Goal: Task Accomplishment & Management: Manage account settings

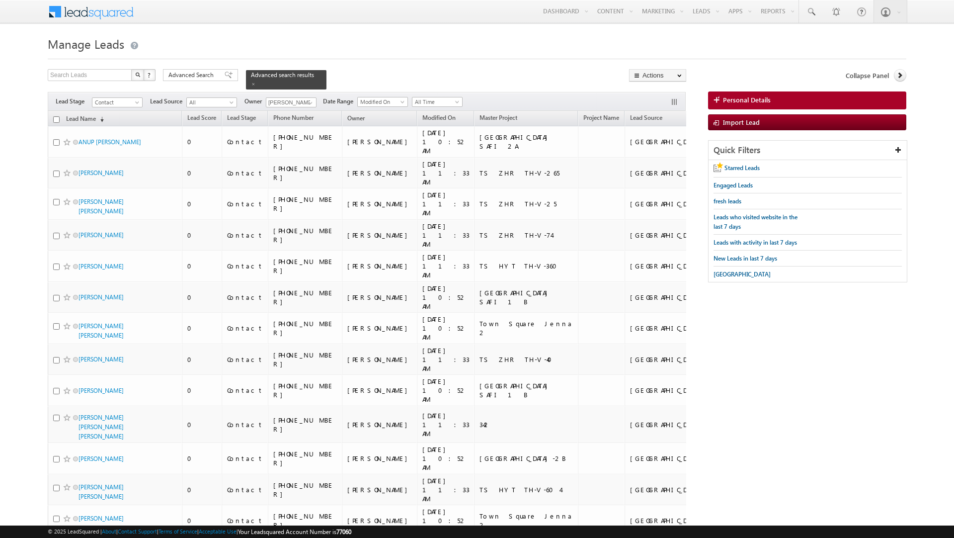
scroll to position [1197, 0]
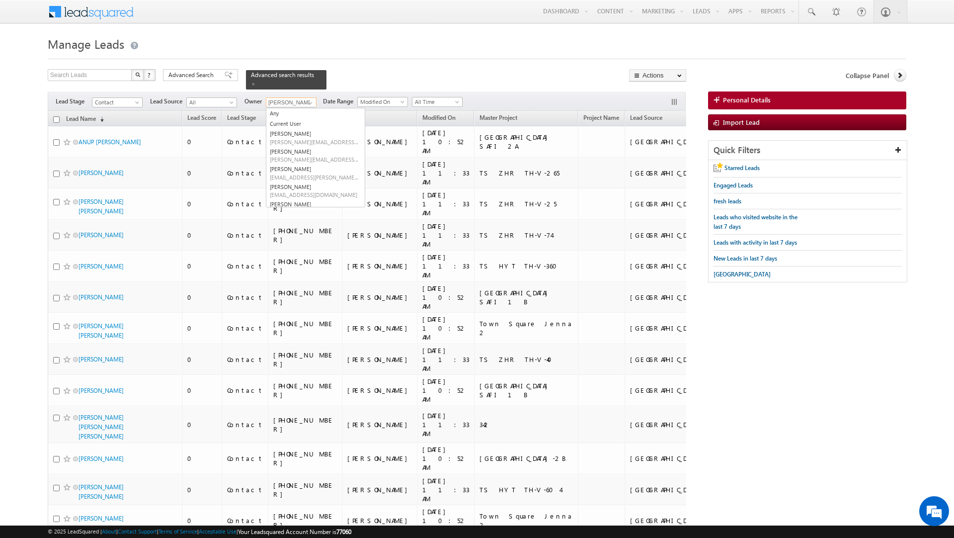
scroll to position [0, 0]
click at [304, 130] on link "[PERSON_NAME] [PERSON_NAME][EMAIL_ADDRESS][DOMAIN_NAME]" at bounding box center [315, 137] width 99 height 19
type input "[PERSON_NAME]"
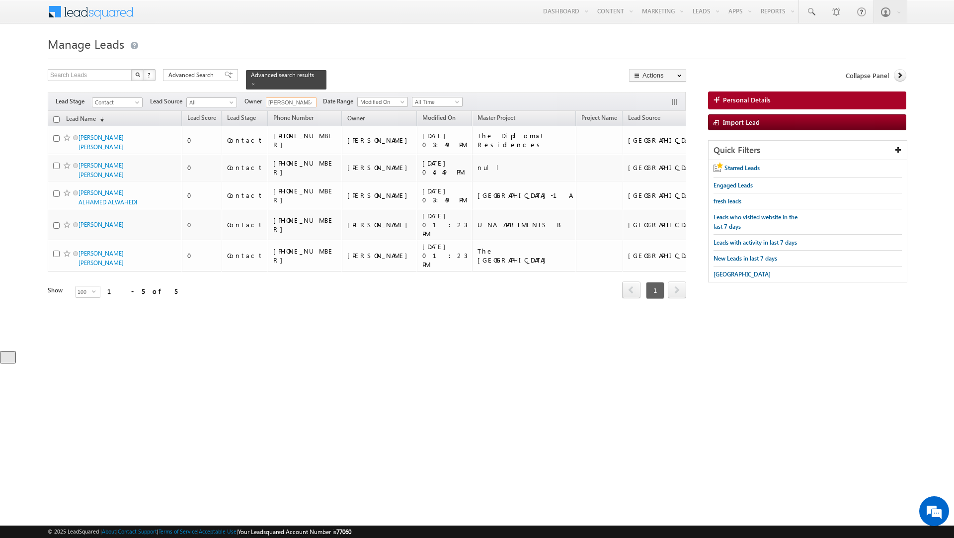
click at [57, 116] on input "checkbox" at bounding box center [56, 119] width 6 height 6
checkbox input "true"
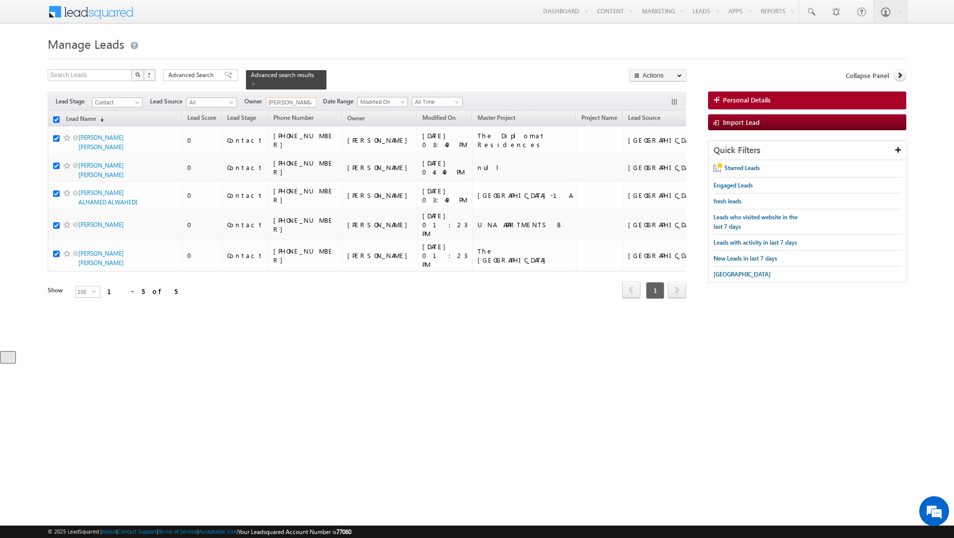
checkbox input "true"
click at [664, 161] on link "Change Owner" at bounding box center [657, 161] width 56 height 12
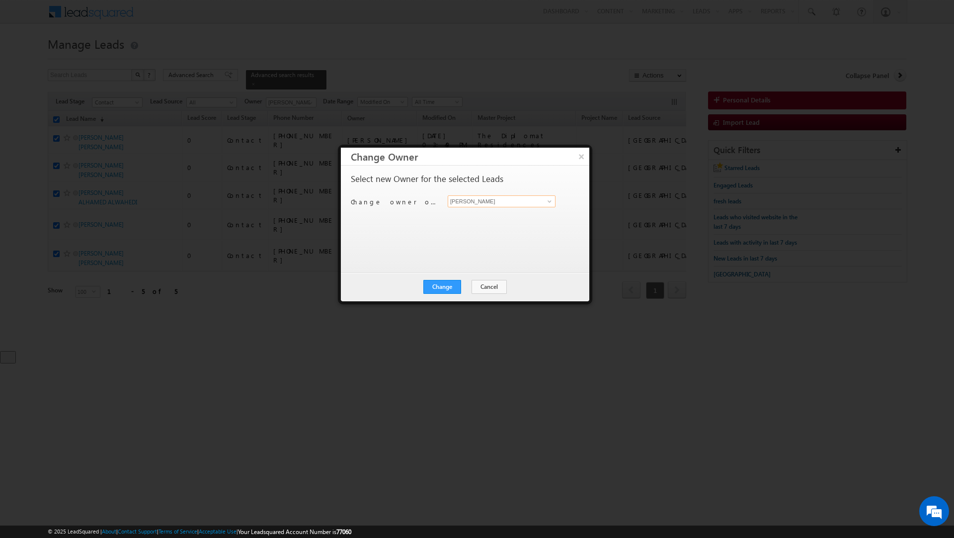
click at [538, 201] on input "[PERSON_NAME]" at bounding box center [502, 201] width 108 height 12
click at [546, 202] on span at bounding box center [550, 201] width 8 height 8
click at [526, 223] on span "[PERSON_NAME][EMAIL_ADDRESS][DOMAIN_NAME]" at bounding box center [496, 221] width 89 height 7
type input "[PERSON_NAME]"
click at [439, 283] on button "Change" at bounding box center [442, 287] width 38 height 14
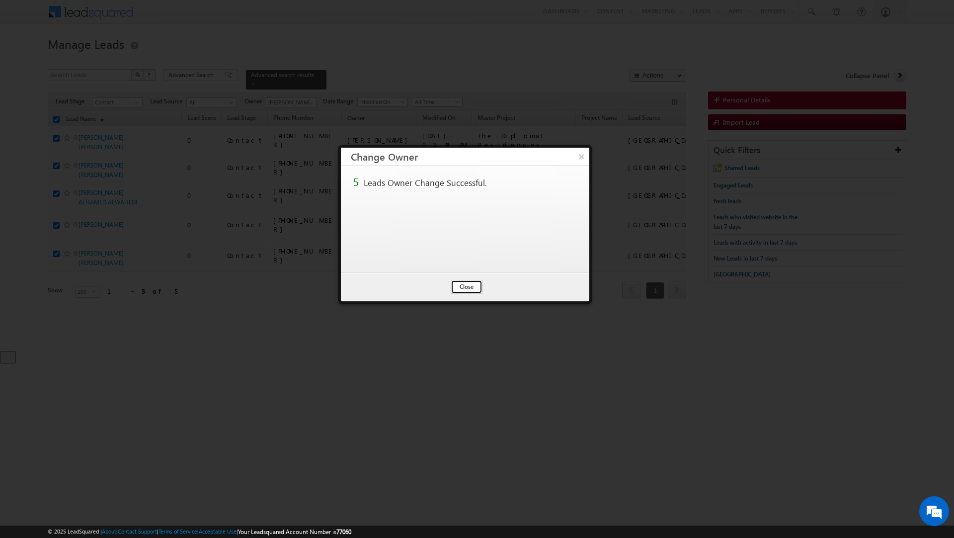
click at [466, 287] on button "Close" at bounding box center [467, 287] width 32 height 14
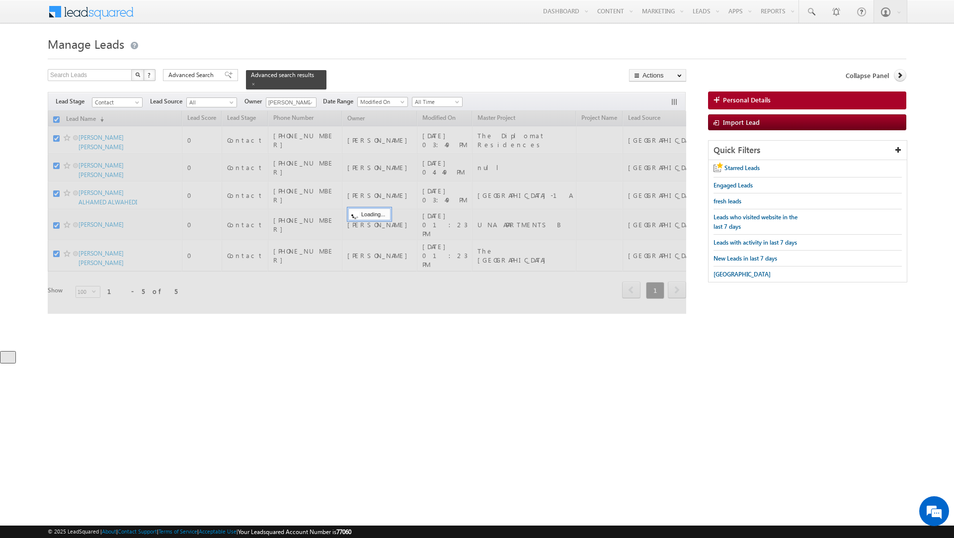
checkbox input "false"
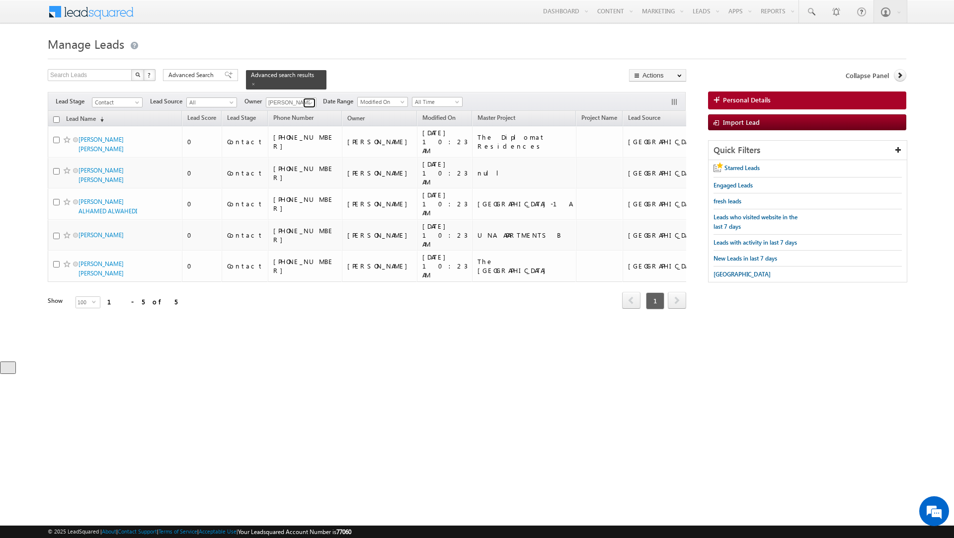
click at [310, 99] on span at bounding box center [311, 103] width 8 height 8
click at [308, 147] on link "Murari Sharma murari.sharma@indglobal.ae" at bounding box center [315, 155] width 99 height 19
type input "[PERSON_NAME]"
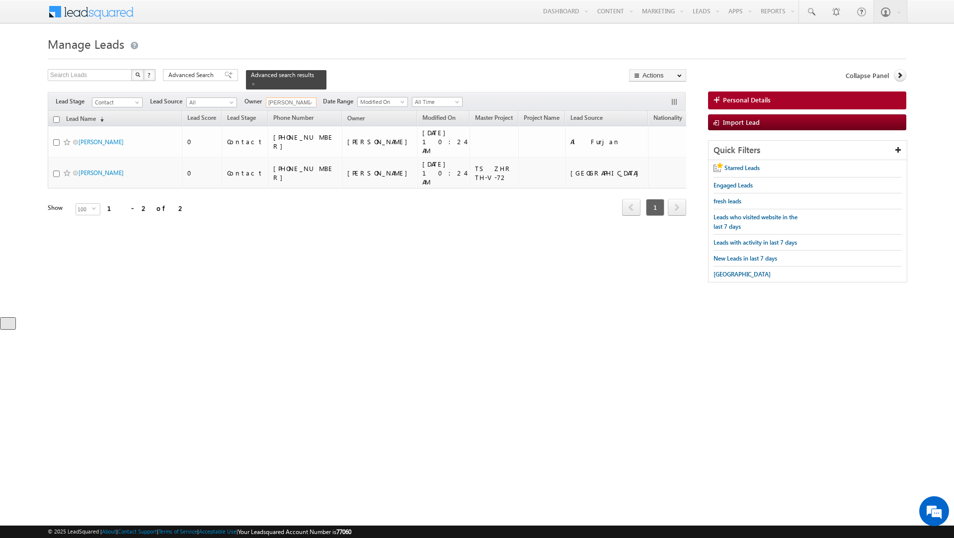
click at [55, 116] on input "checkbox" at bounding box center [56, 119] width 6 height 6
checkbox input "true"
click at [206, 75] on span "Advanced Search" at bounding box center [192, 75] width 48 height 9
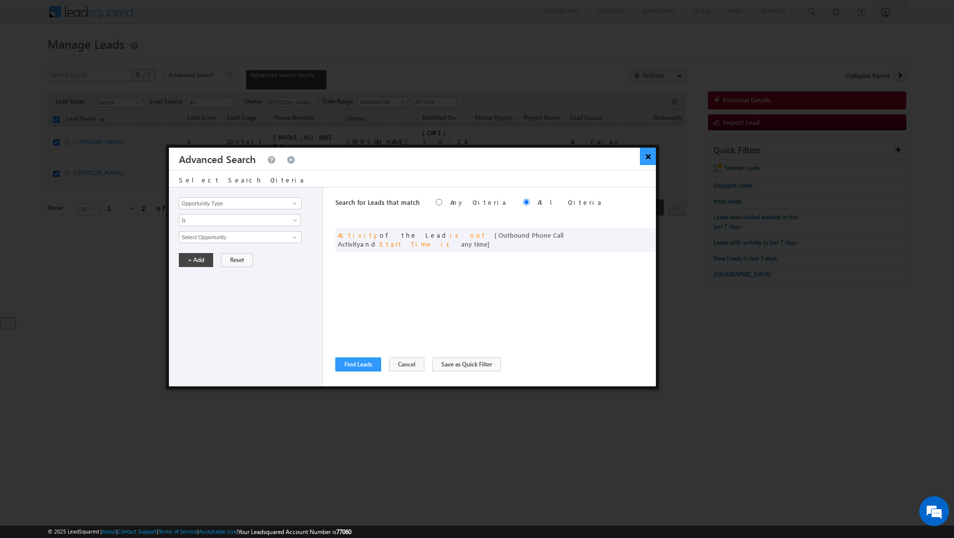
click at [649, 156] on button "×" at bounding box center [648, 156] width 16 height 17
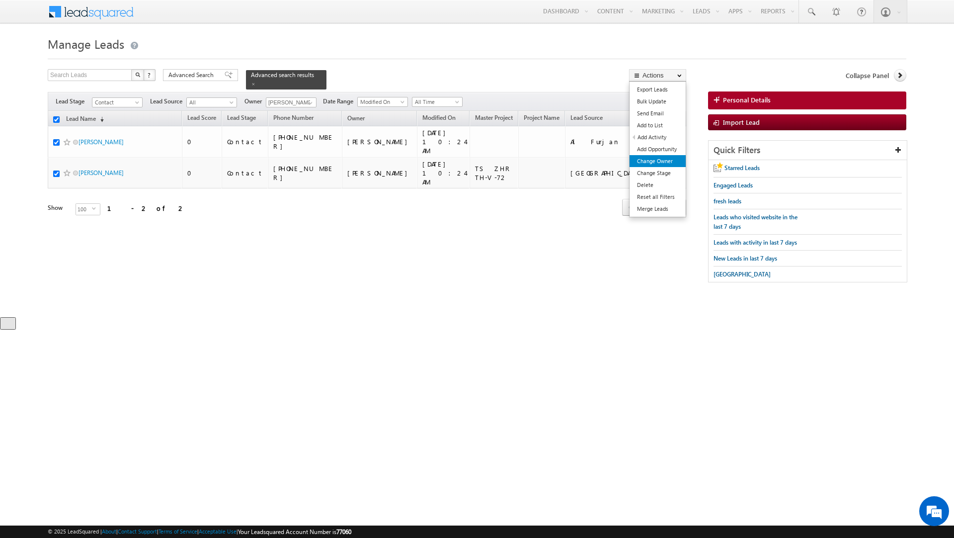
click at [646, 167] on link "Change Owner" at bounding box center [657, 161] width 56 height 12
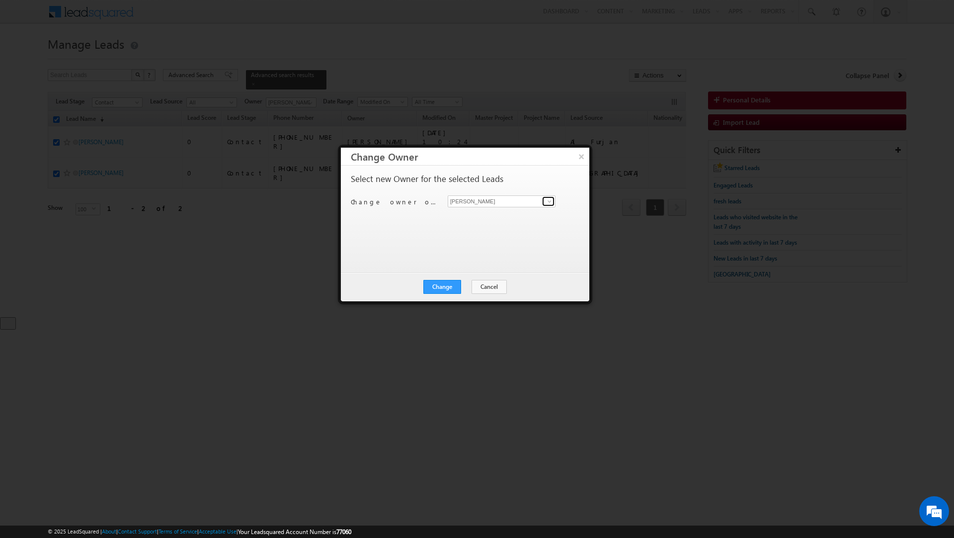
click at [550, 201] on span at bounding box center [550, 201] width 8 height 8
click at [523, 240] on span "[PERSON_NAME][EMAIL_ADDRESS][DOMAIN_NAME]" at bounding box center [496, 238] width 89 height 7
type input "[PERSON_NAME]"
click at [441, 287] on button "Change" at bounding box center [442, 287] width 38 height 14
click at [463, 284] on button "Close" at bounding box center [467, 287] width 32 height 14
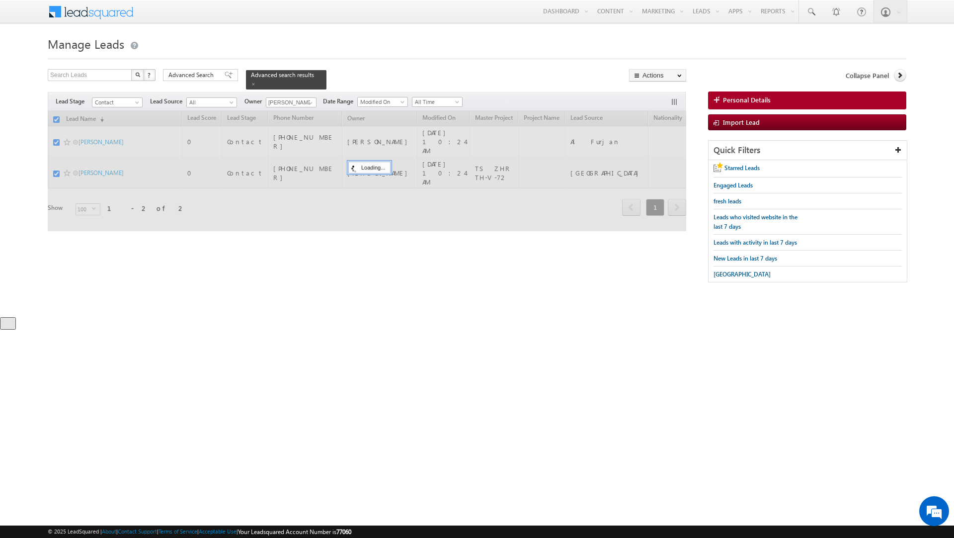
checkbox input "false"
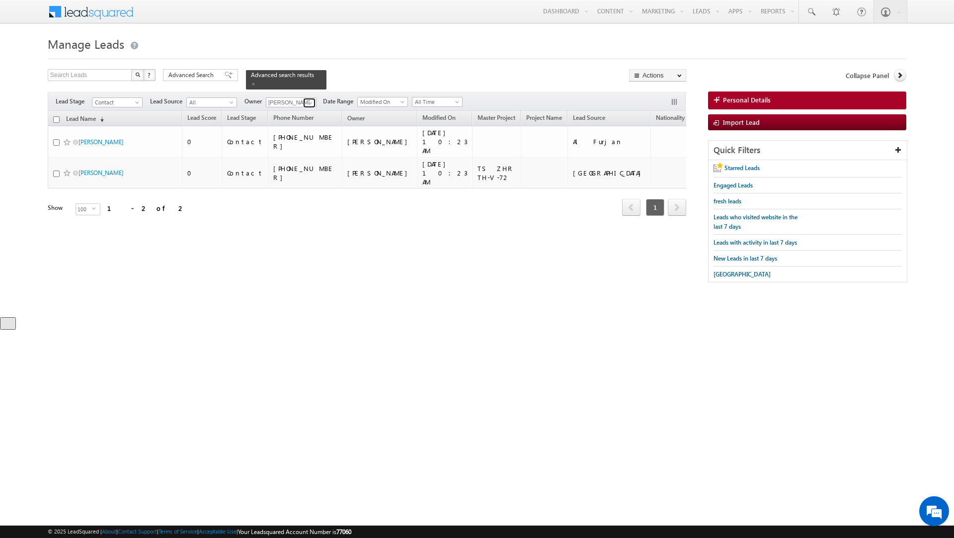
click at [308, 99] on span at bounding box center [311, 103] width 8 height 8
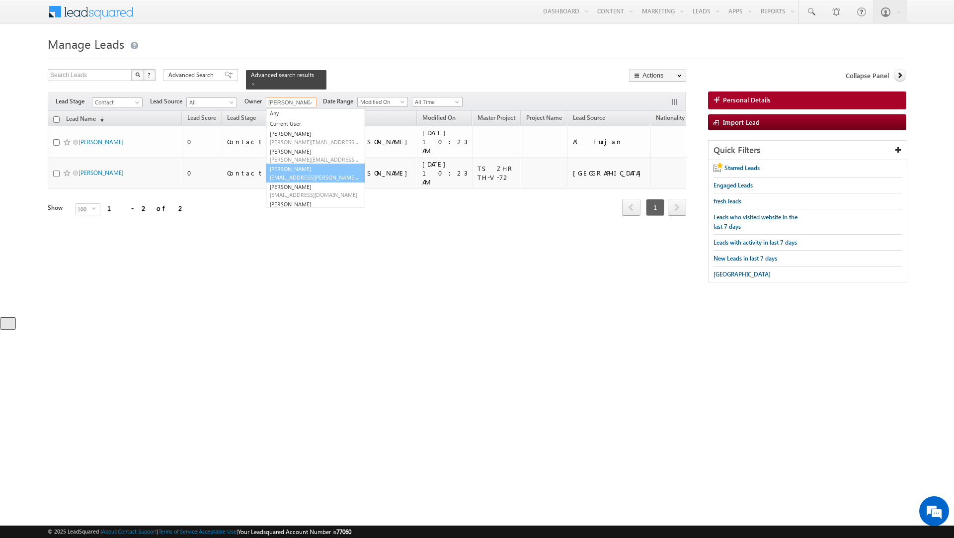
click at [301, 169] on link "Priya Kumra priya.kumra@indglobal.ae" at bounding box center [315, 172] width 99 height 19
type input "[PERSON_NAME]"
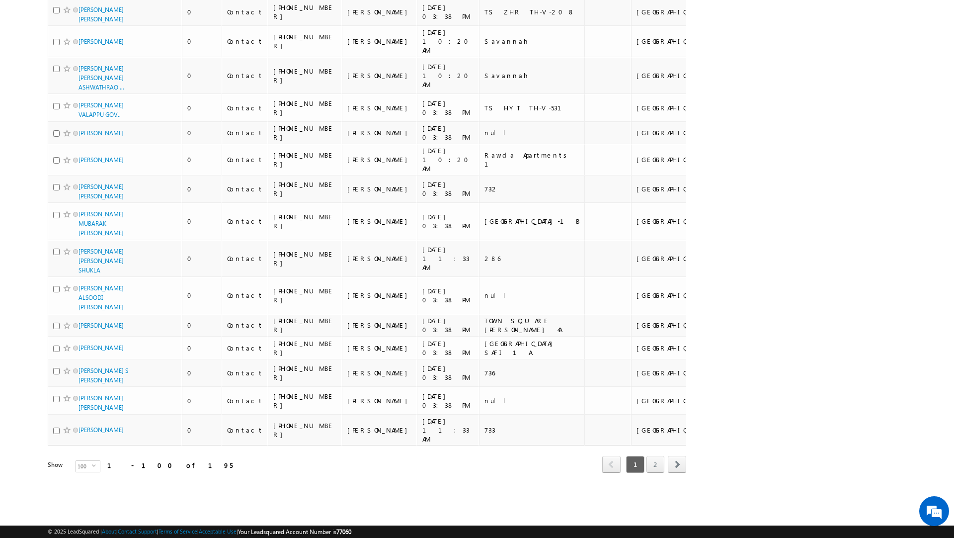
scroll to position [2689, 0]
click at [83, 471] on span "100" at bounding box center [84, 466] width 16 height 11
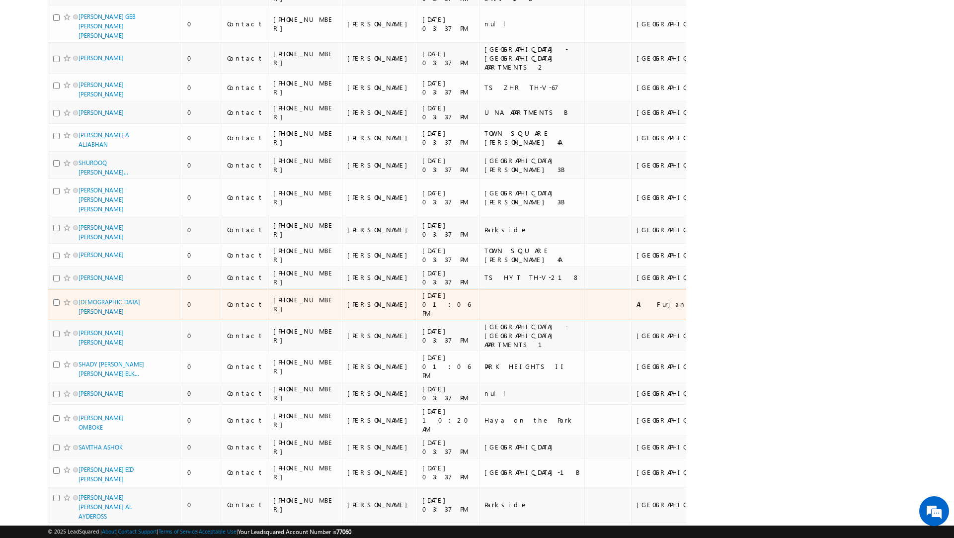
scroll to position [0, 0]
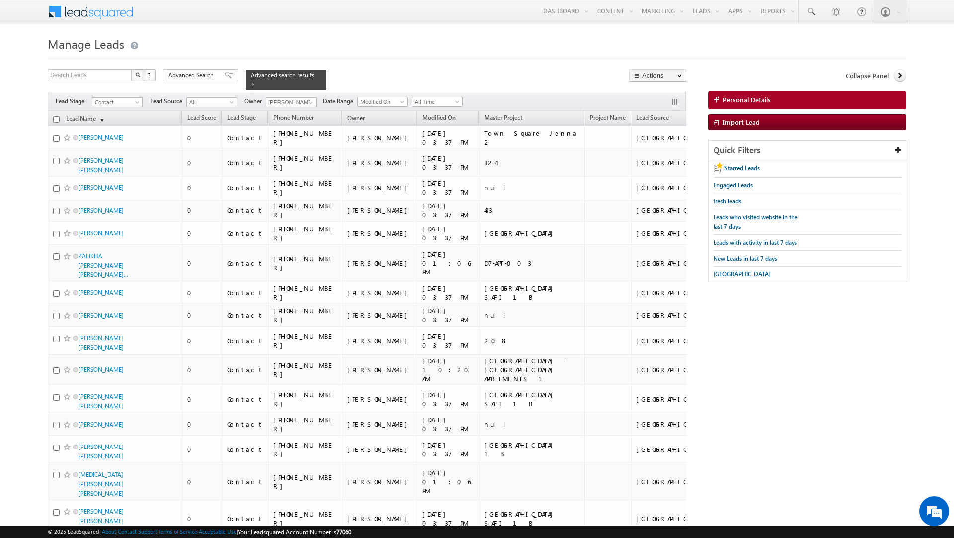
click at [56, 116] on input "checkbox" at bounding box center [56, 119] width 6 height 6
checkbox input "true"
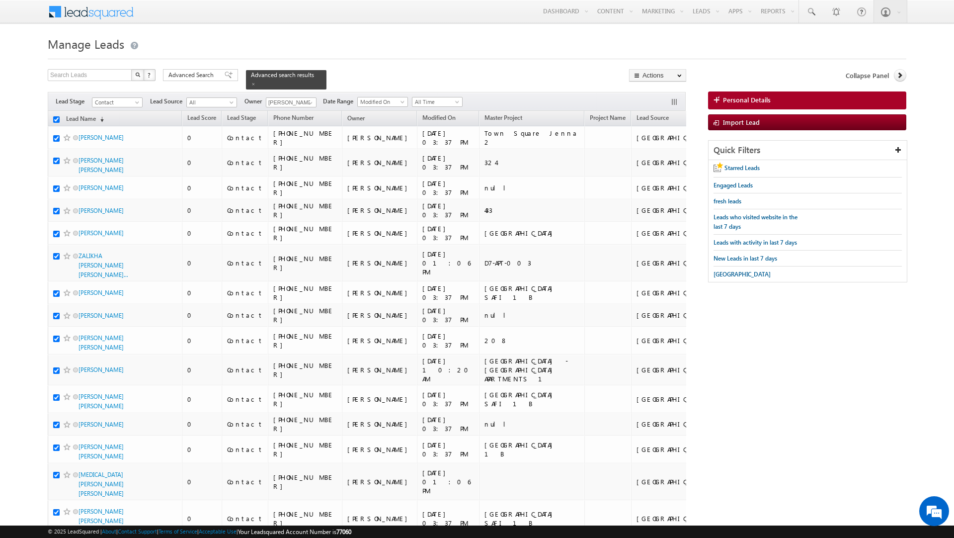
checkbox input "true"
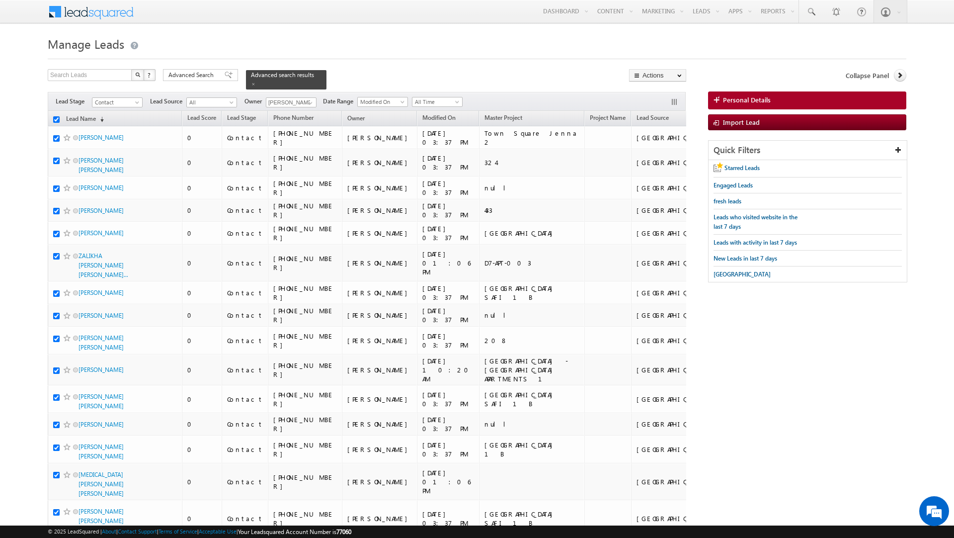
checkbox input "true"
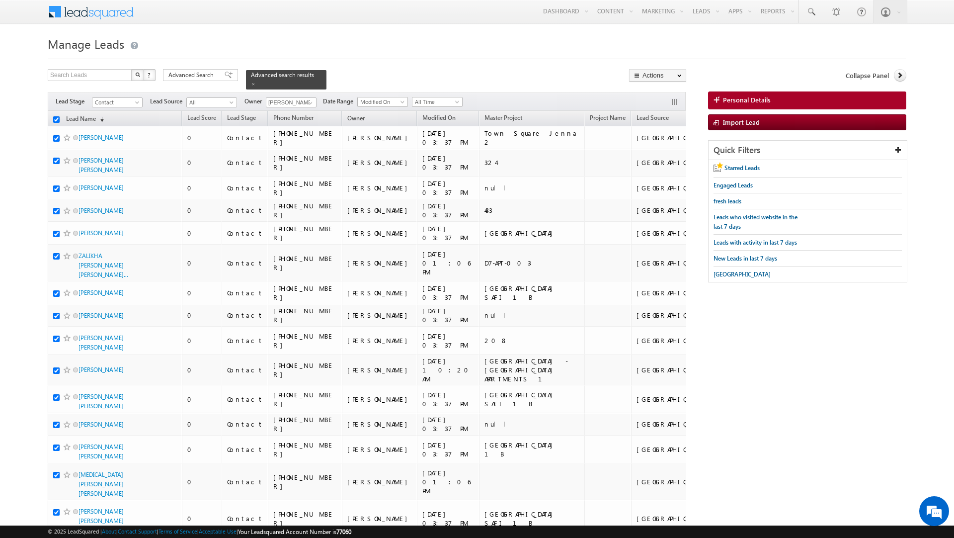
checkbox input "true"
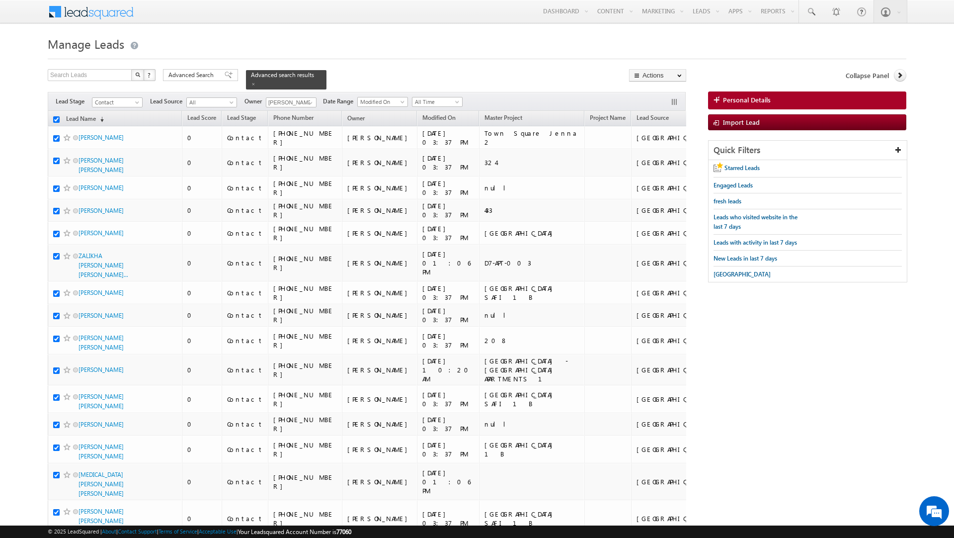
checkbox input "true"
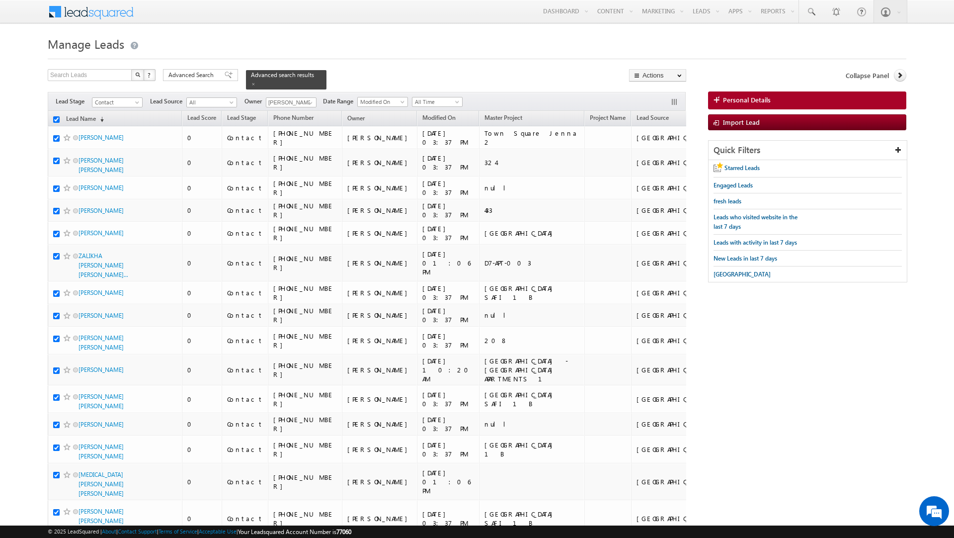
checkbox input "true"
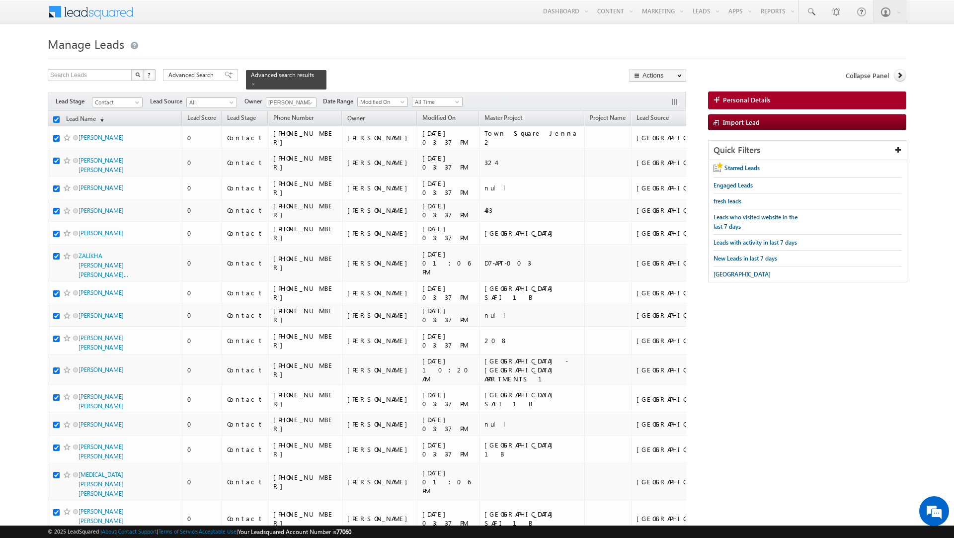
checkbox input "true"
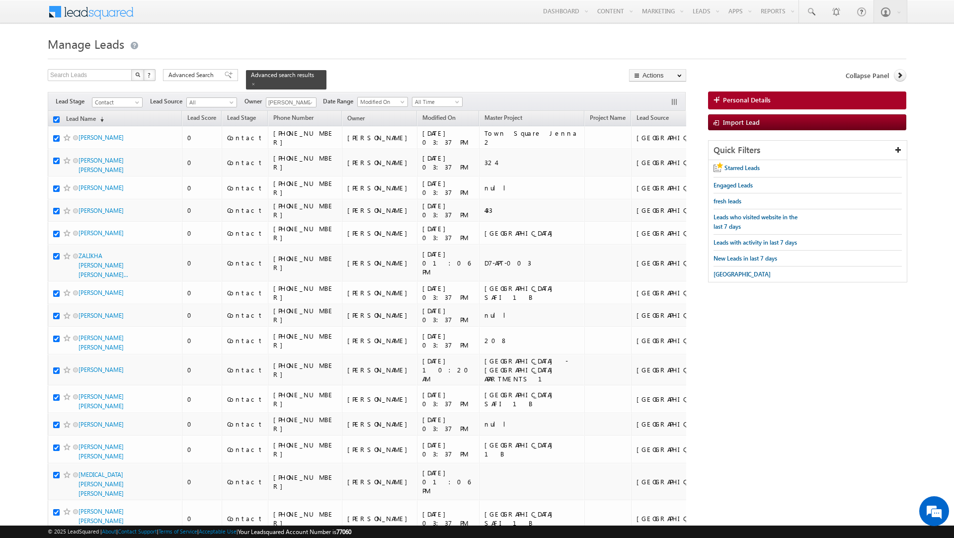
checkbox input "true"
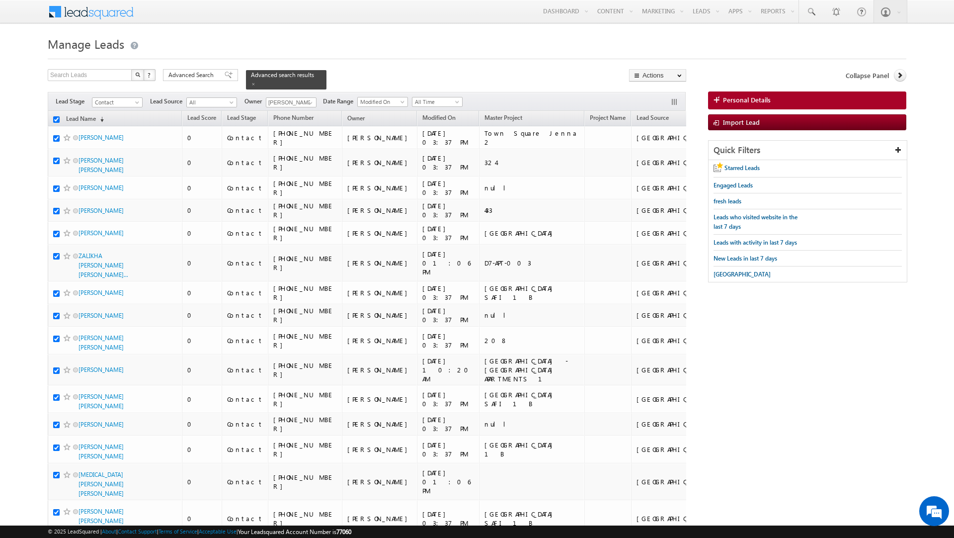
checkbox input "true"
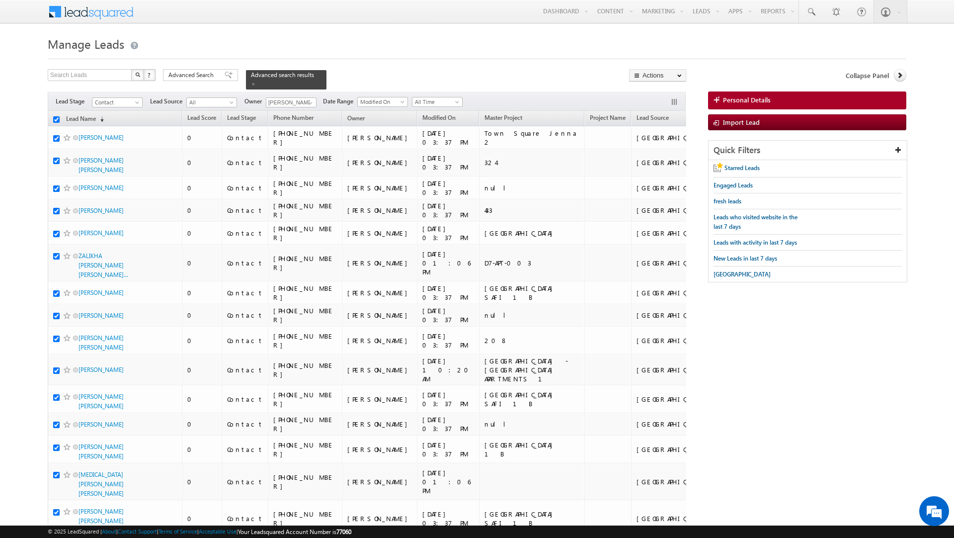
checkbox input "true"
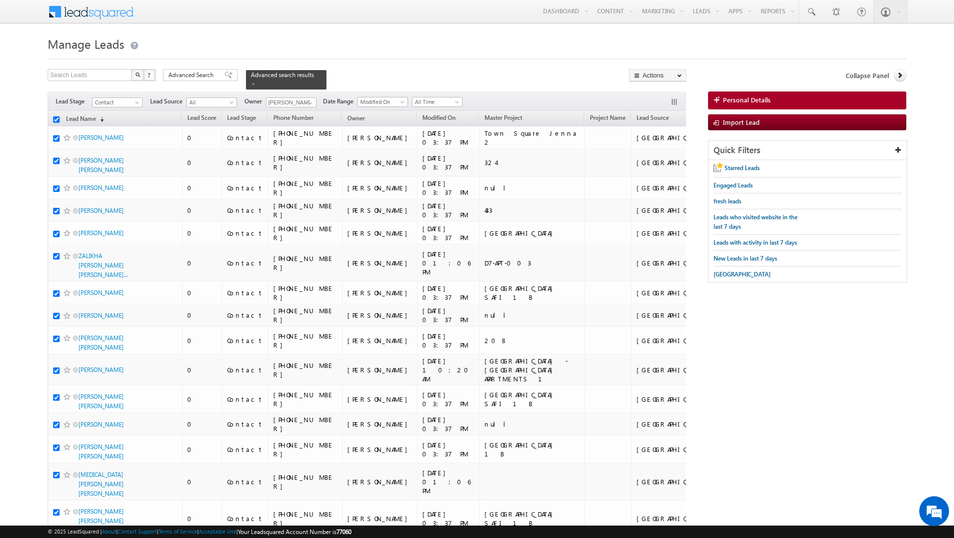
checkbox input "true"
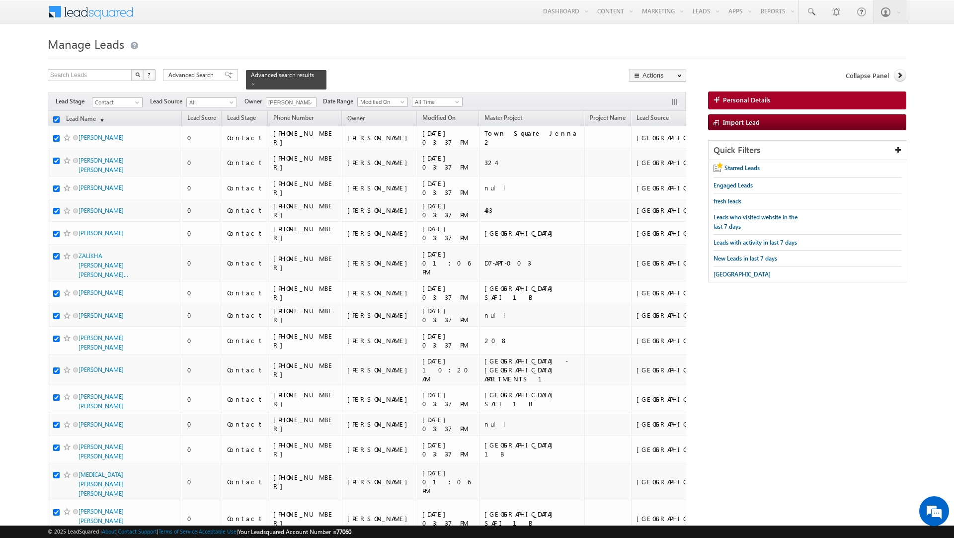
checkbox input "true"
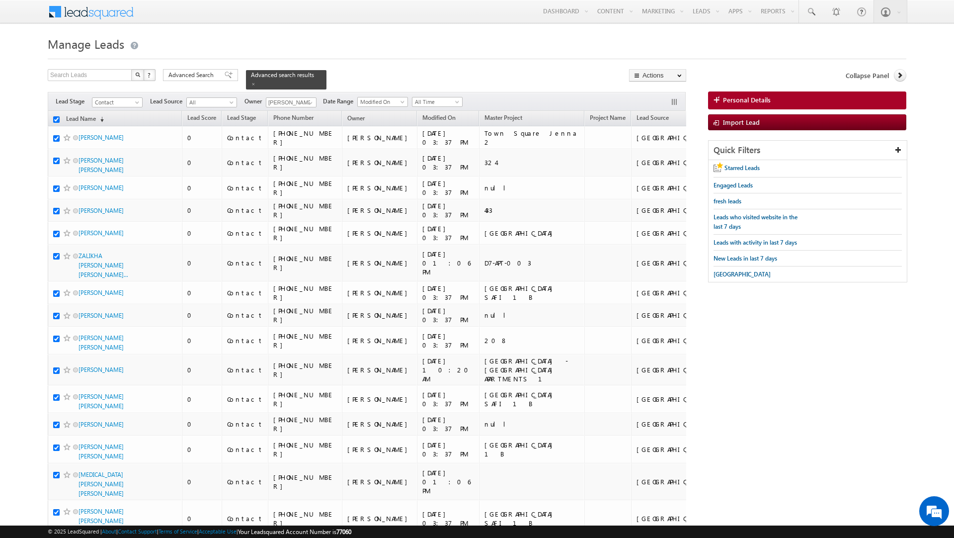
checkbox input "true"
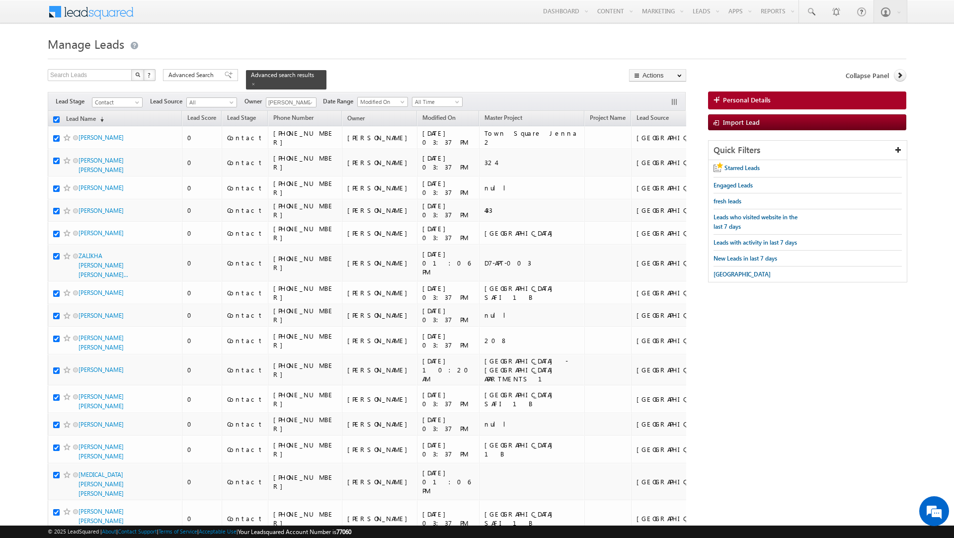
checkbox input "true"
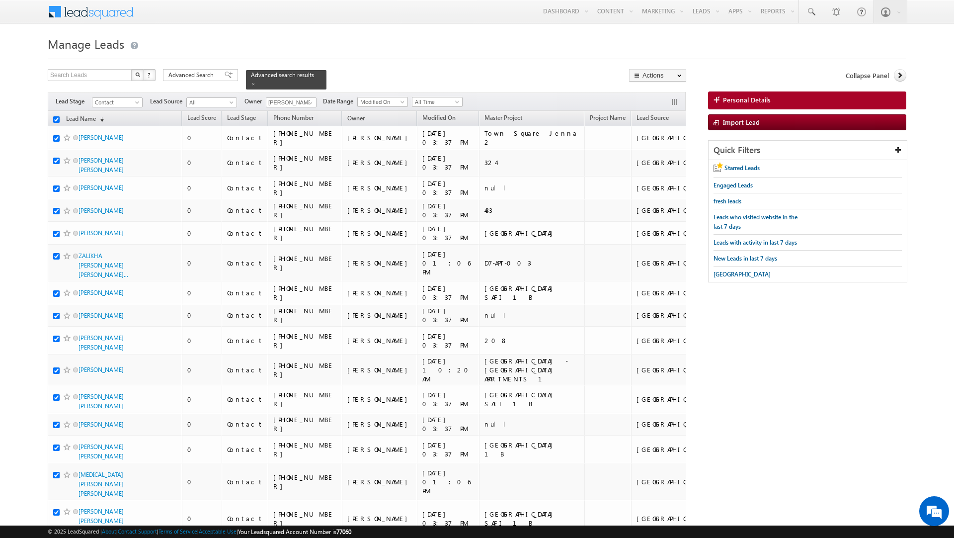
checkbox input "true"
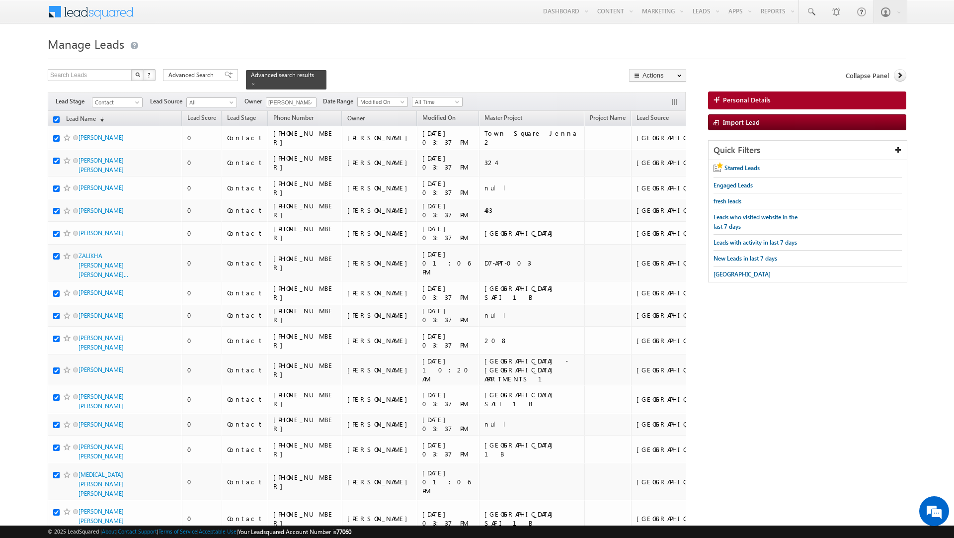
checkbox input "true"
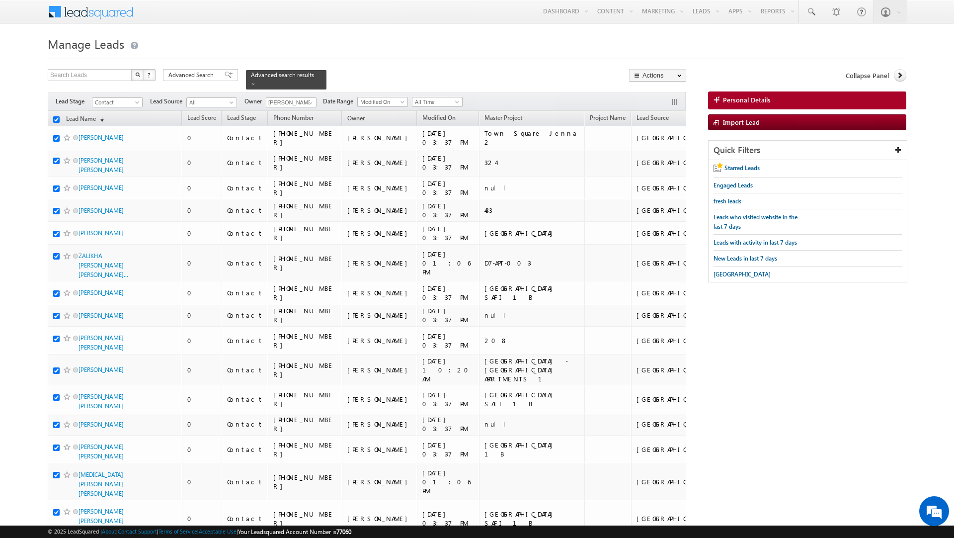
checkbox input "true"
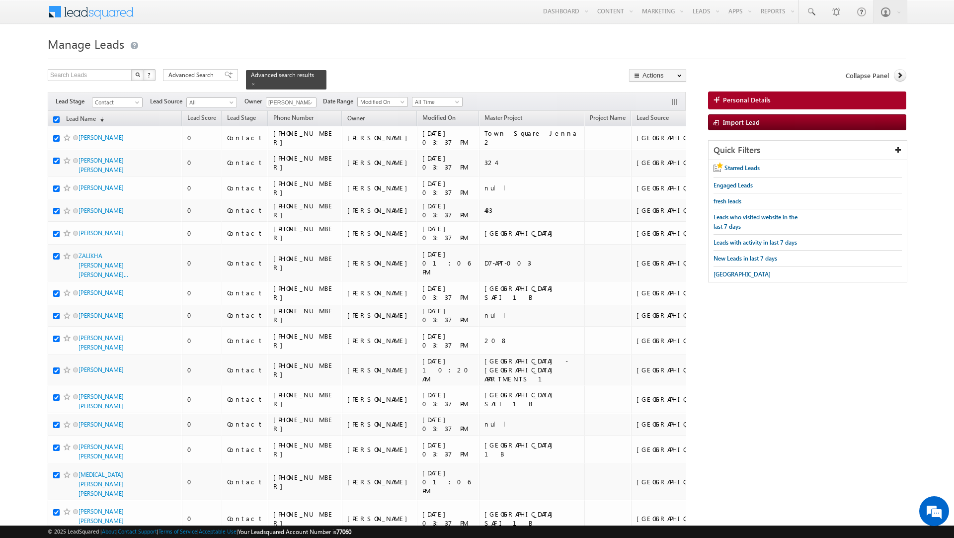
checkbox input "true"
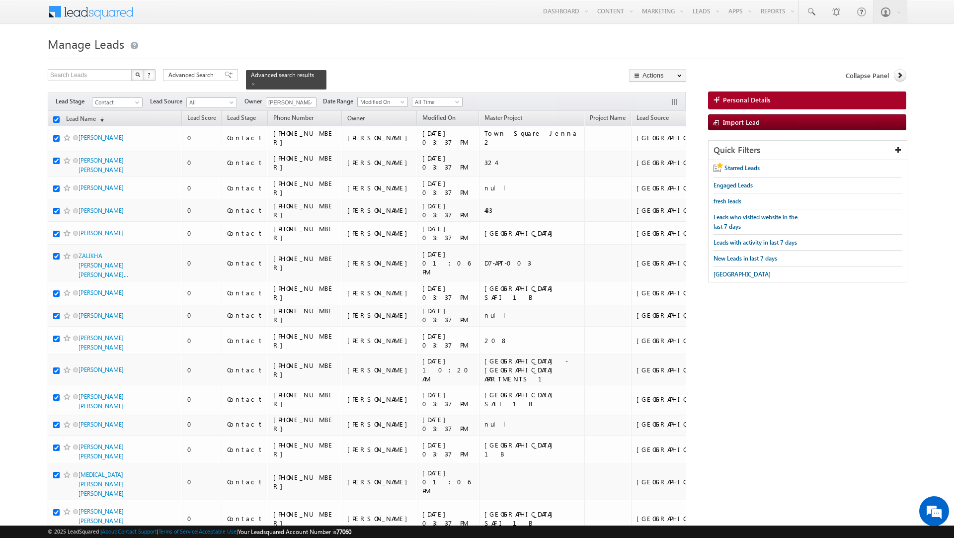
checkbox input "true"
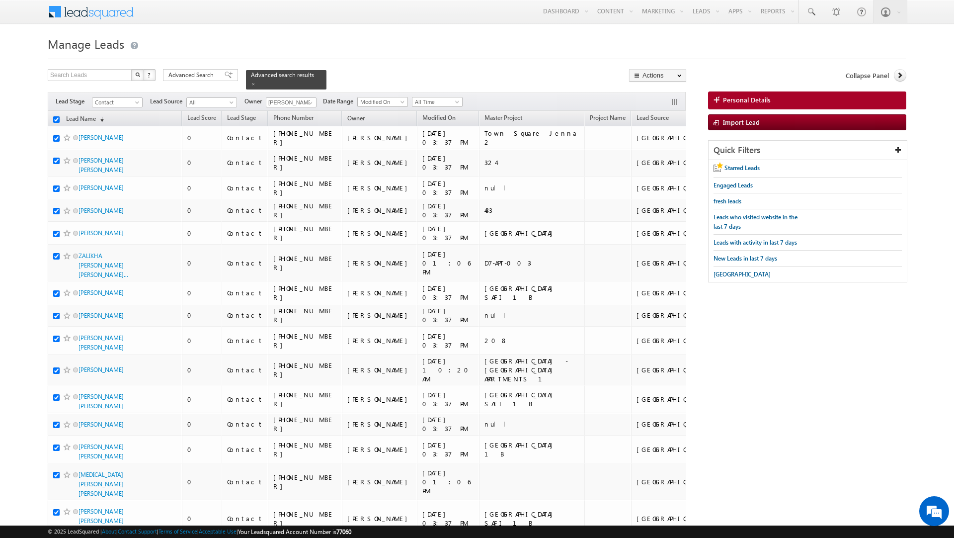
checkbox input "true"
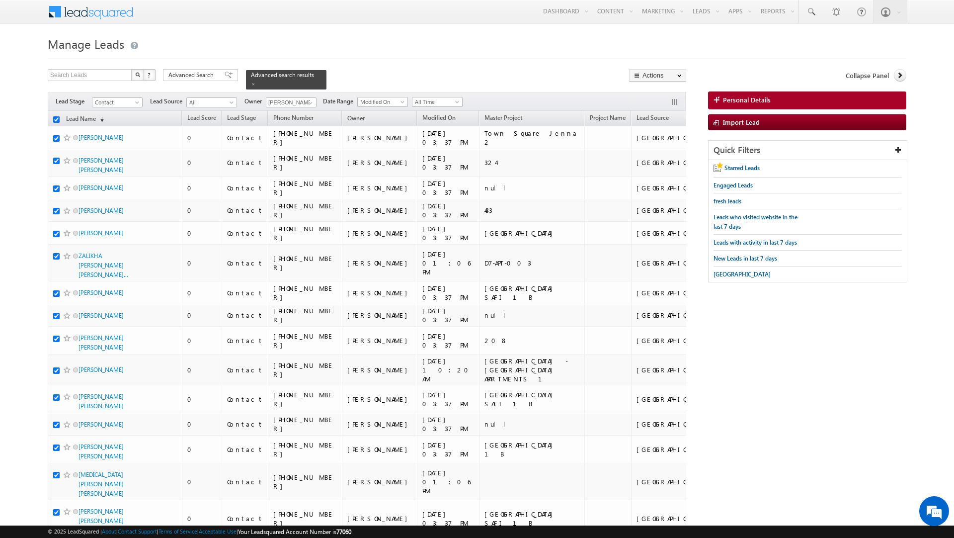
checkbox input "true"
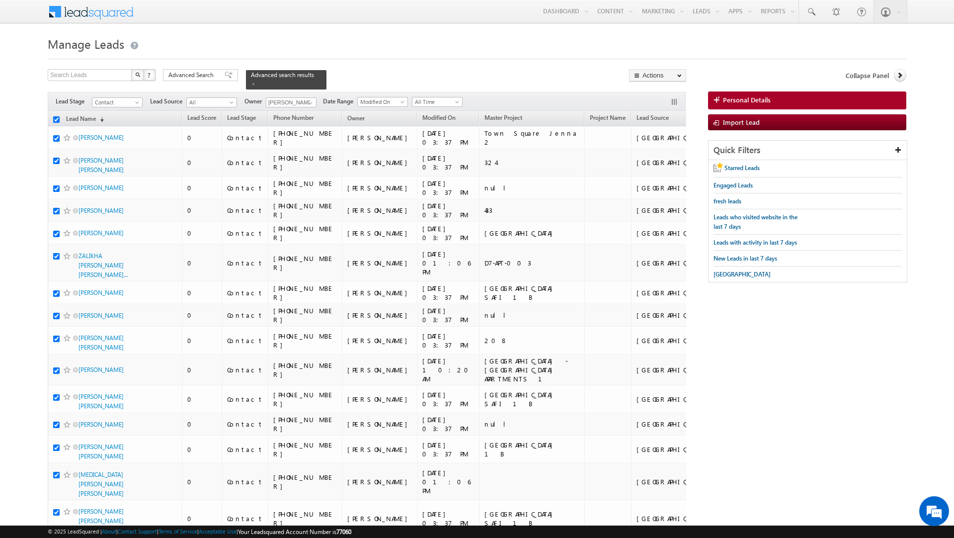
checkbox input "true"
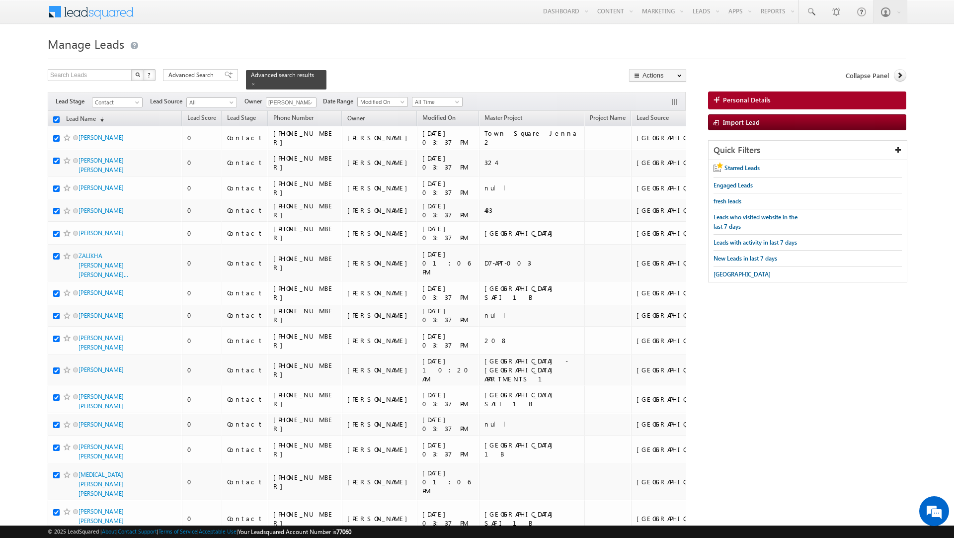
checkbox input "true"
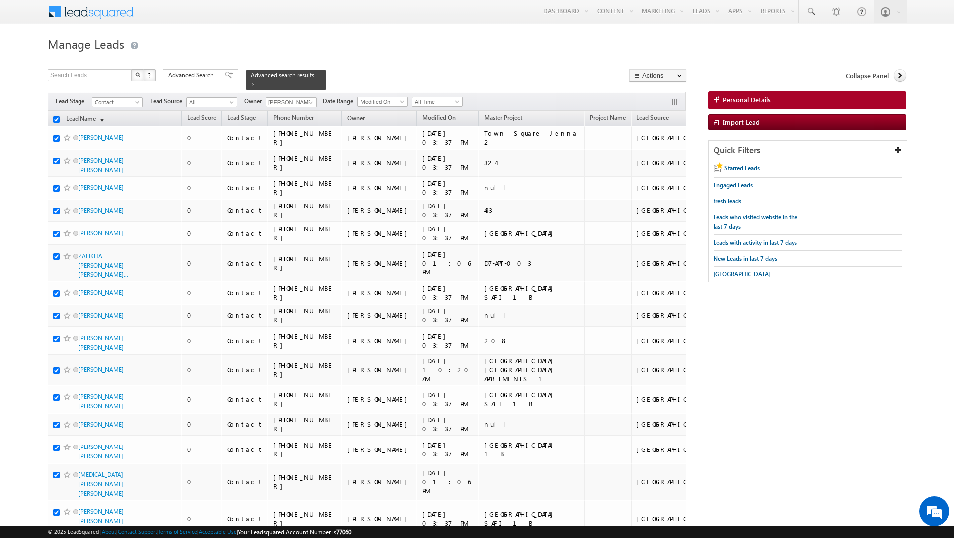
checkbox input "true"
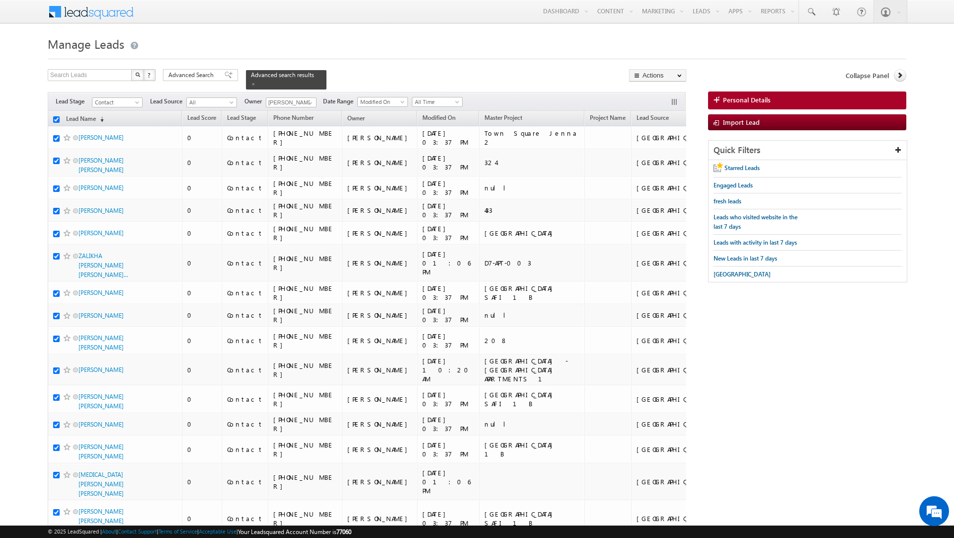
checkbox input "true"
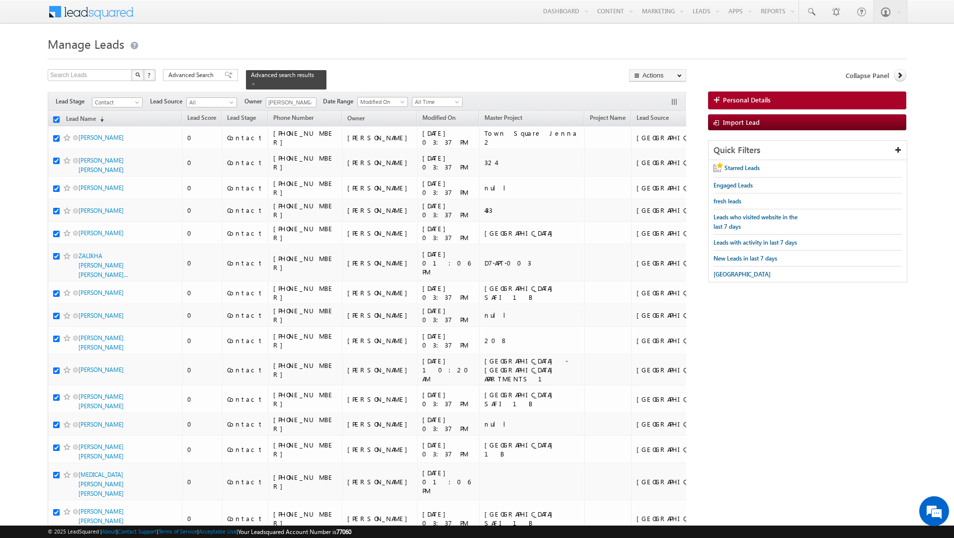
checkbox input "true"
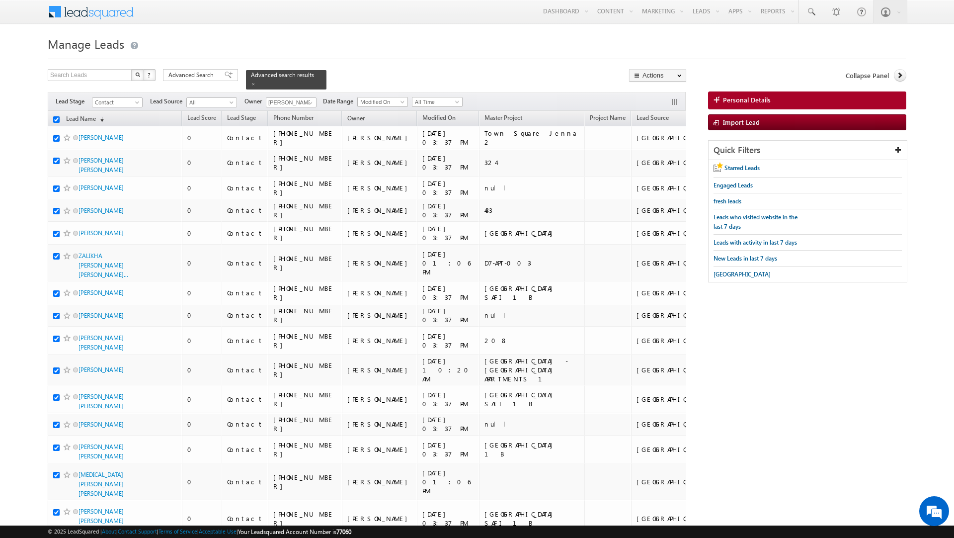
checkbox input "true"
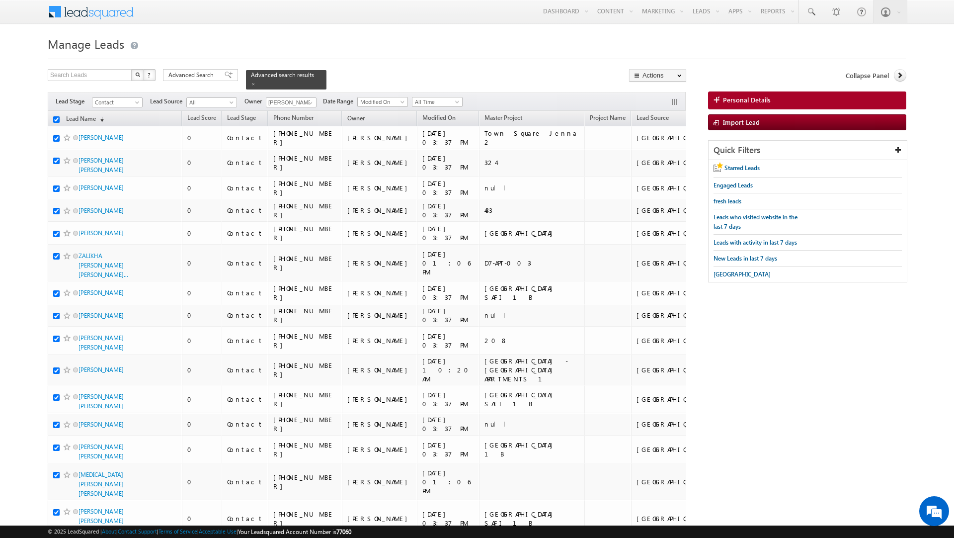
checkbox input "true"
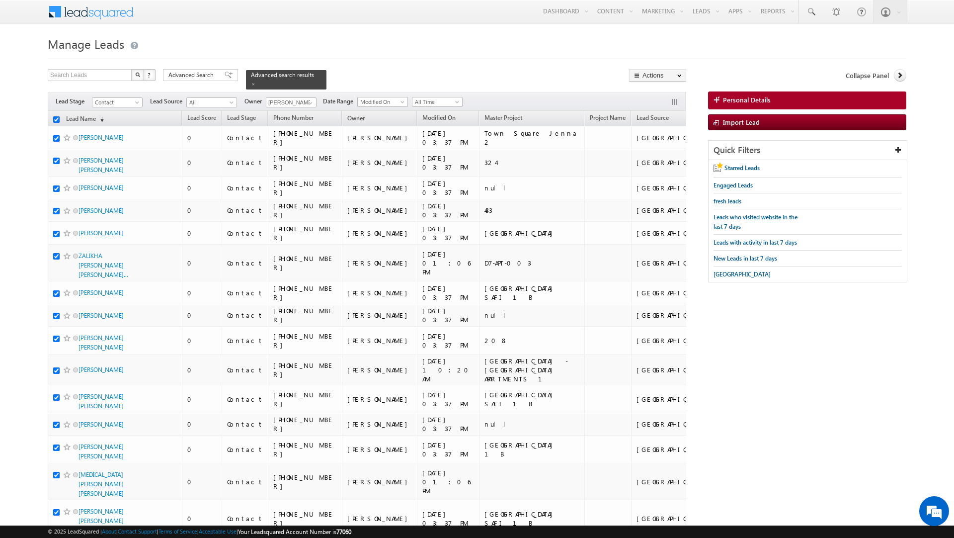
checkbox input "true"
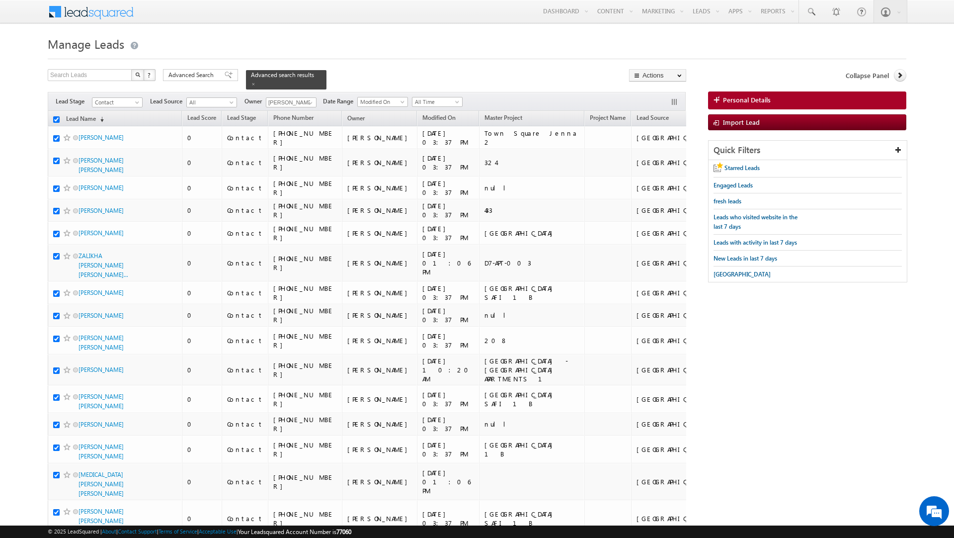
checkbox input "true"
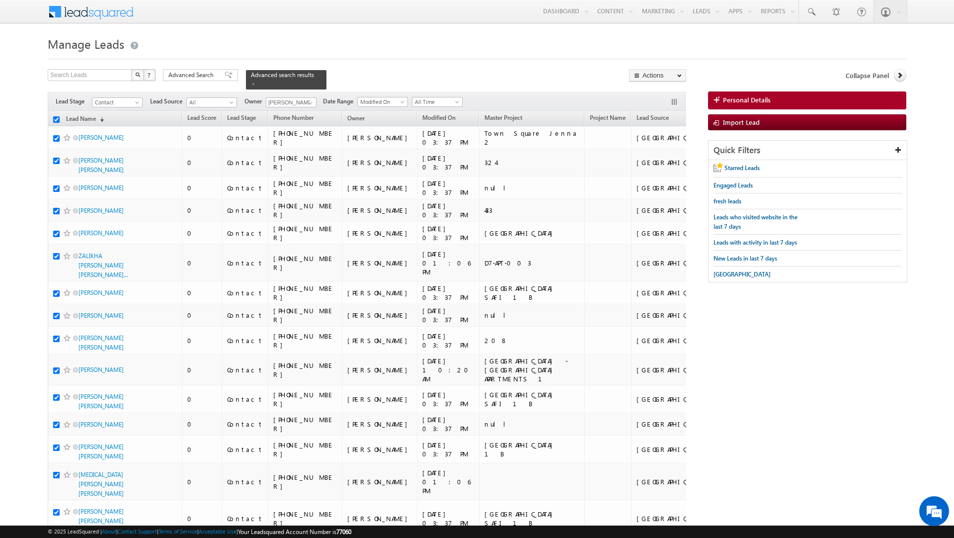
checkbox input "true"
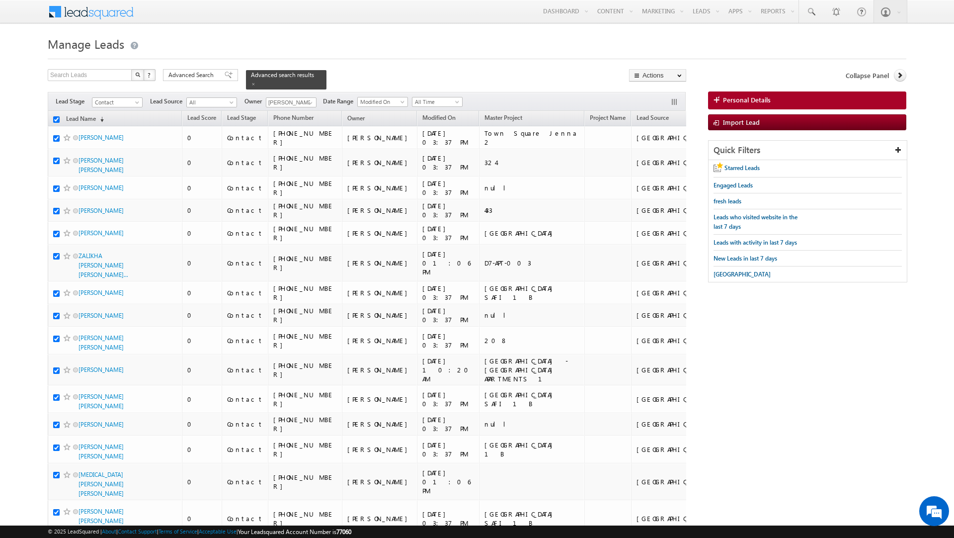
checkbox input "true"
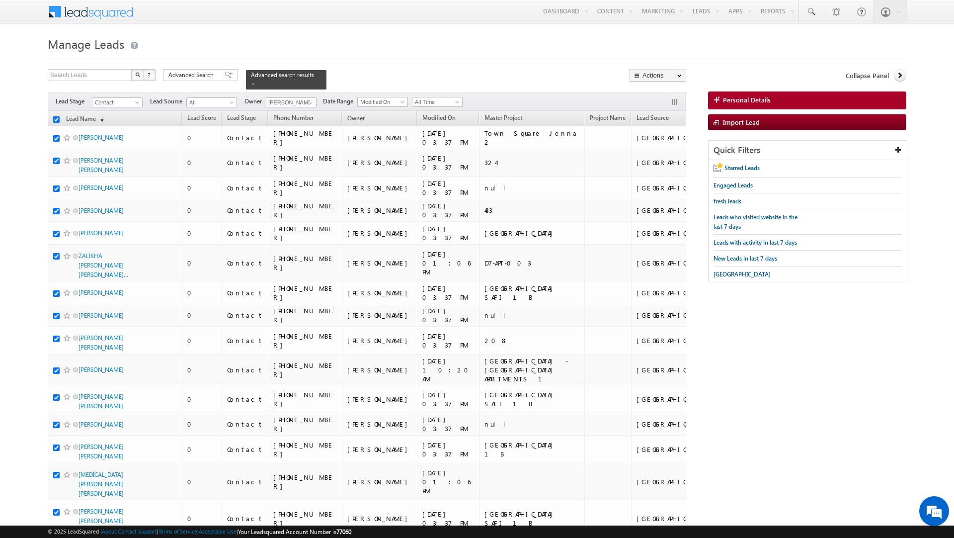
checkbox input "true"
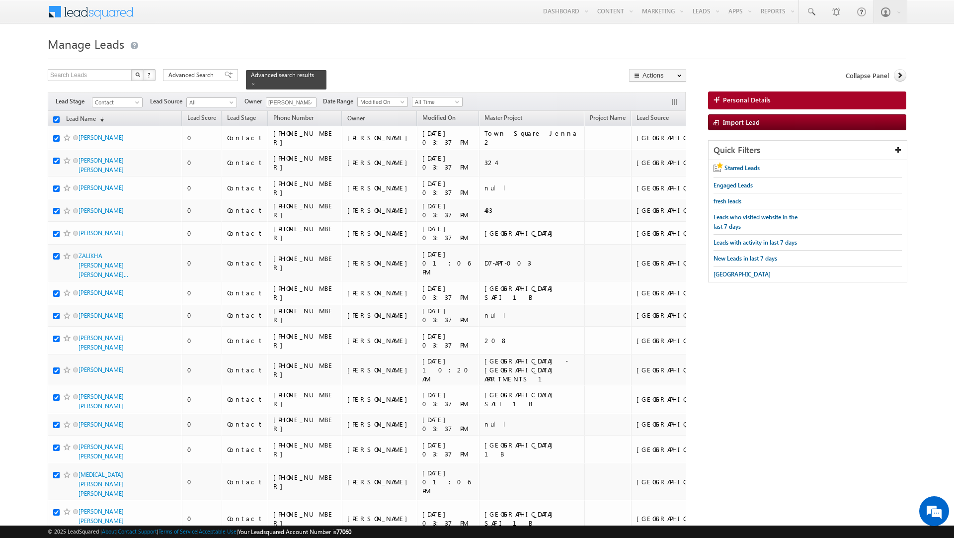
checkbox input "true"
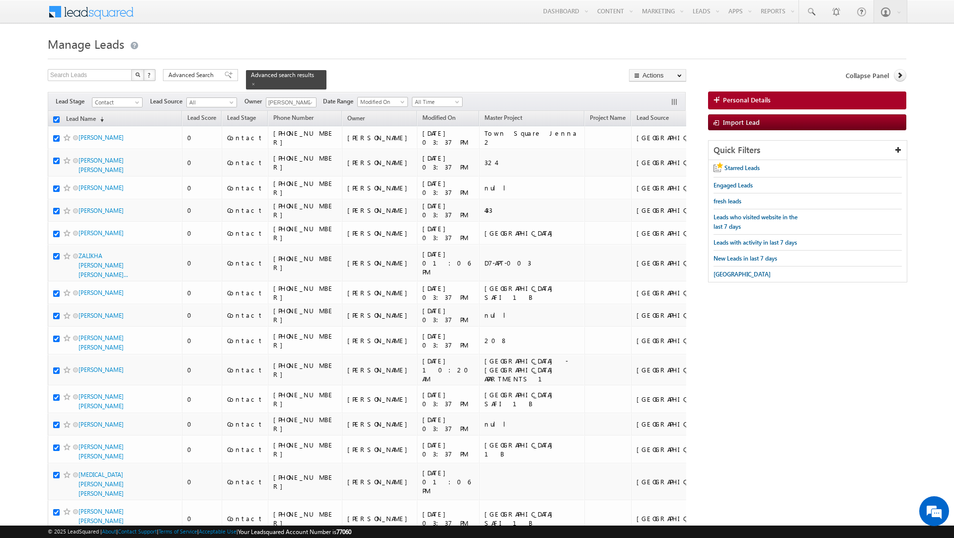
checkbox input "true"
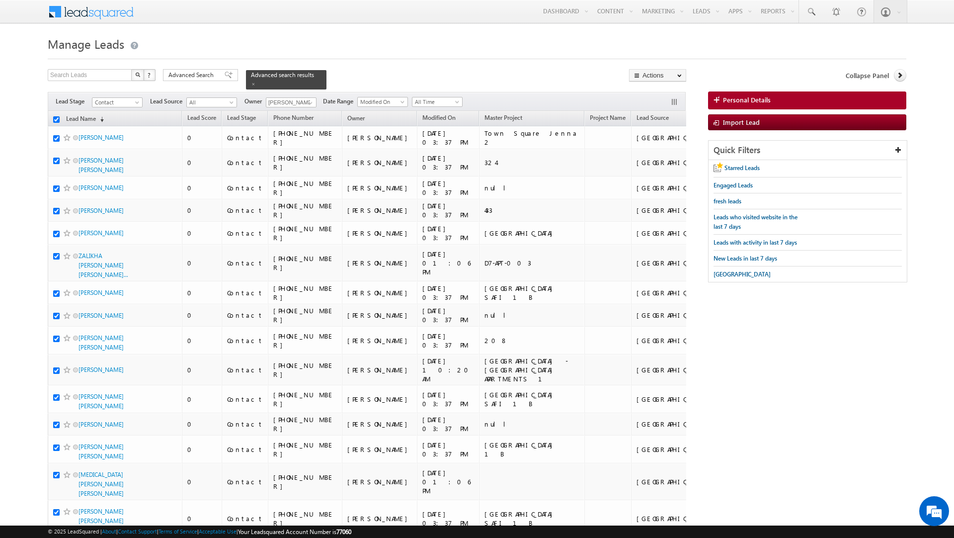
checkbox input "true"
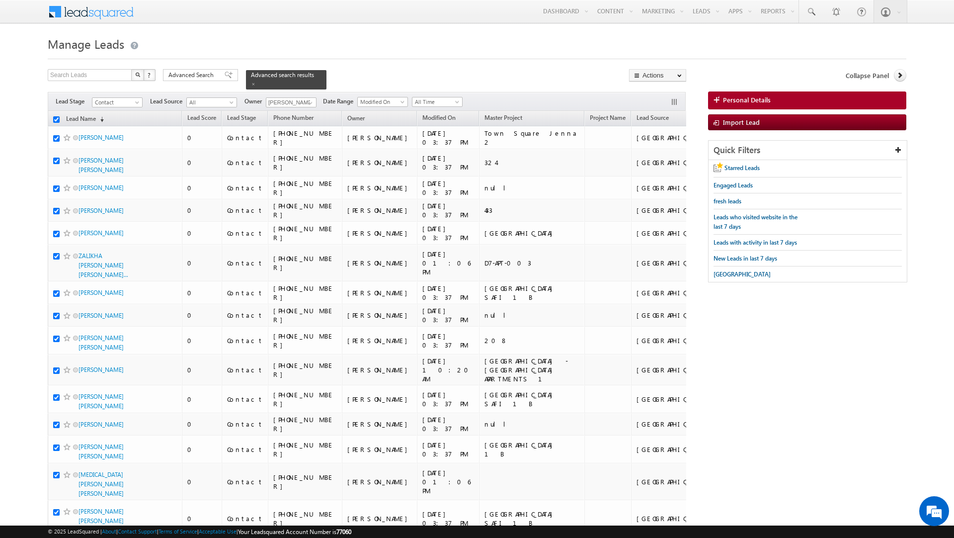
checkbox input "true"
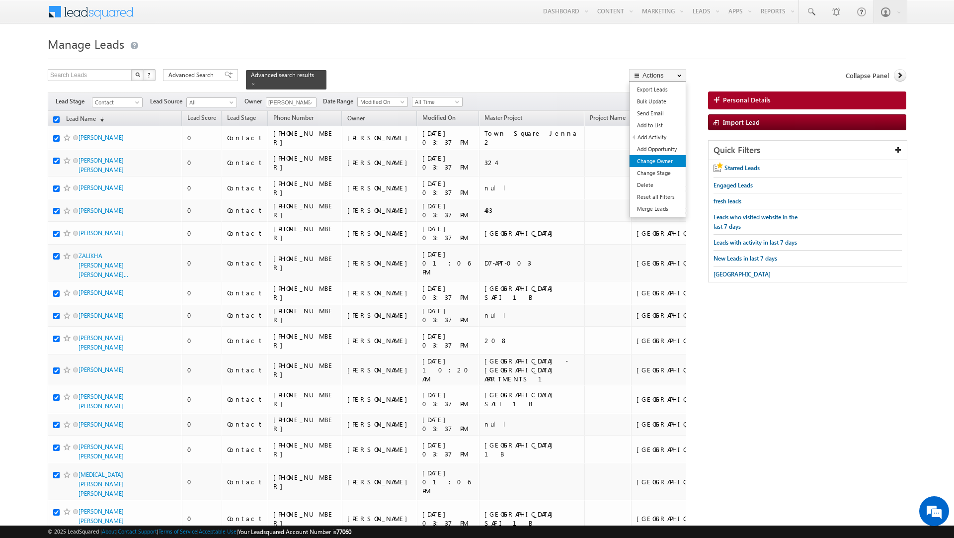
click at [648, 162] on link "Change Owner" at bounding box center [657, 161] width 56 height 12
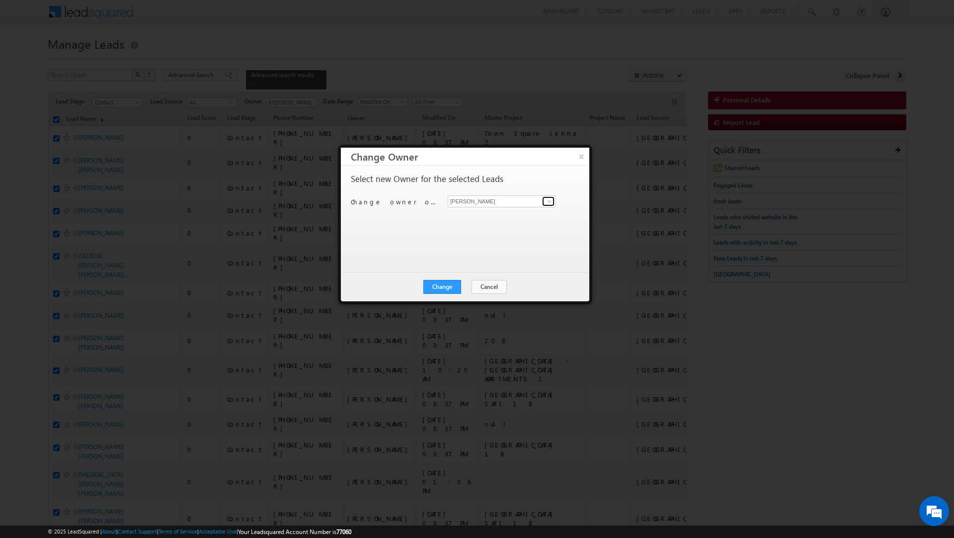
click at [548, 203] on span at bounding box center [550, 201] width 8 height 8
click at [493, 252] on link "Priya Kumra priya.kumra@indglobal.ae" at bounding box center [502, 252] width 108 height 19
click at [438, 285] on button "Change" at bounding box center [442, 287] width 38 height 14
click at [471, 283] on button "Close" at bounding box center [467, 287] width 32 height 14
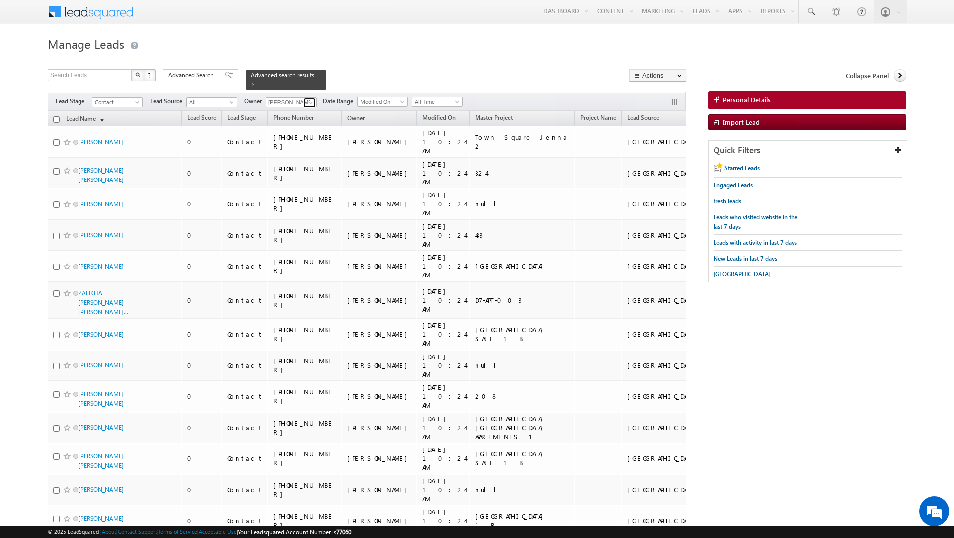
click at [307, 99] on span at bounding box center [311, 103] width 8 height 8
click at [312, 186] on link "Rahul Raj rahul.raj@indglobal.ae" at bounding box center [315, 190] width 99 height 19
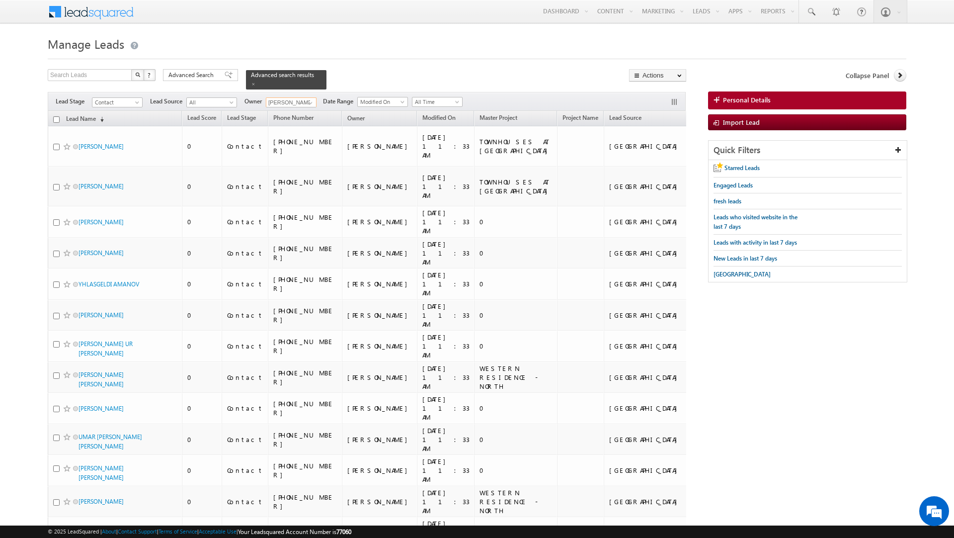
click at [56, 116] on input "checkbox" at bounding box center [56, 119] width 6 height 6
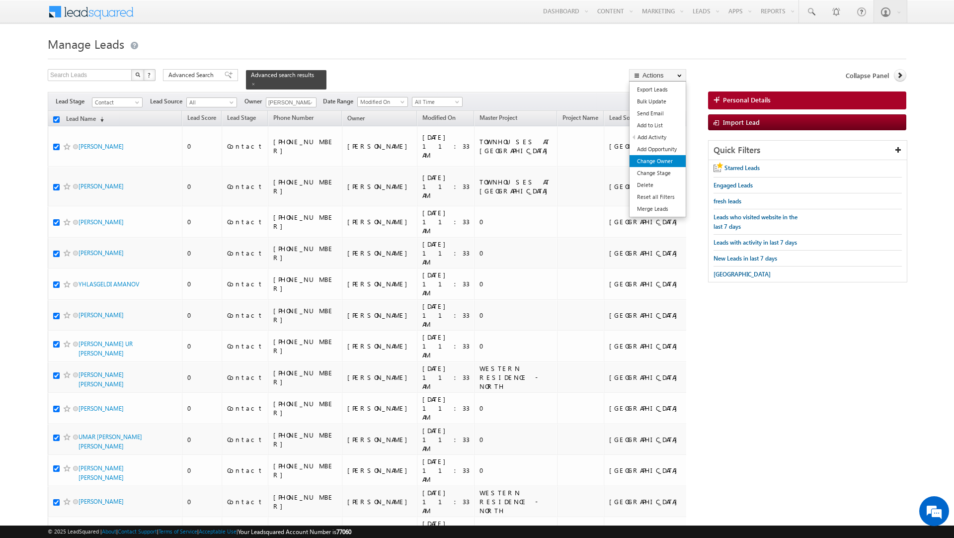
click at [650, 162] on link "Change Owner" at bounding box center [657, 161] width 56 height 12
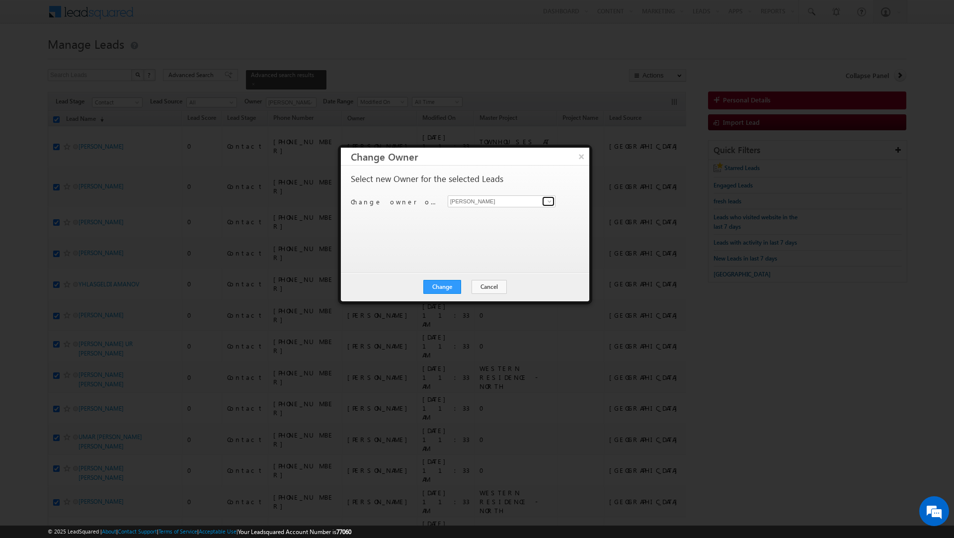
click at [547, 203] on span at bounding box center [550, 201] width 8 height 8
click at [498, 266] on link "Rahul Raj rahul.raj@indglobal.ae" at bounding box center [502, 267] width 108 height 19
click at [445, 287] on button "Change" at bounding box center [442, 287] width 38 height 14
click at [464, 284] on button "Close" at bounding box center [467, 287] width 32 height 14
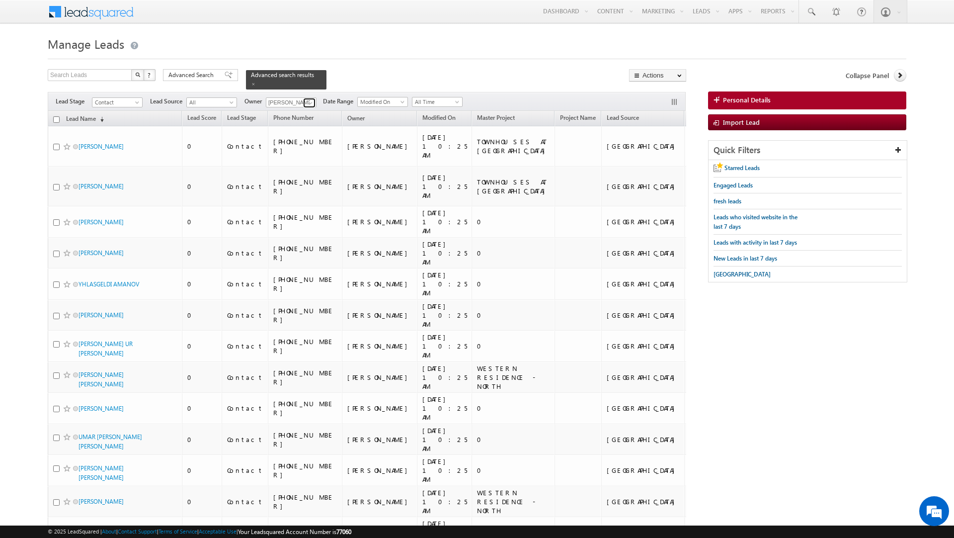
click at [311, 99] on span at bounding box center [311, 103] width 8 height 8
click at [310, 138] on link "[PERSON_NAME] [EMAIL_ADDRESS][PERSON_NAME][DOMAIN_NAME]" at bounding box center [315, 145] width 99 height 19
type input "[PERSON_NAME]"
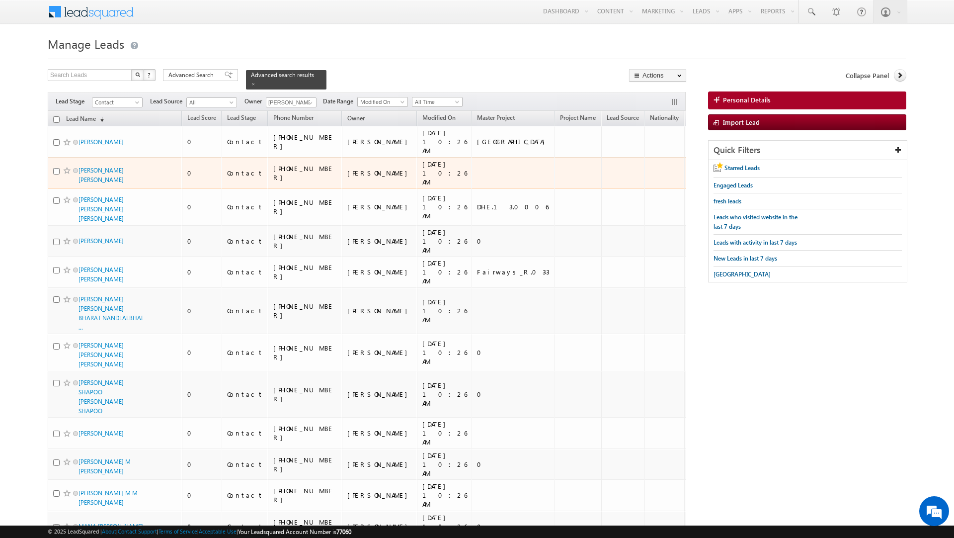
click at [370, 168] on td "[PERSON_NAME]" at bounding box center [379, 172] width 75 height 31
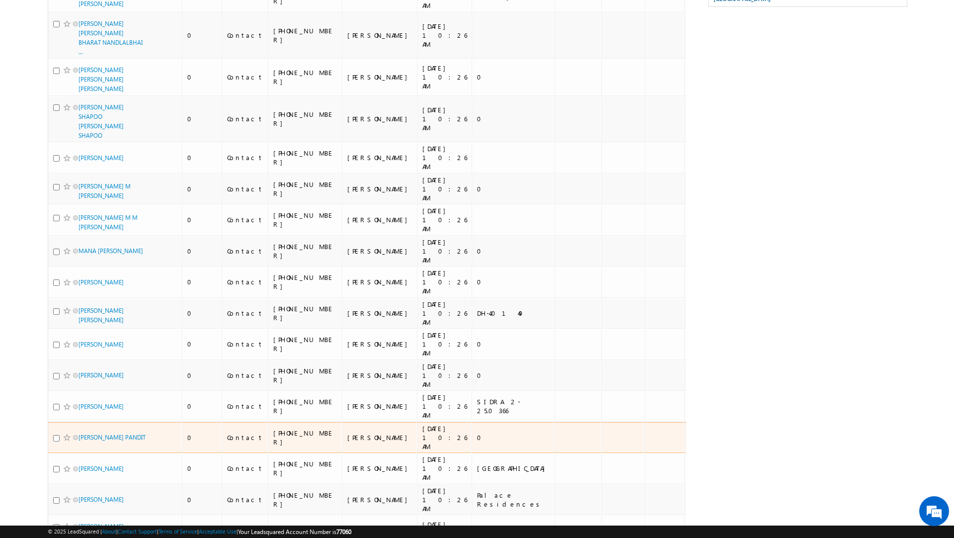
scroll to position [0, 0]
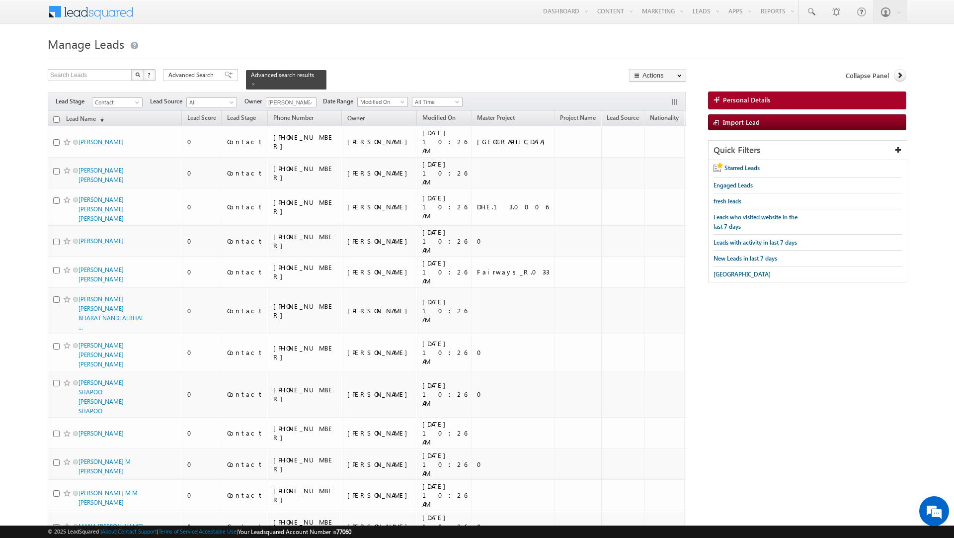
click at [56, 116] on input "checkbox" at bounding box center [56, 119] width 6 height 6
checkbox input "true"
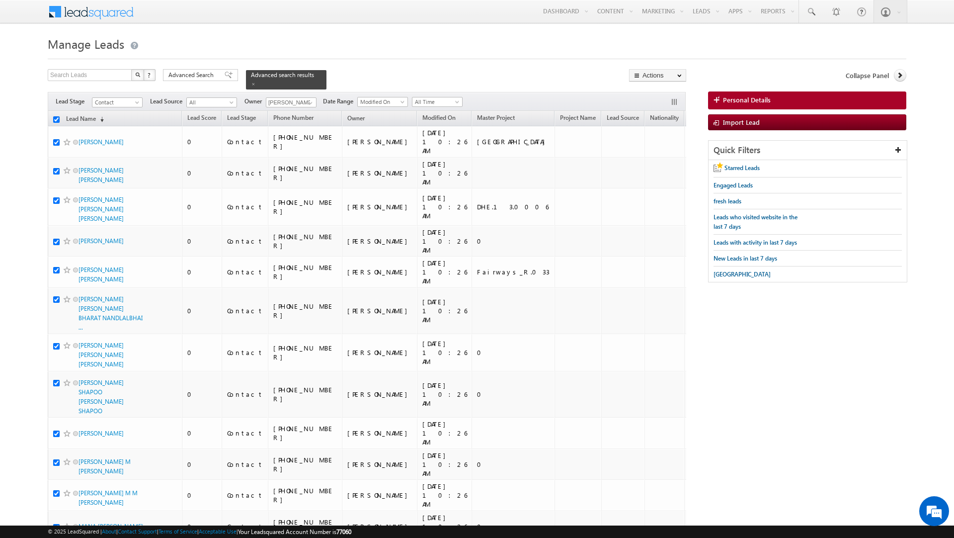
checkbox input "true"
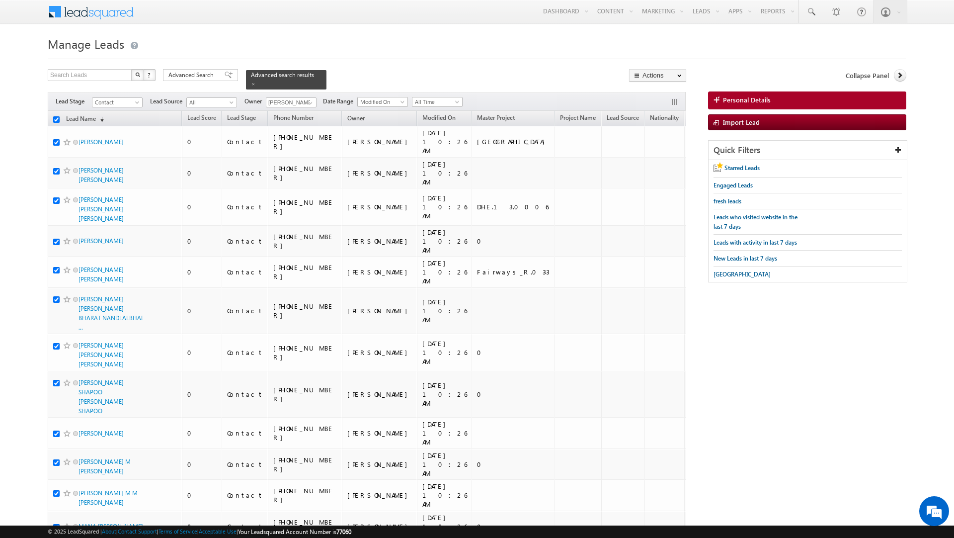
checkbox input "true"
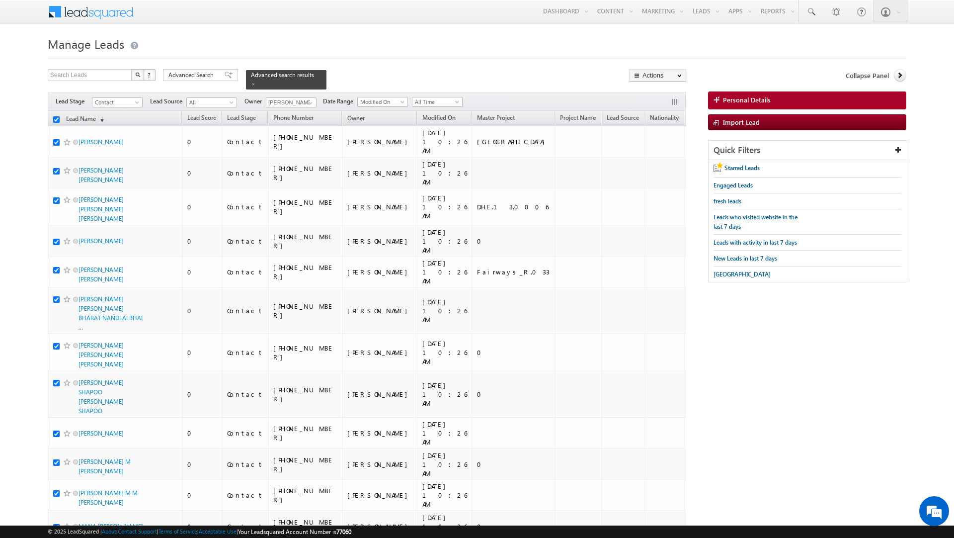
checkbox input "true"
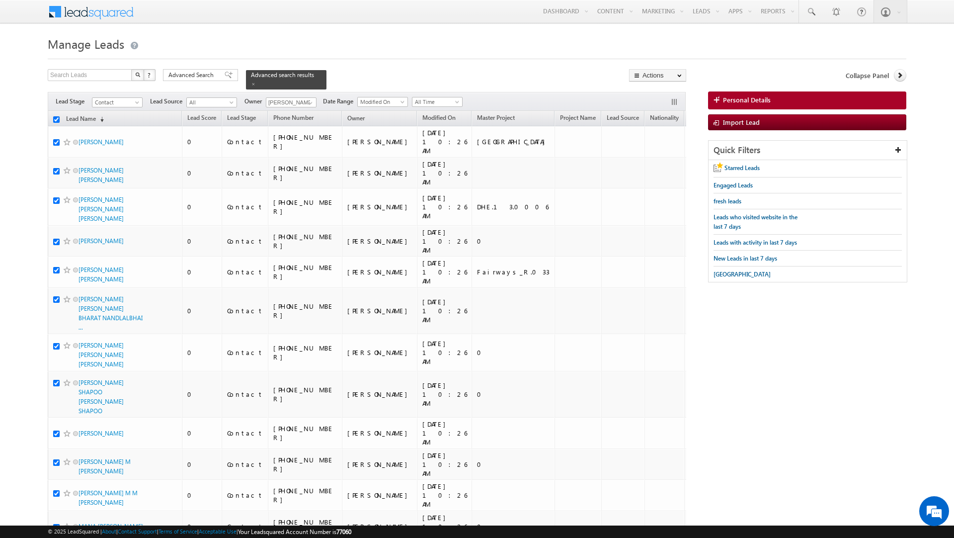
checkbox input "true"
click at [657, 161] on link "Change Owner" at bounding box center [657, 161] width 56 height 12
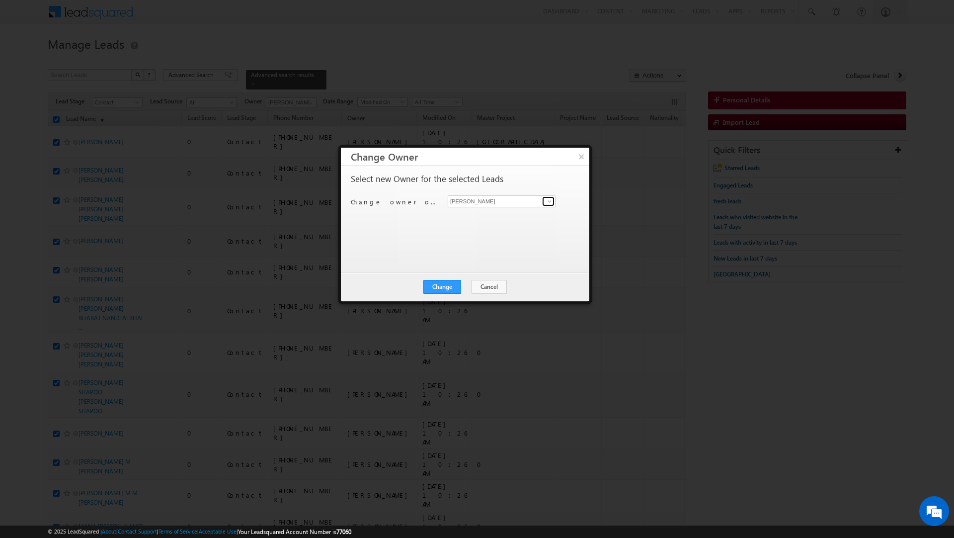
click at [548, 200] on span at bounding box center [550, 201] width 8 height 8
click at [499, 253] on link "[PERSON_NAME] [EMAIL_ADDRESS][PERSON_NAME][DOMAIN_NAME]" at bounding box center [502, 253] width 108 height 19
type input "[PERSON_NAME]"
click at [438, 285] on button "Change" at bounding box center [442, 287] width 38 height 14
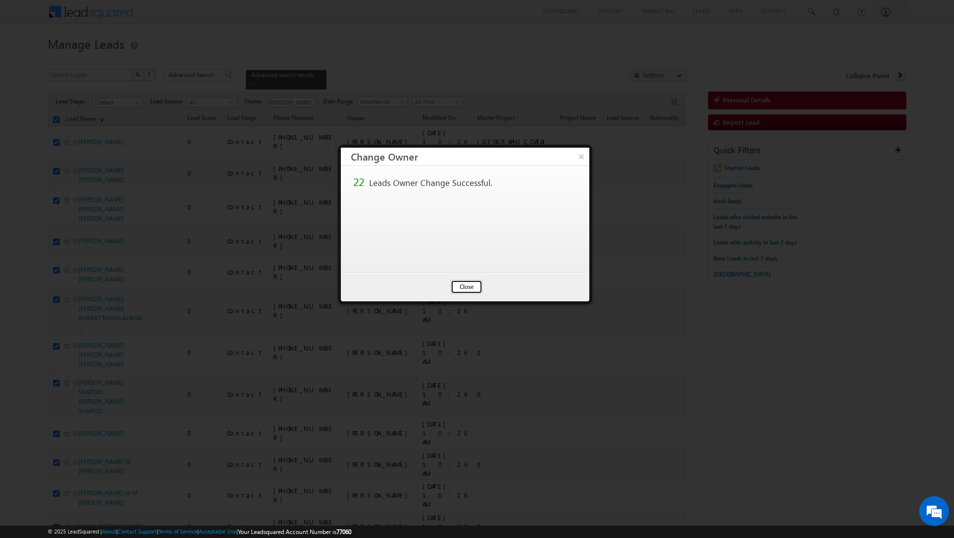
click at [469, 285] on button "Close" at bounding box center [467, 287] width 32 height 14
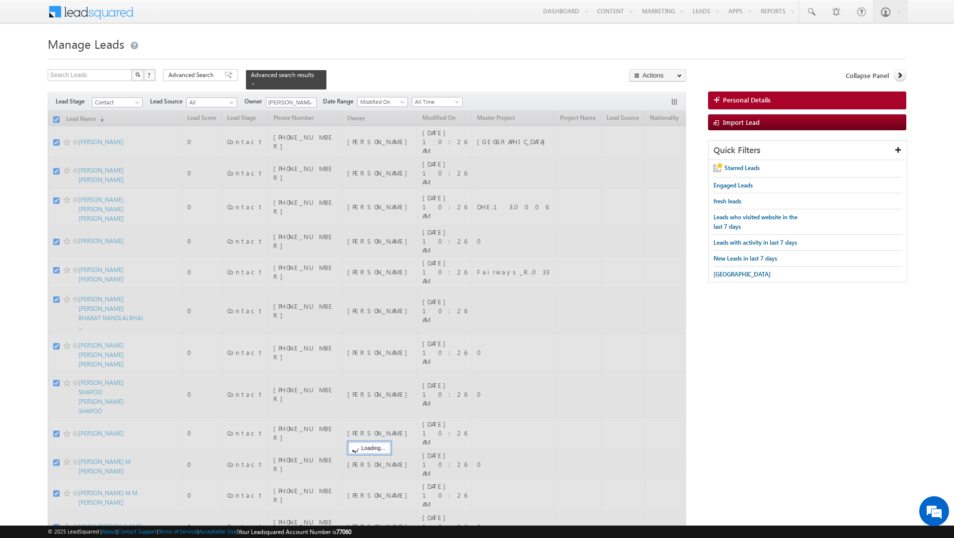
checkbox input "false"
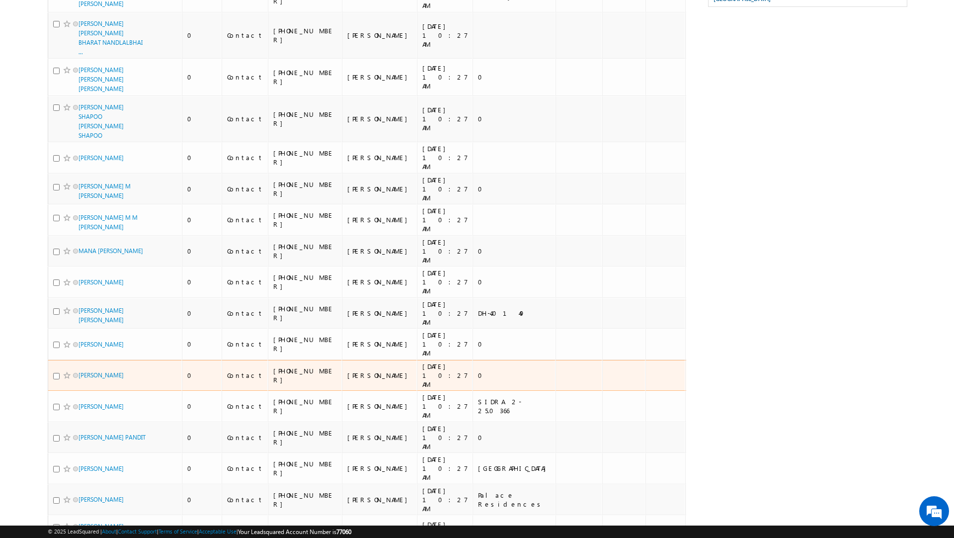
scroll to position [0, 0]
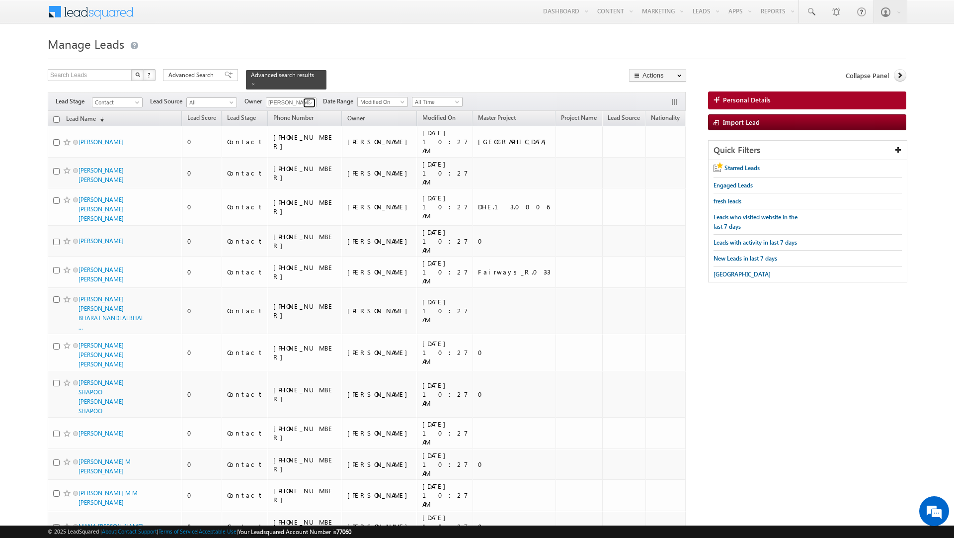
click at [311, 99] on span at bounding box center [311, 103] width 8 height 8
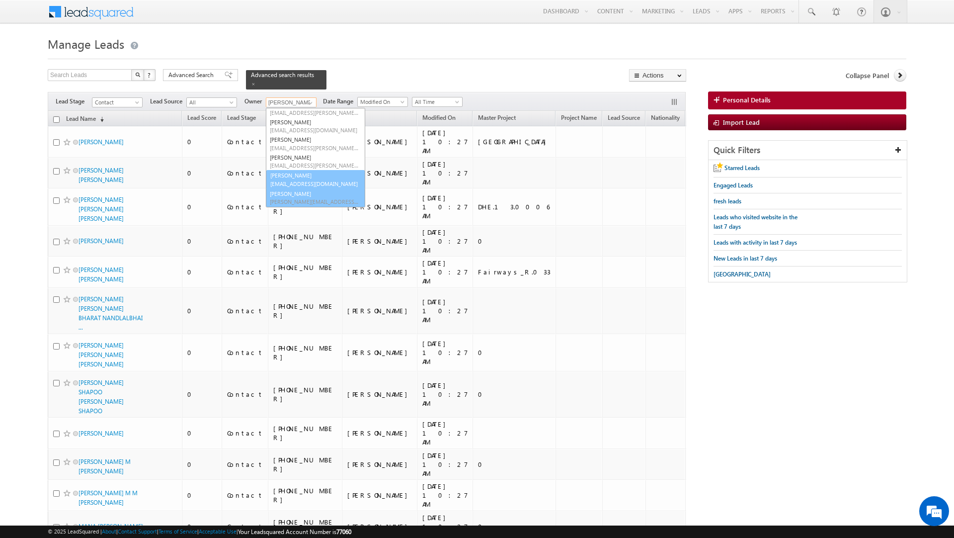
scroll to position [66, 0]
click at [308, 171] on link "[PERSON_NAME] [PERSON_NAME][EMAIL_ADDRESS][DOMAIN_NAME]" at bounding box center [315, 180] width 99 height 19
type input "[PERSON_NAME]"
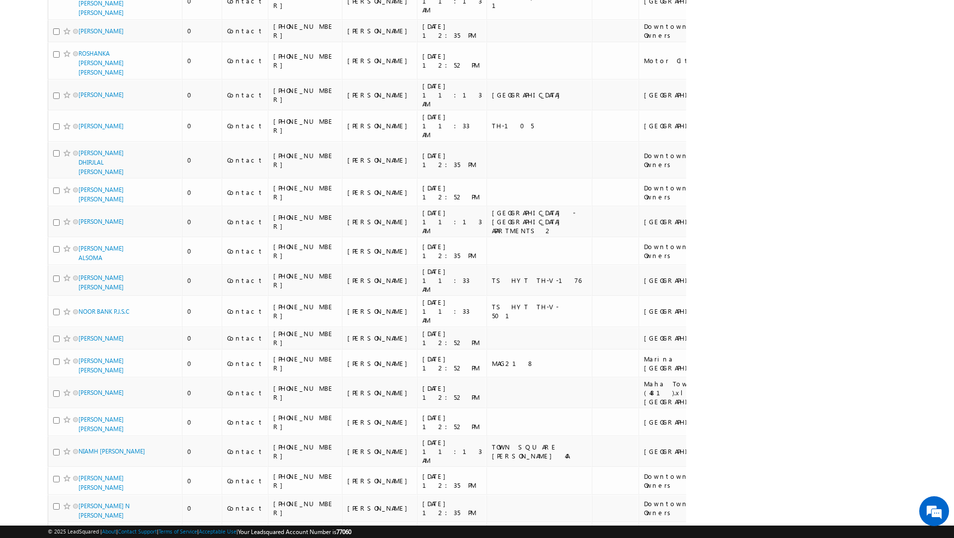
scroll to position [0, 0]
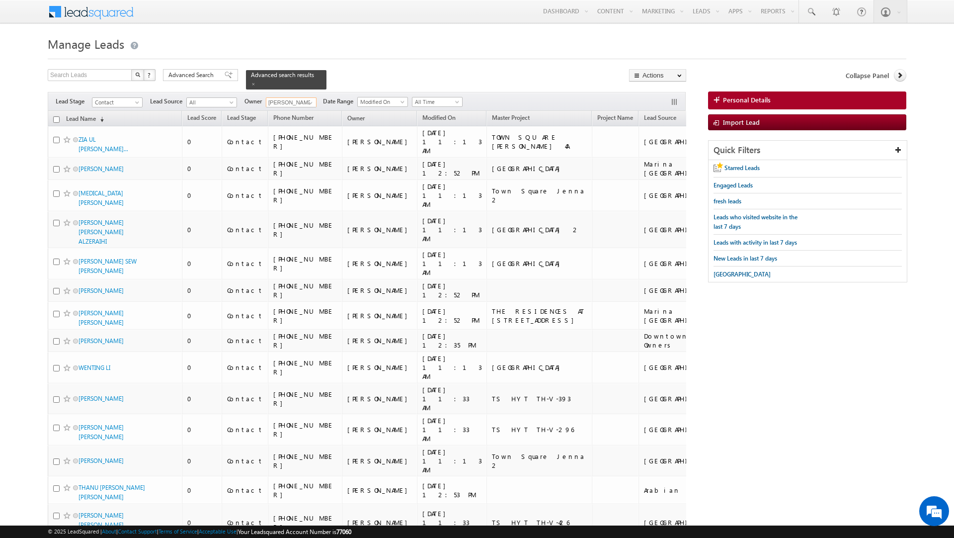
click at [55, 116] on input "checkbox" at bounding box center [56, 119] width 6 height 6
checkbox input "true"
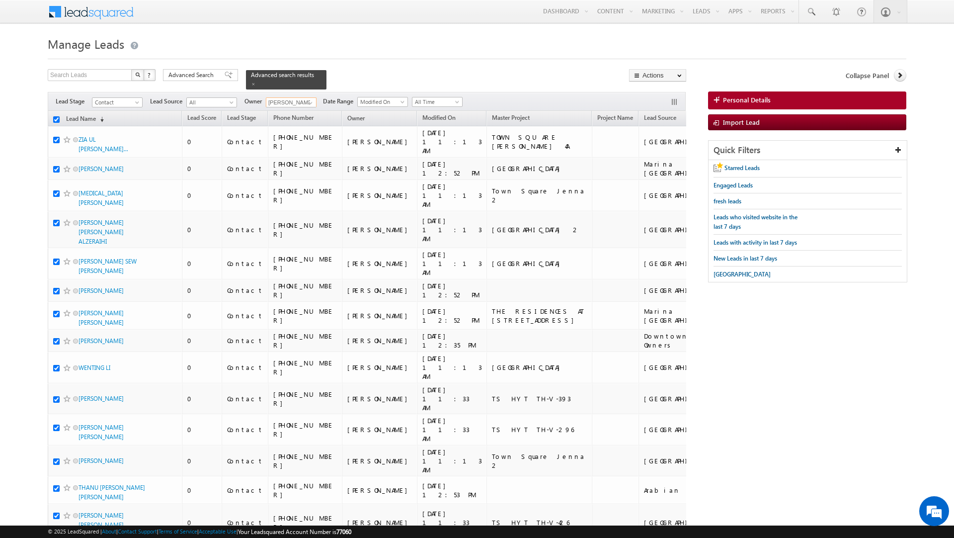
checkbox input "true"
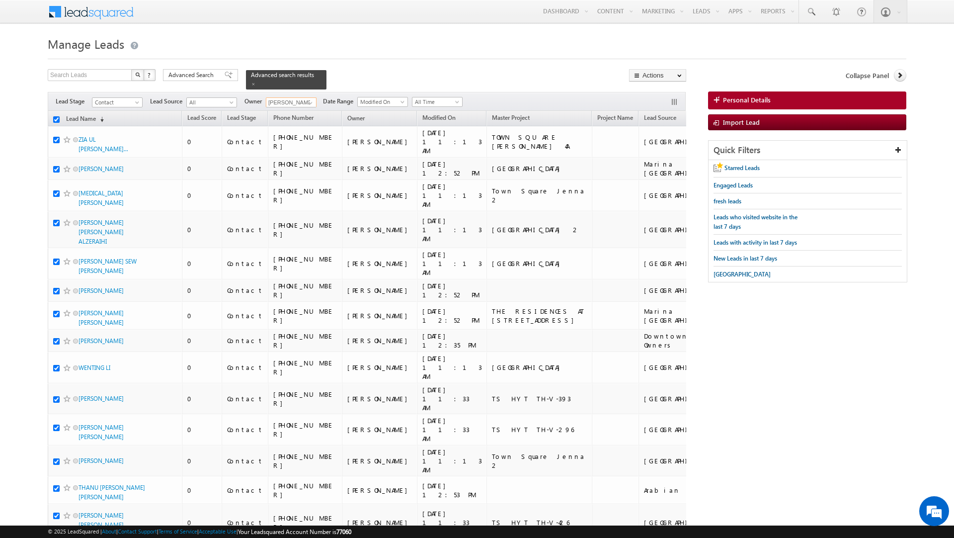
checkbox input "true"
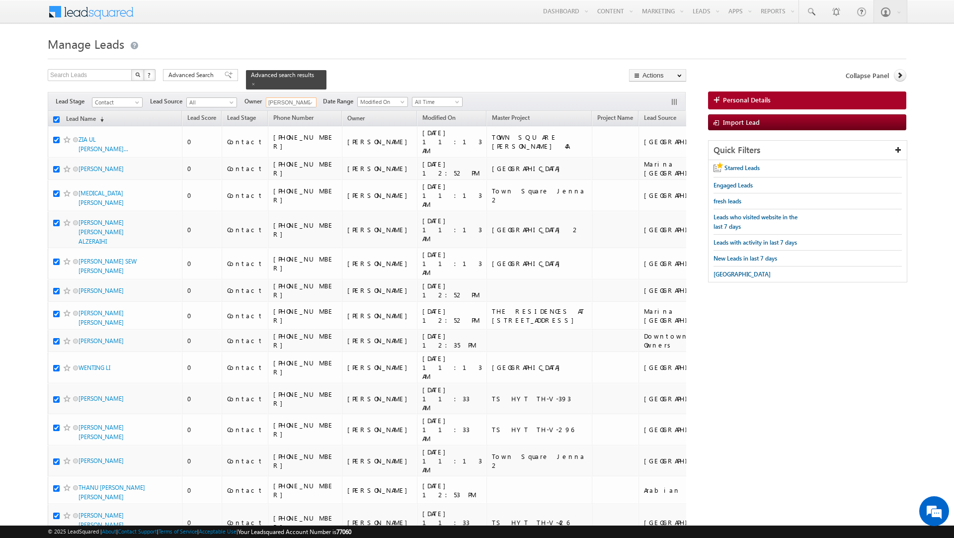
checkbox input "true"
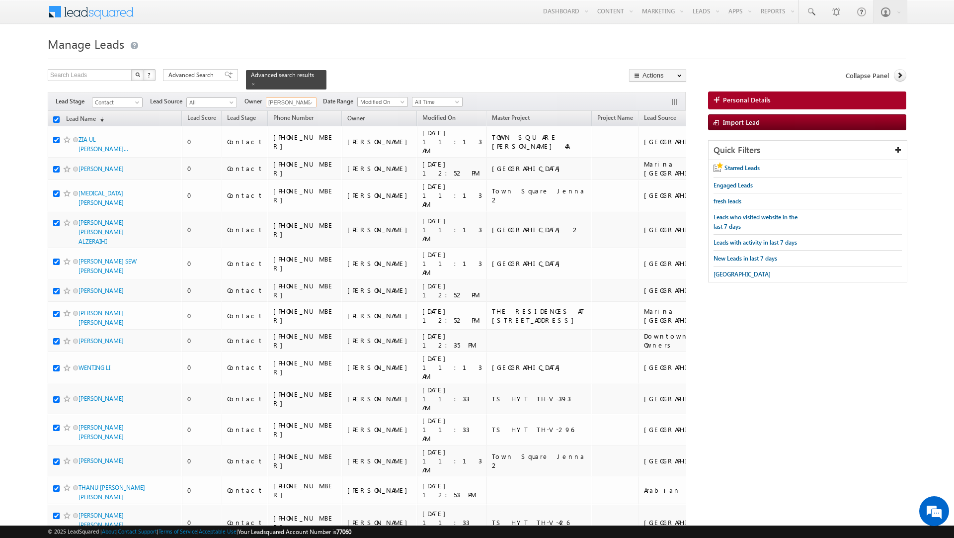
checkbox input "true"
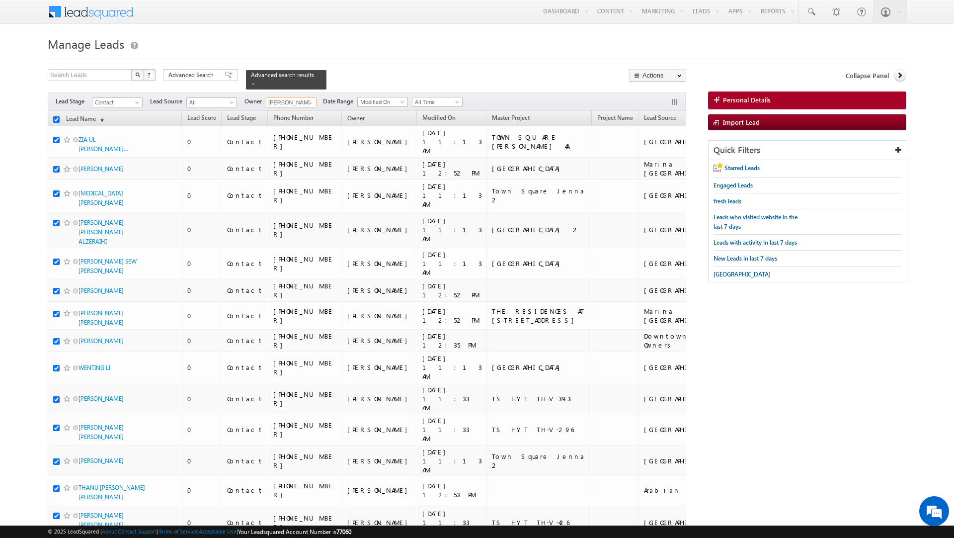
checkbox input "true"
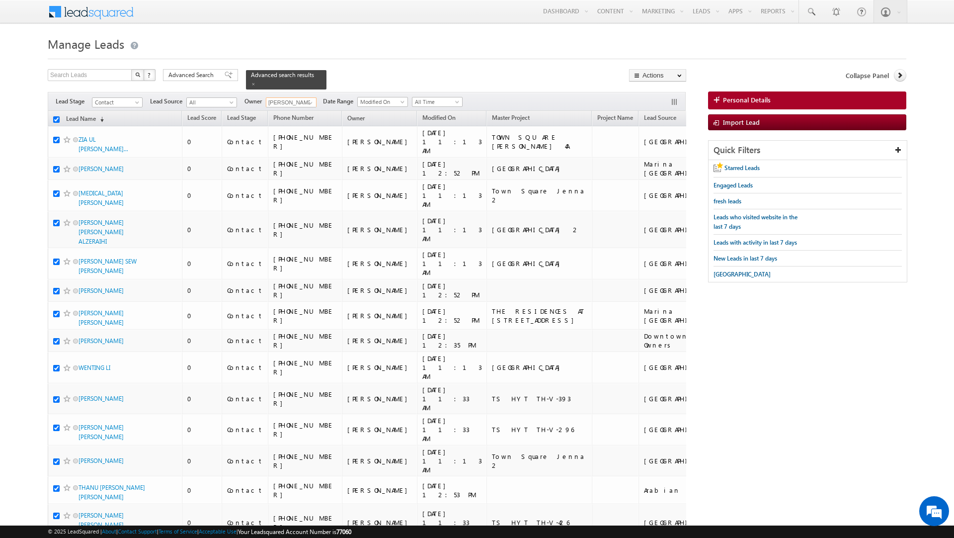
checkbox input "true"
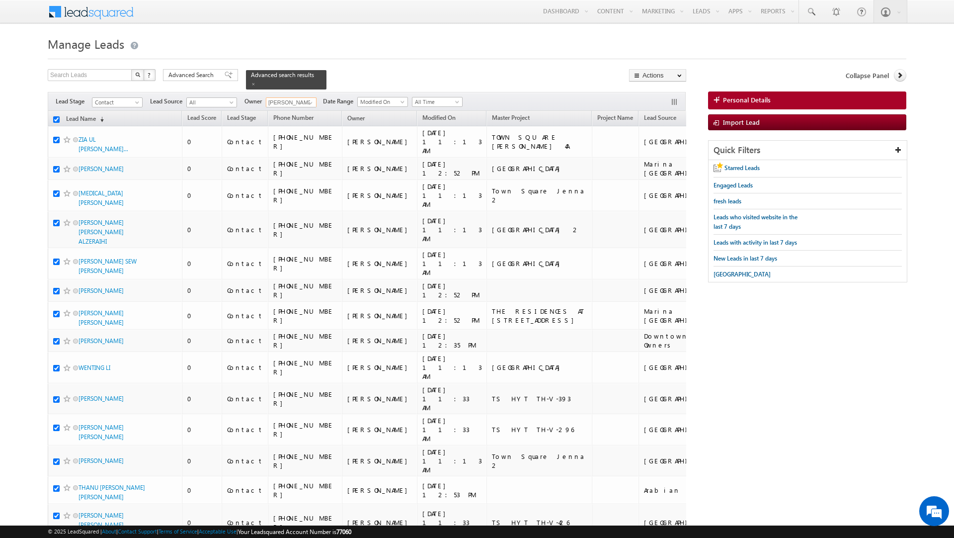
checkbox input "true"
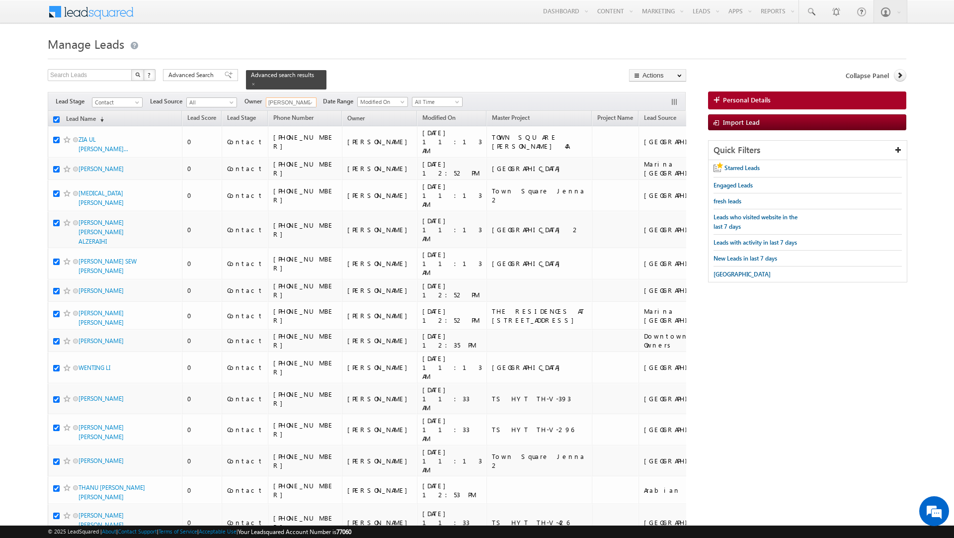
checkbox input "true"
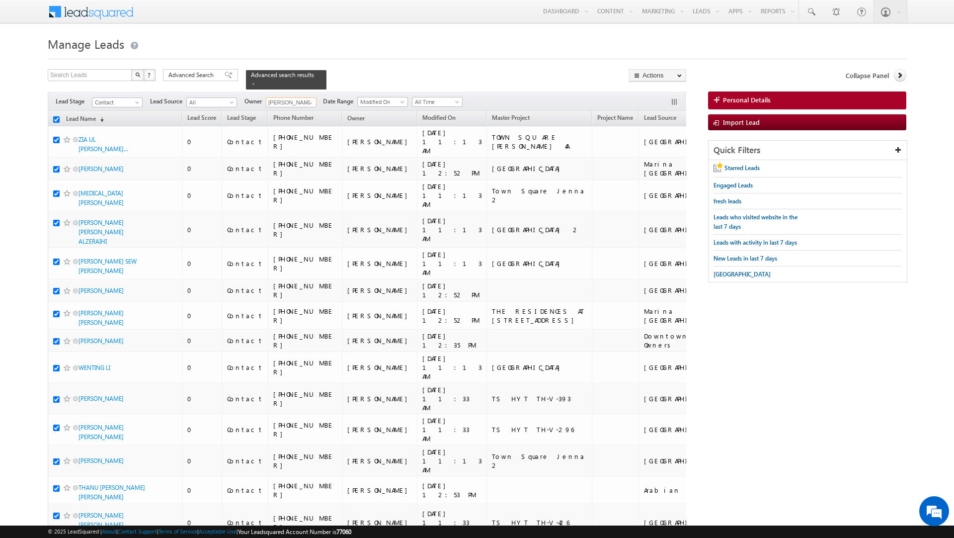
checkbox input "true"
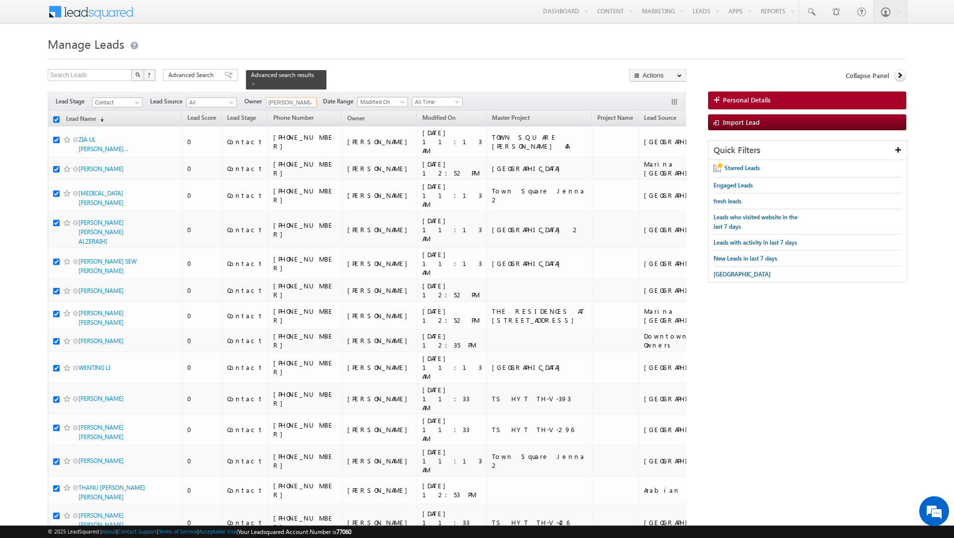
checkbox input "true"
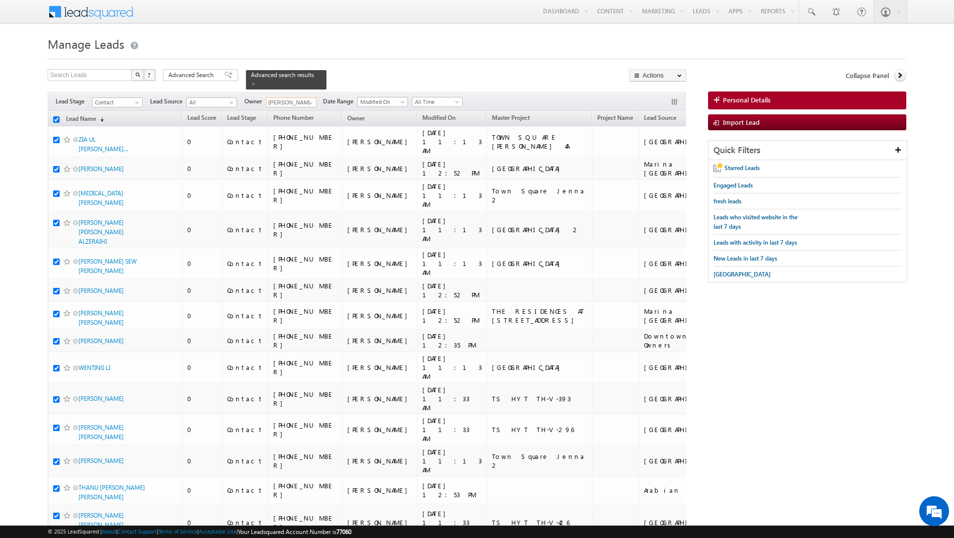
checkbox input "true"
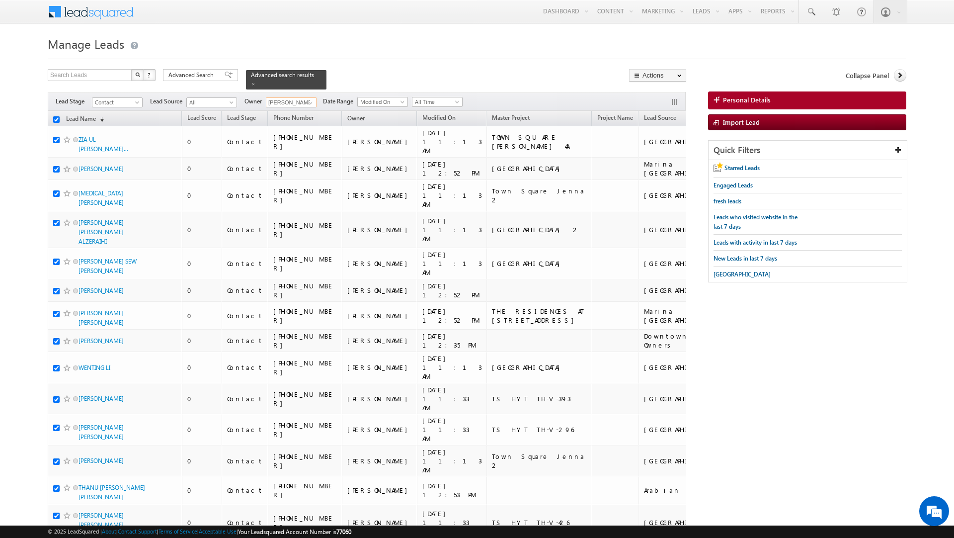
checkbox input "true"
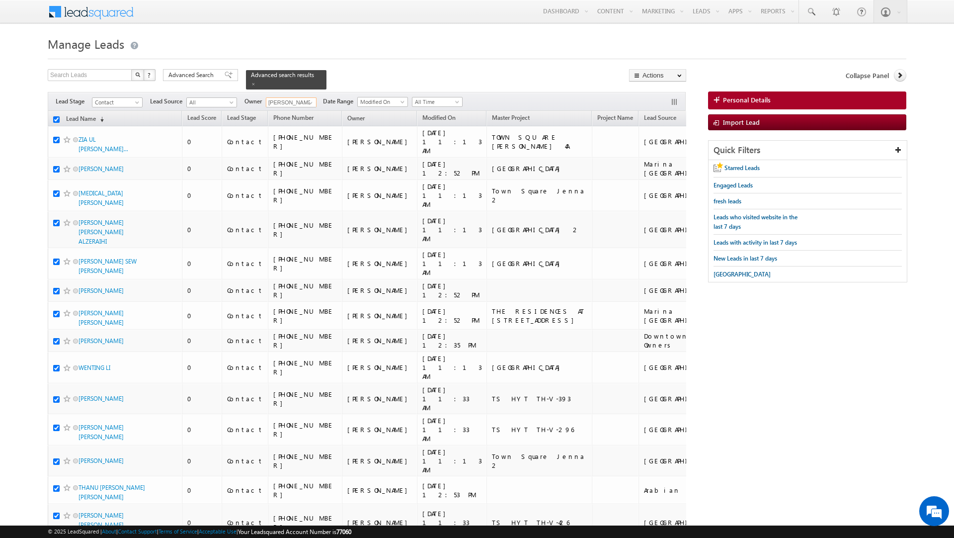
checkbox input "true"
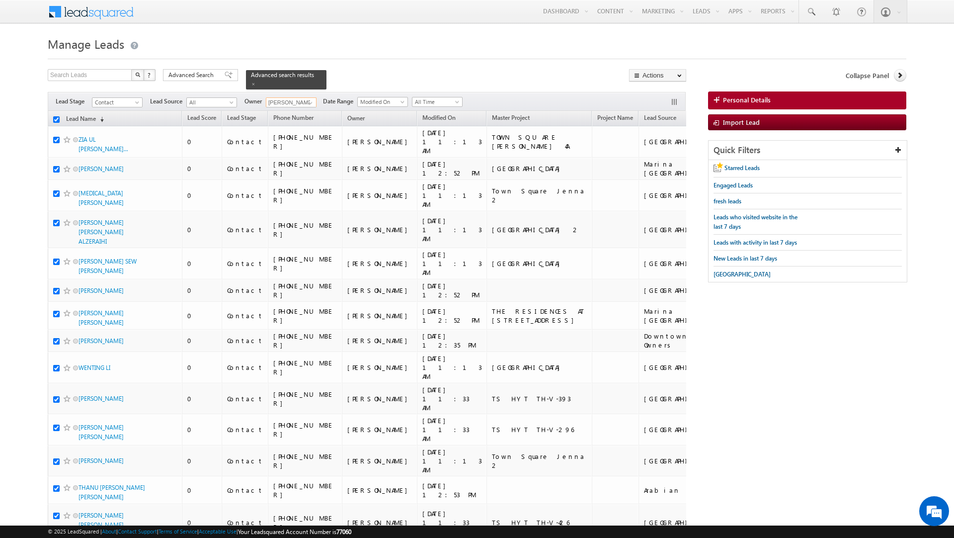
checkbox input "true"
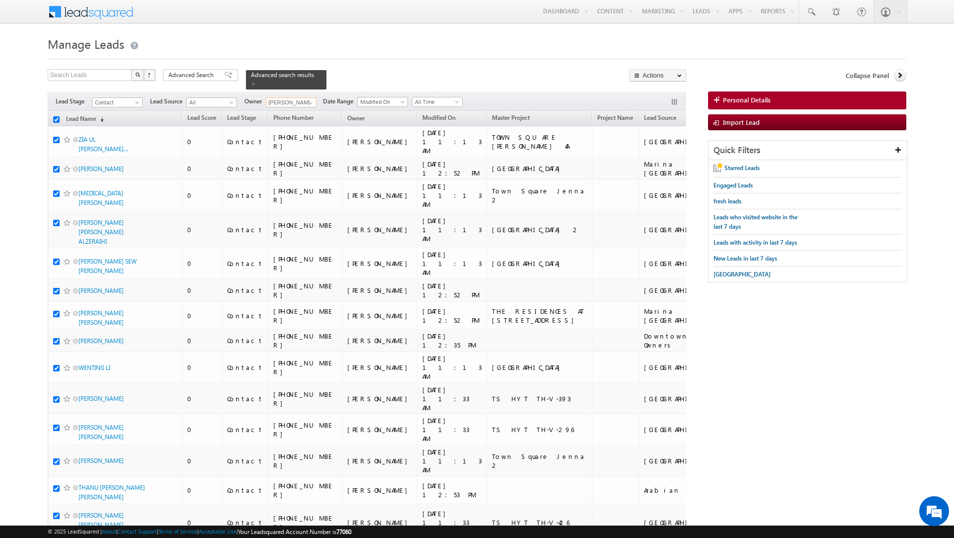
checkbox input "true"
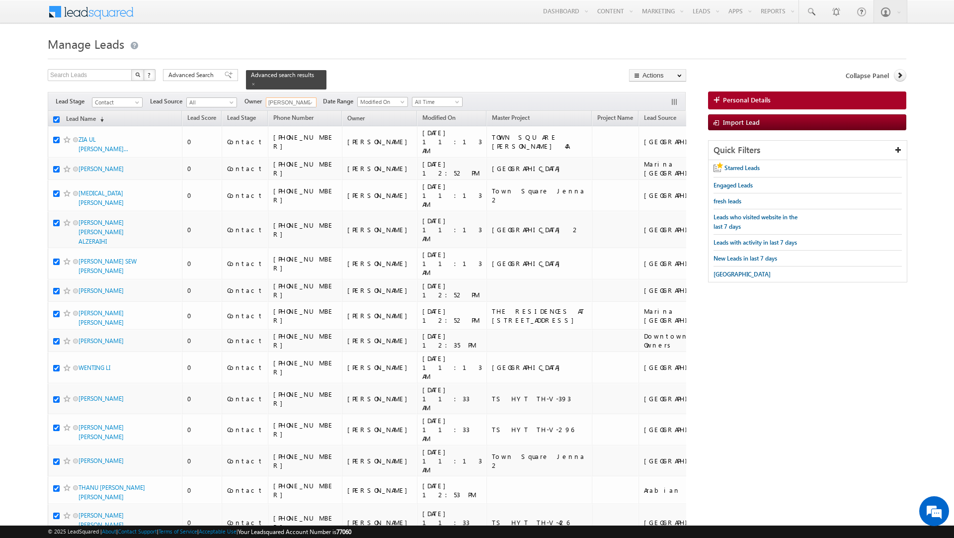
checkbox input "true"
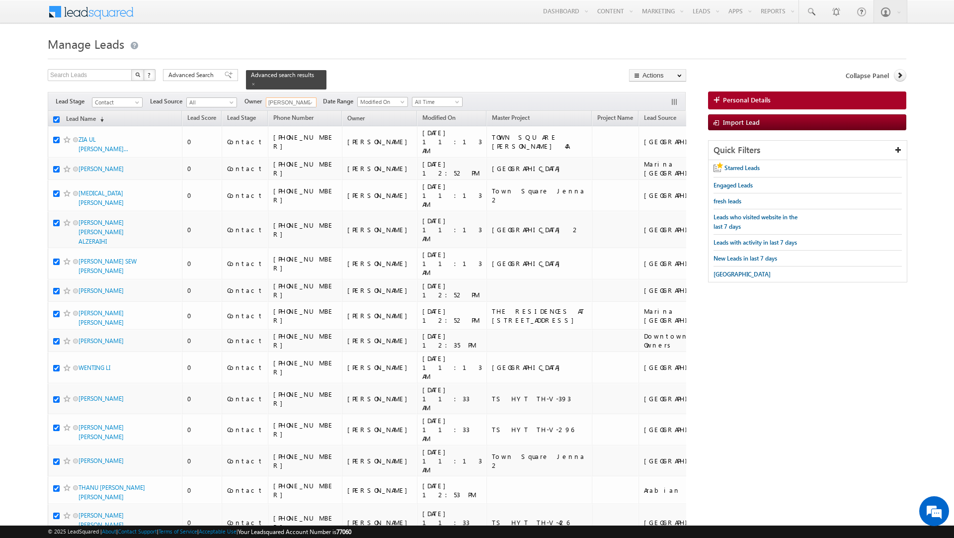
checkbox input "true"
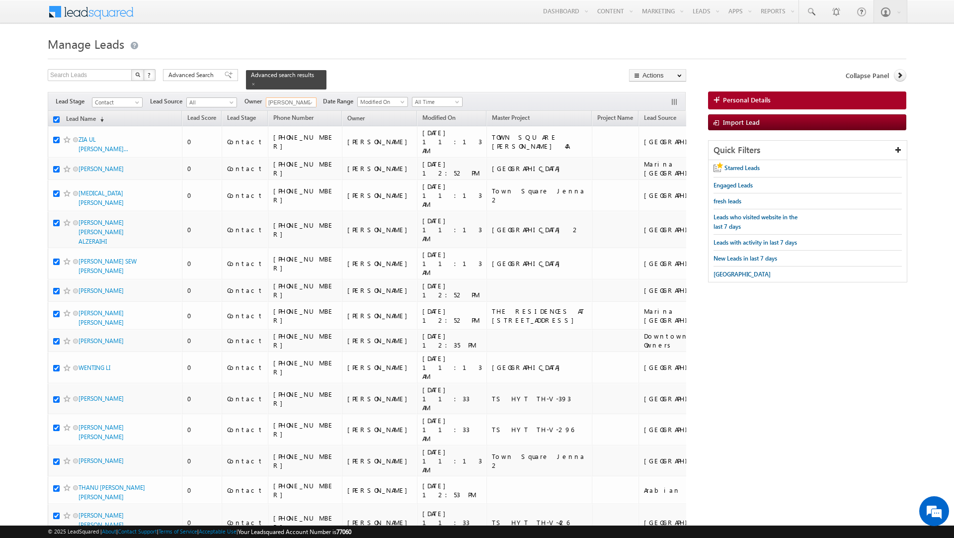
checkbox input "true"
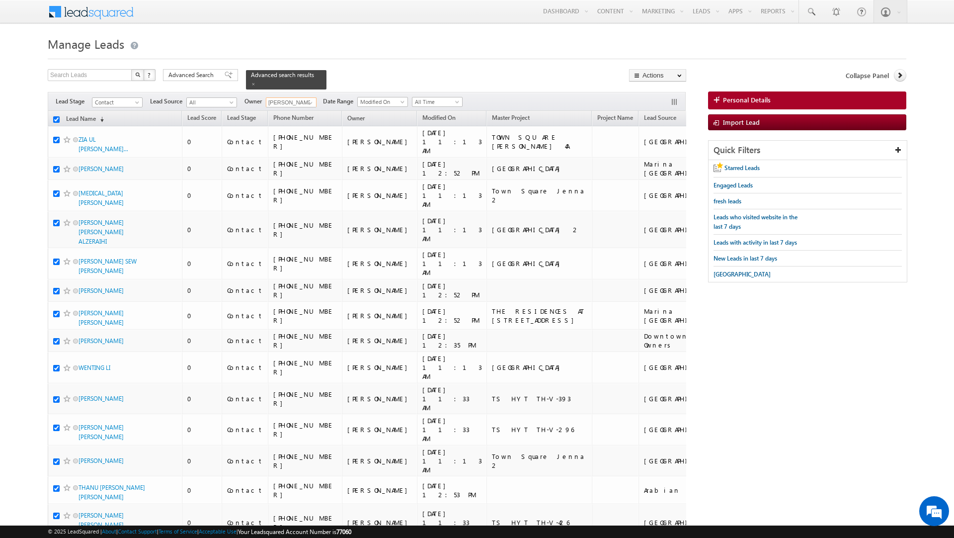
checkbox input "true"
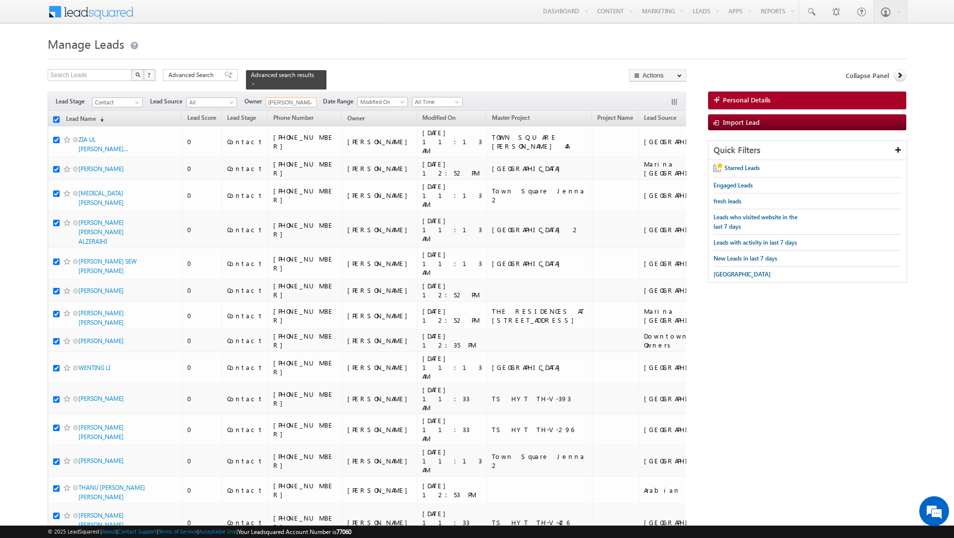
checkbox input "true"
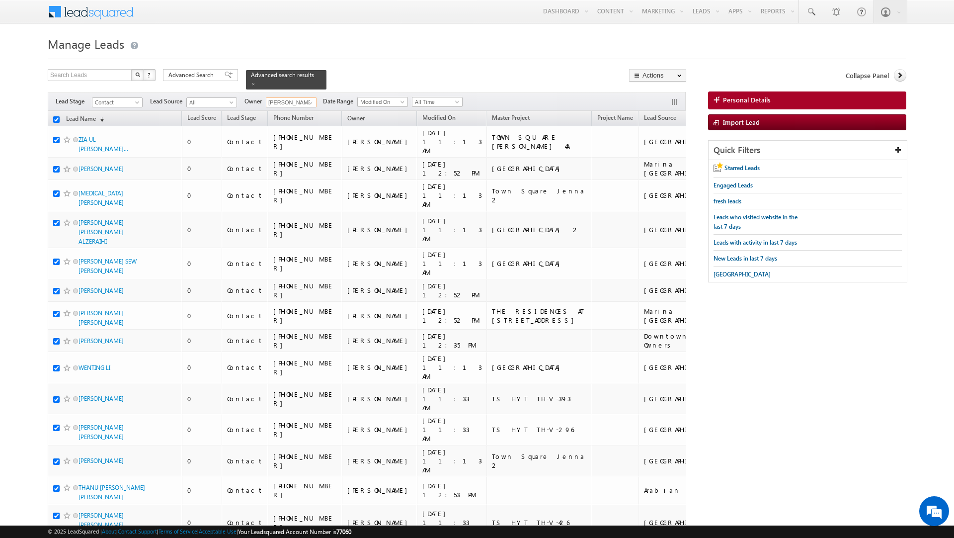
checkbox input "true"
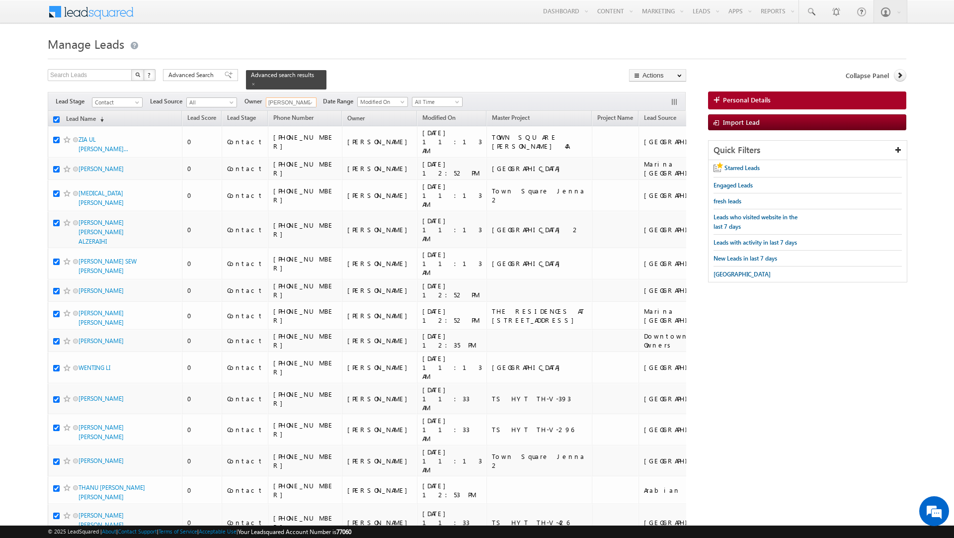
checkbox input "true"
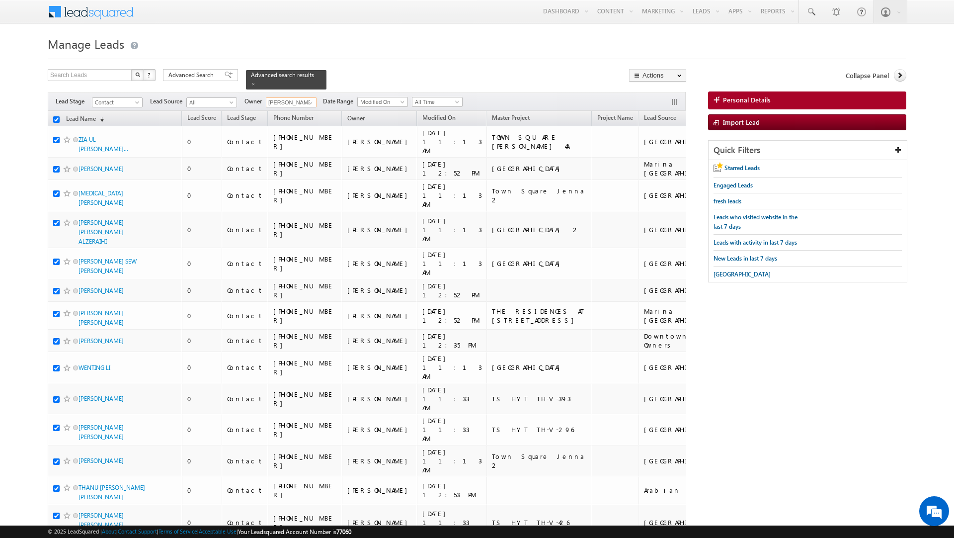
checkbox input "true"
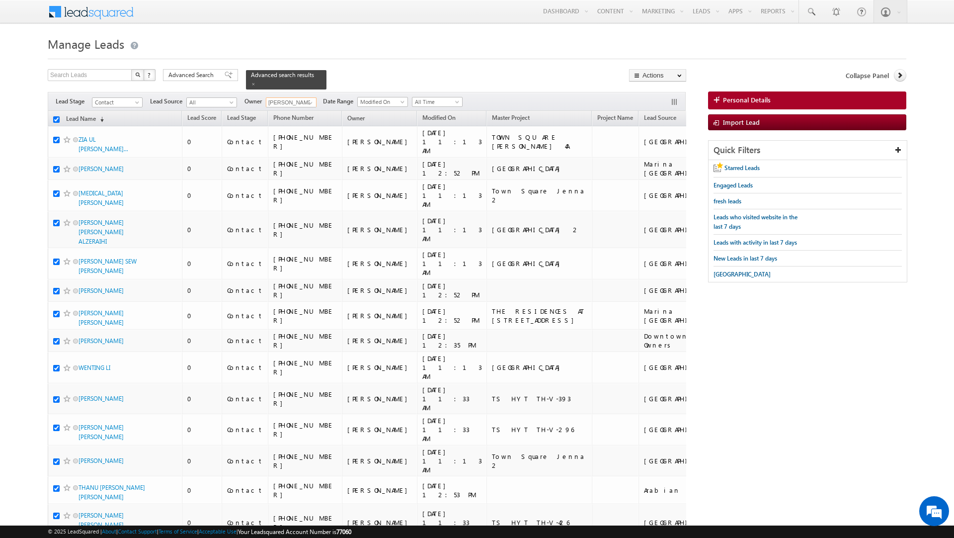
checkbox input "true"
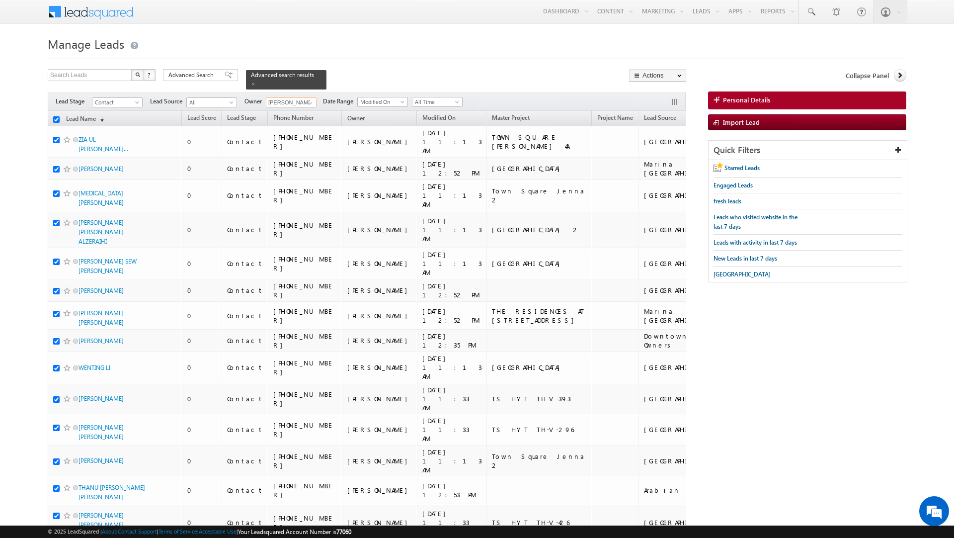
checkbox input "true"
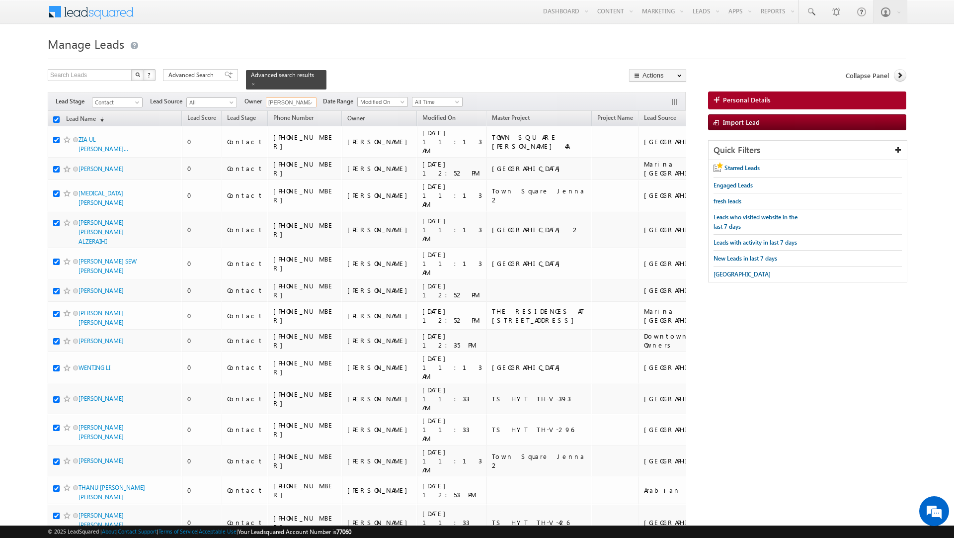
checkbox input "true"
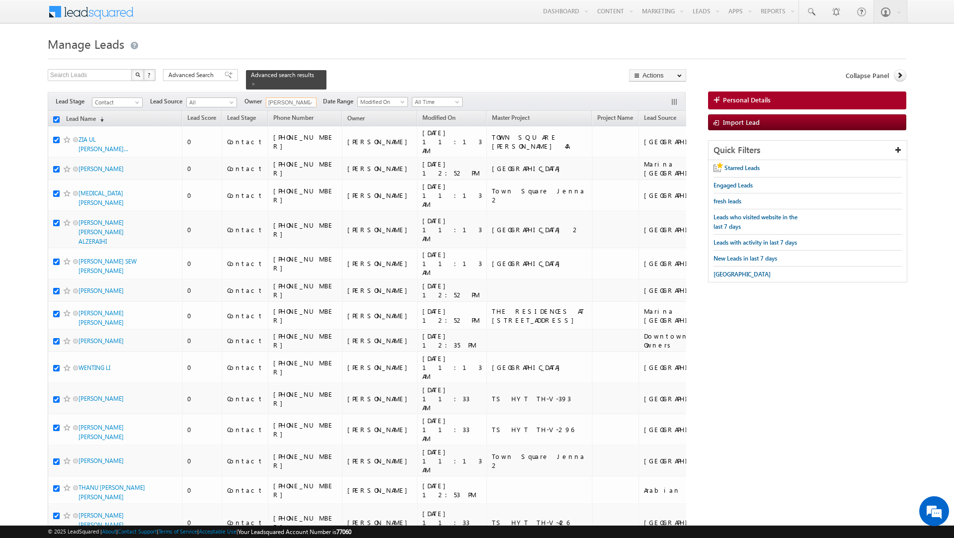
checkbox input "true"
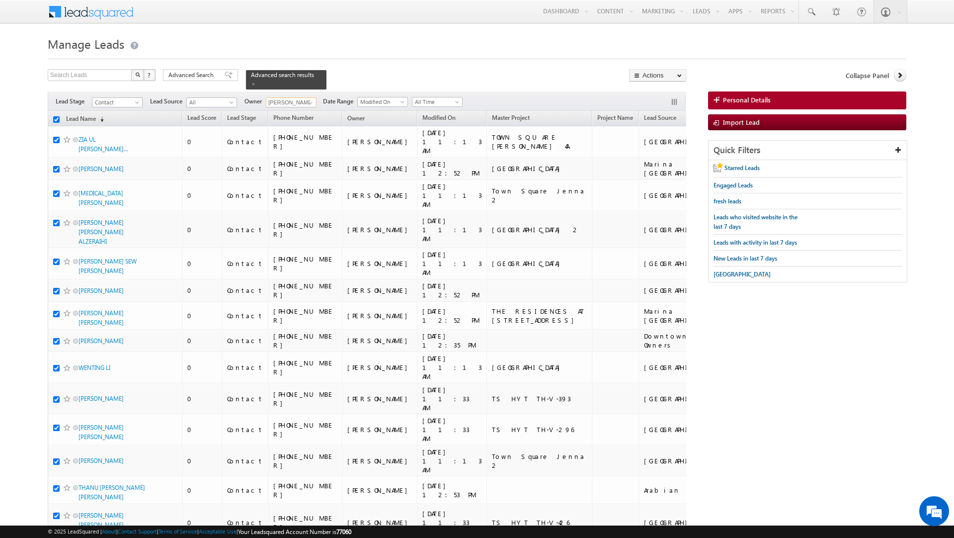
checkbox input "true"
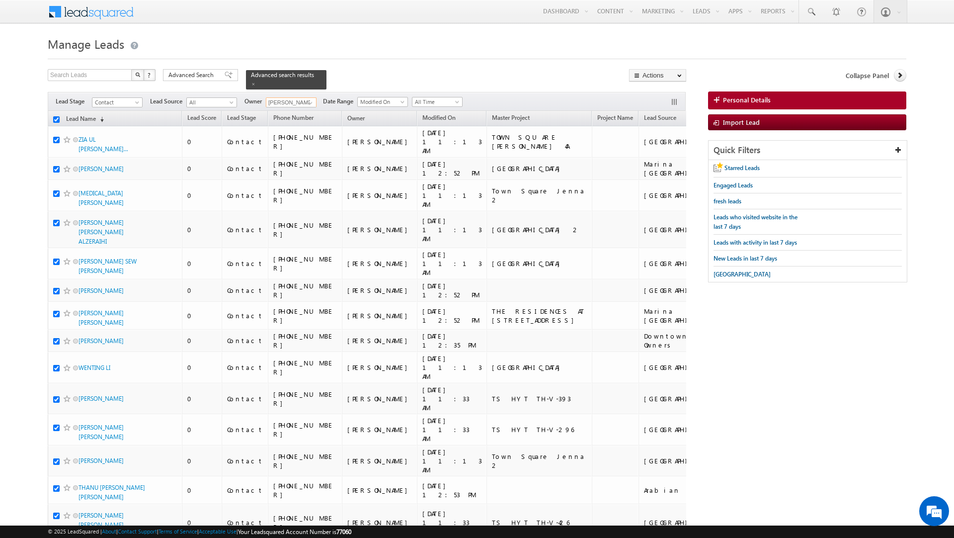
checkbox input "true"
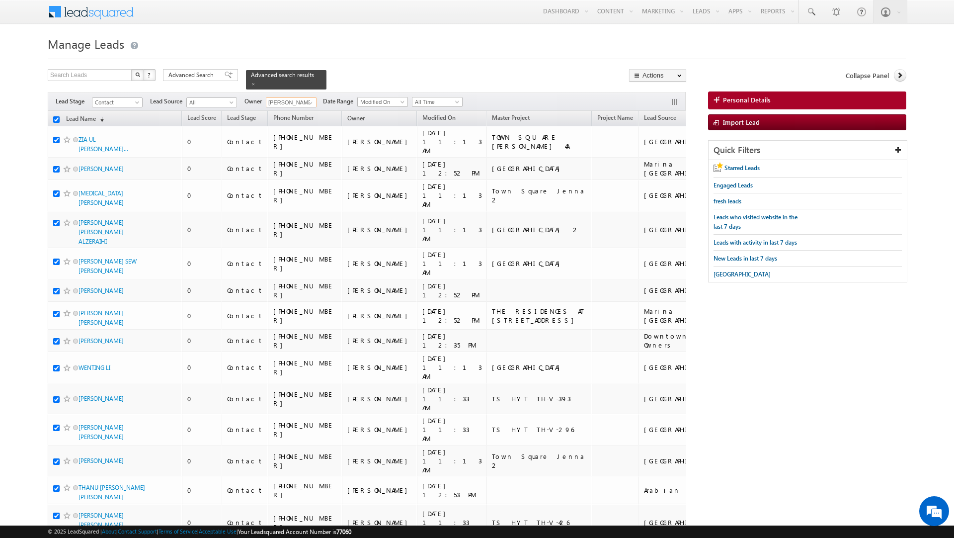
checkbox input "true"
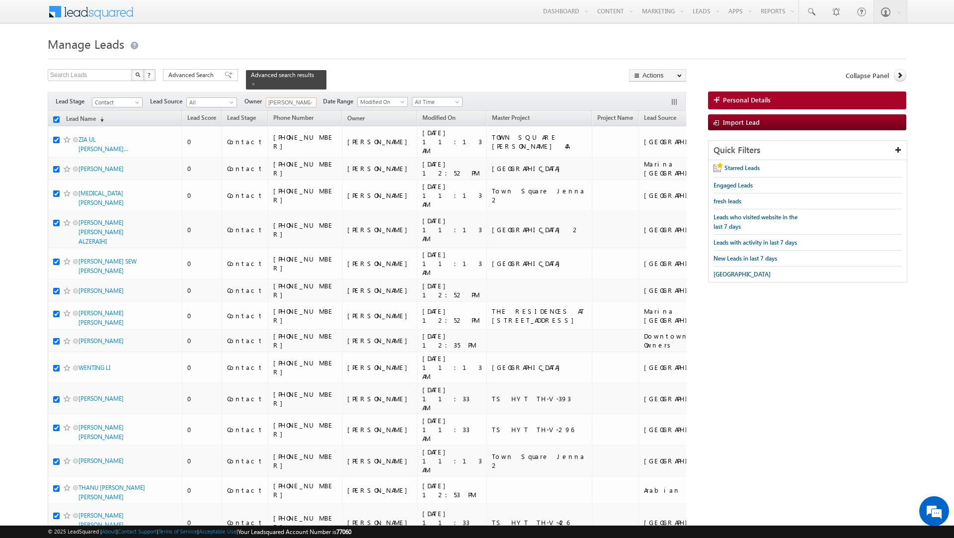
checkbox input "true"
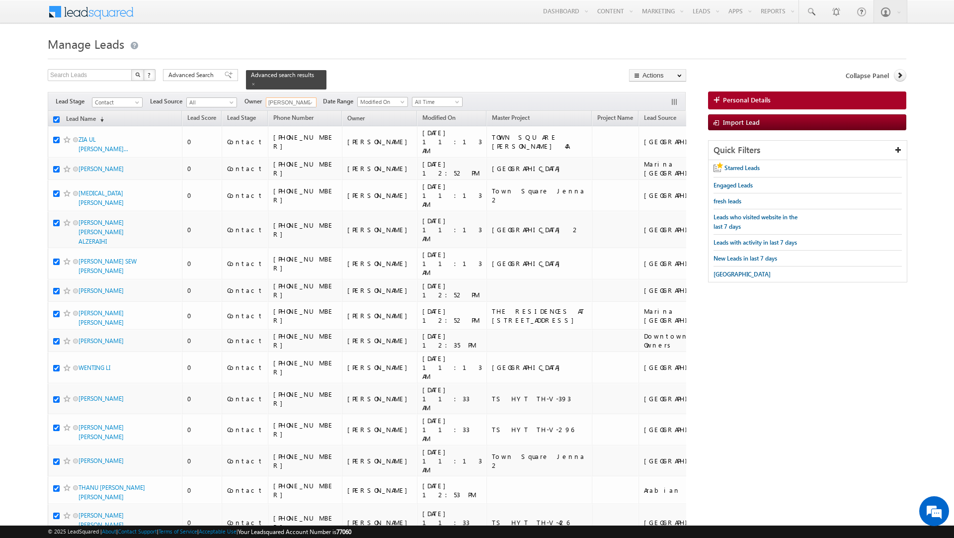
checkbox input "true"
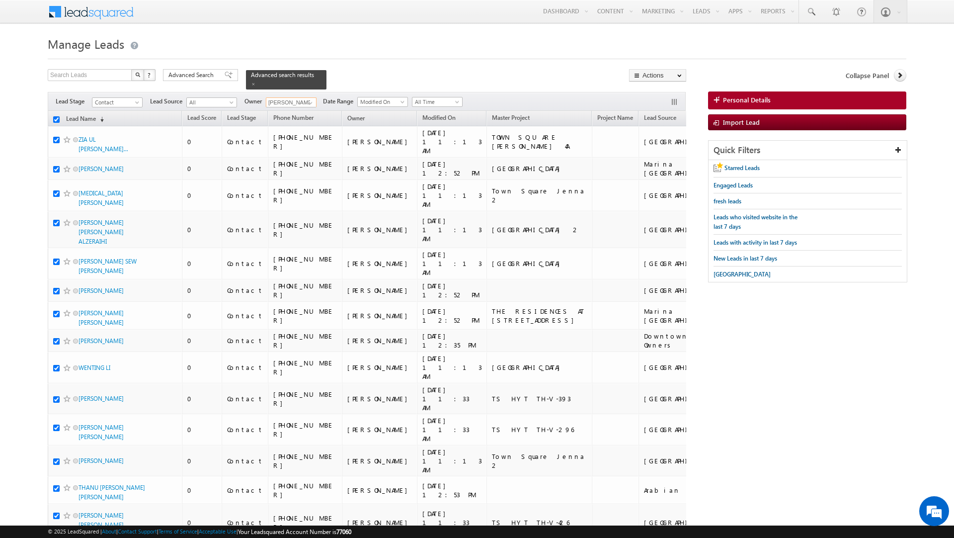
checkbox input "true"
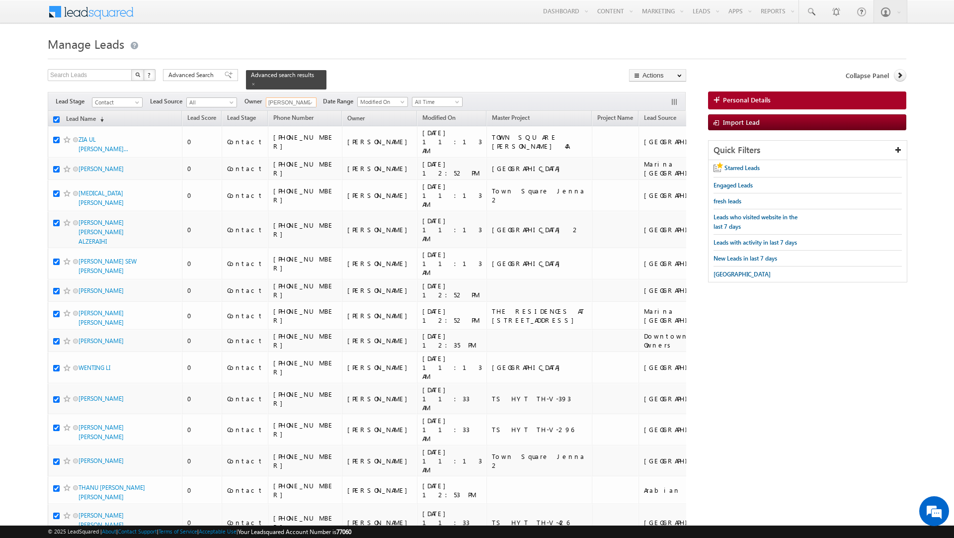
checkbox input "true"
click at [86, 114] on link "Lead Name (sorted descending)" at bounding box center [85, 119] width 48 height 13
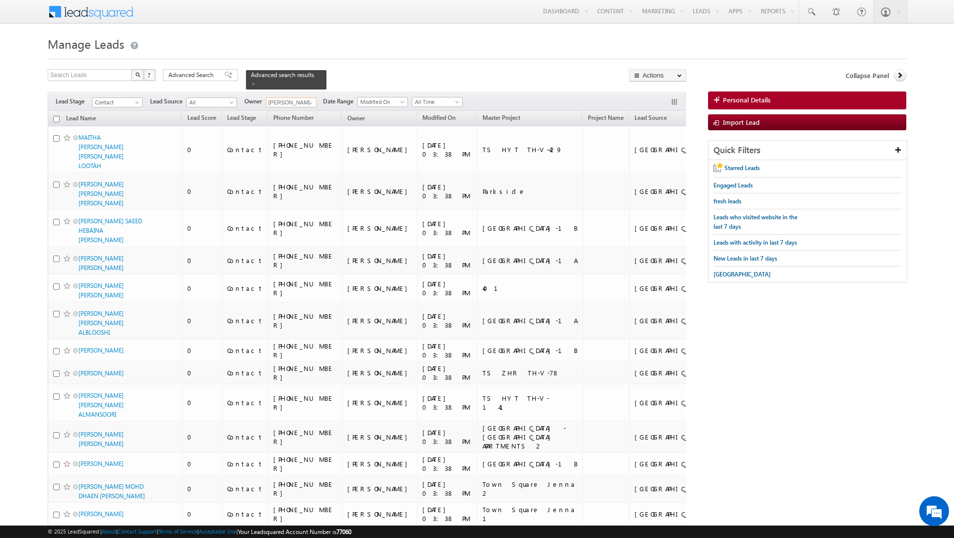
click at [56, 116] on input "checkbox" at bounding box center [56, 119] width 6 height 6
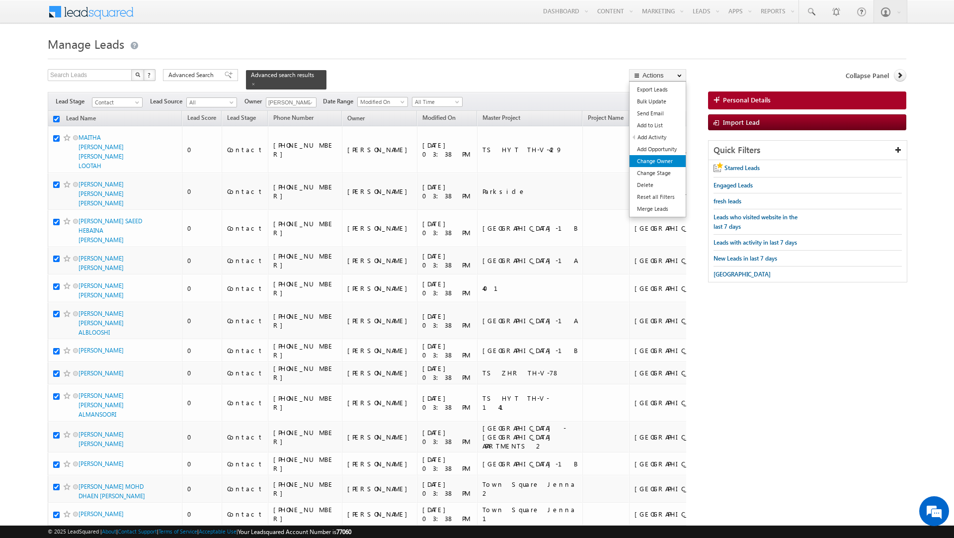
click at [669, 163] on link "Change Owner" at bounding box center [657, 161] width 56 height 12
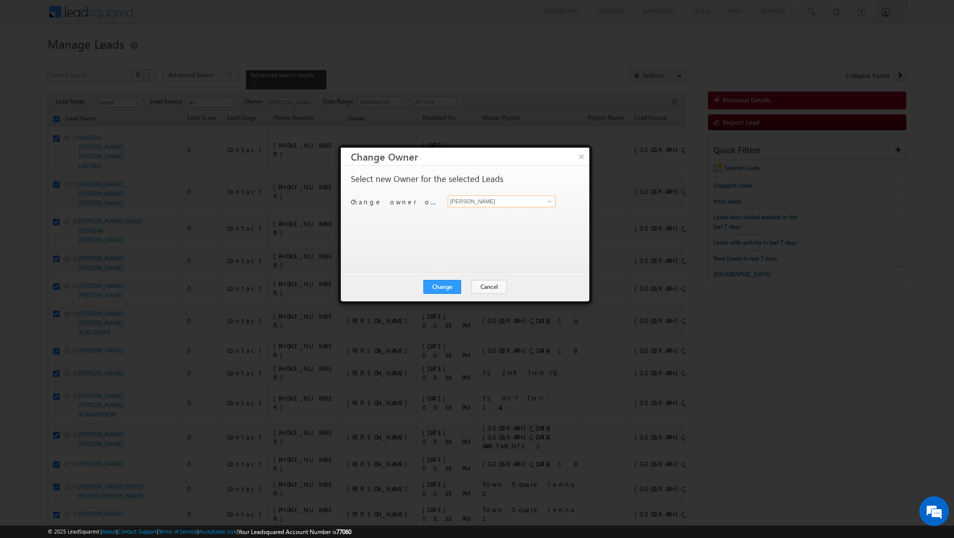
click at [535, 201] on input "[PERSON_NAME]" at bounding box center [502, 201] width 108 height 12
click at [508, 216] on link "[PERSON_NAME] [PERSON_NAME][EMAIL_ADDRESS][DOMAIN_NAME]" at bounding box center [502, 217] width 108 height 19
click at [441, 286] on button "Change" at bounding box center [442, 287] width 38 height 14
click at [470, 290] on button "Close" at bounding box center [467, 287] width 32 height 14
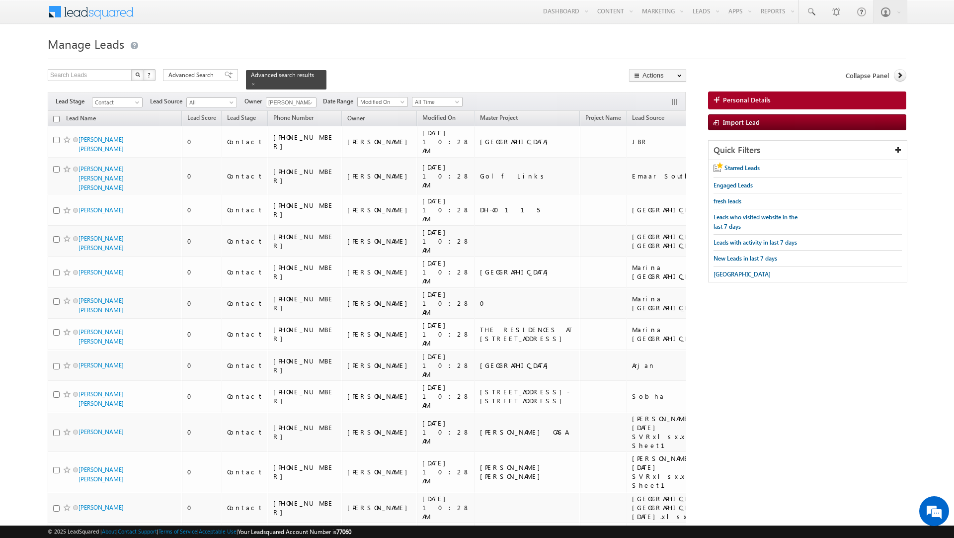
click at [56, 116] on input "checkbox" at bounding box center [56, 119] width 6 height 6
click at [645, 161] on link "Change Owner" at bounding box center [657, 161] width 56 height 12
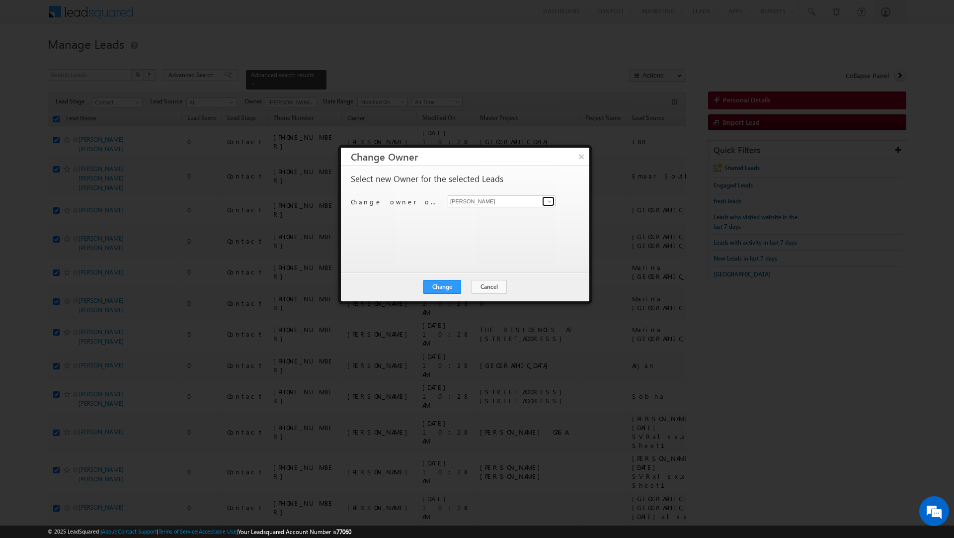
click at [543, 200] on link at bounding box center [548, 201] width 12 height 10
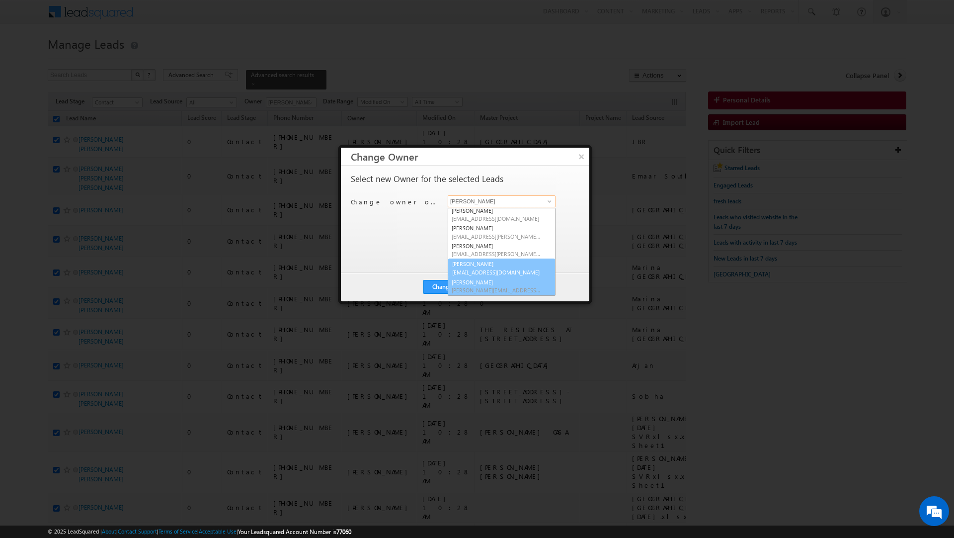
scroll to position [57, 0]
click at [496, 266] on link "[PERSON_NAME] [PERSON_NAME][EMAIL_ADDRESS][DOMAIN_NAME]" at bounding box center [502, 268] width 108 height 19
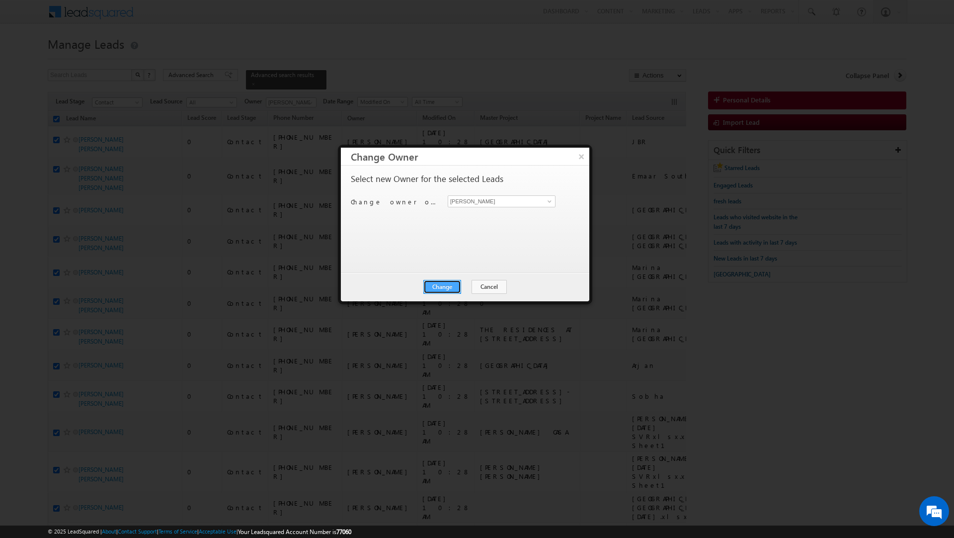
click at [440, 288] on button "Change" at bounding box center [442, 287] width 38 height 14
click at [461, 285] on button "Close" at bounding box center [467, 287] width 32 height 14
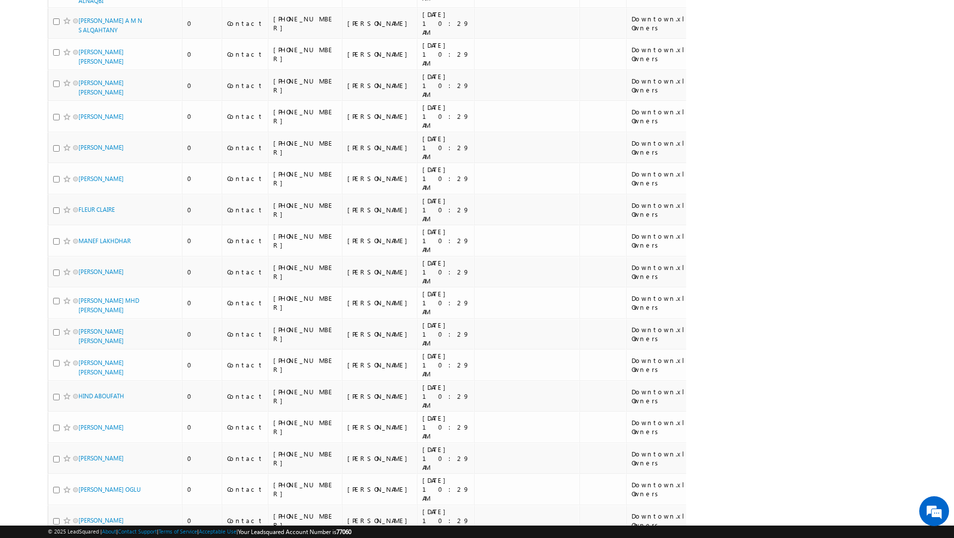
scroll to position [5442, 0]
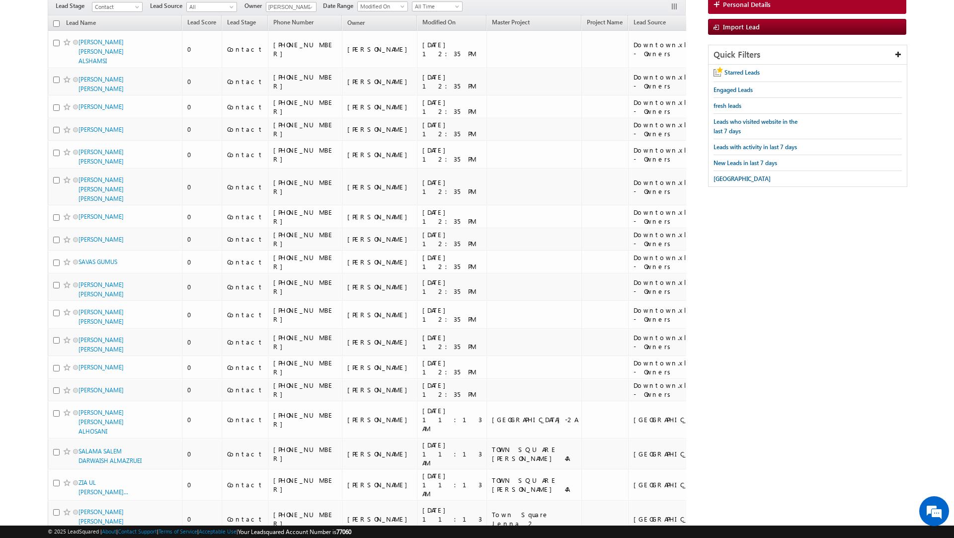
scroll to position [0, 0]
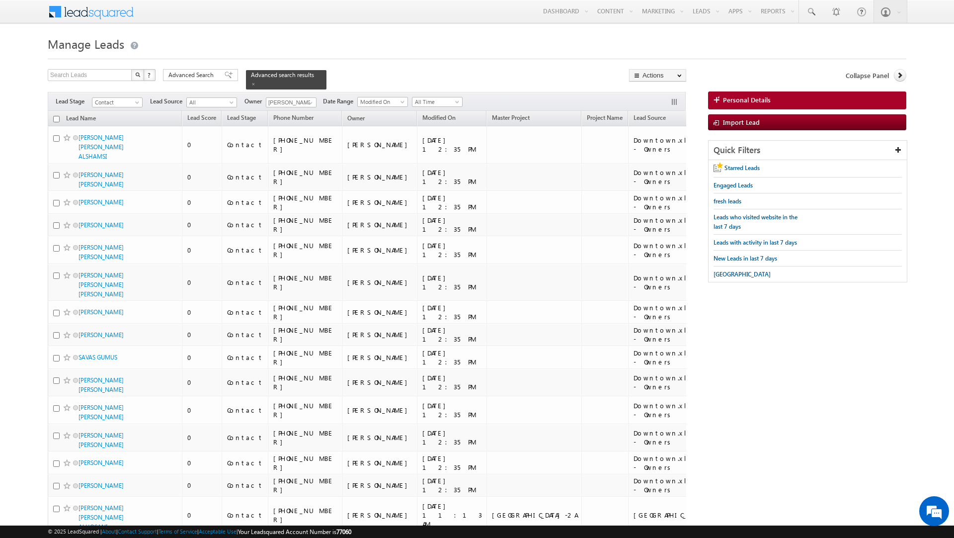
click at [57, 116] on input "checkbox" at bounding box center [56, 119] width 6 height 6
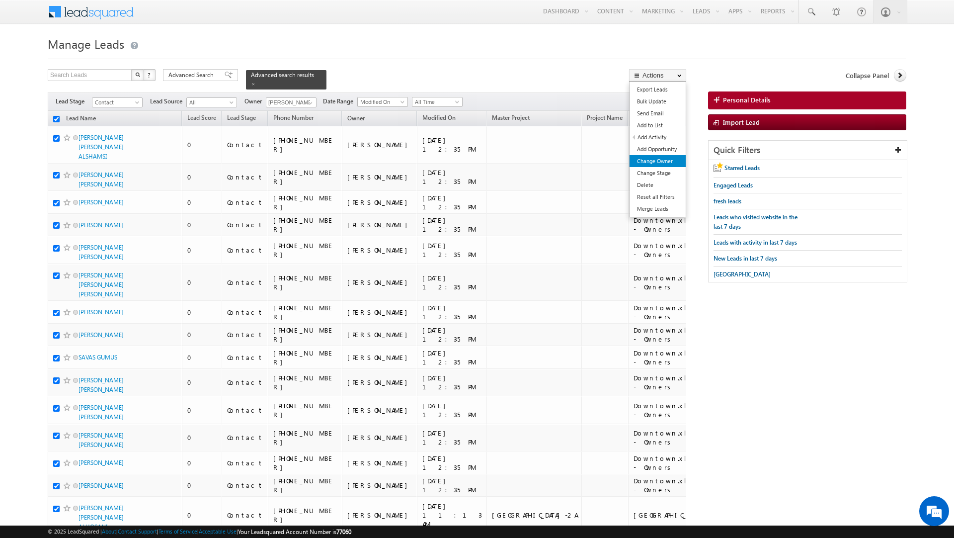
click at [665, 161] on link "Change Owner" at bounding box center [657, 161] width 56 height 12
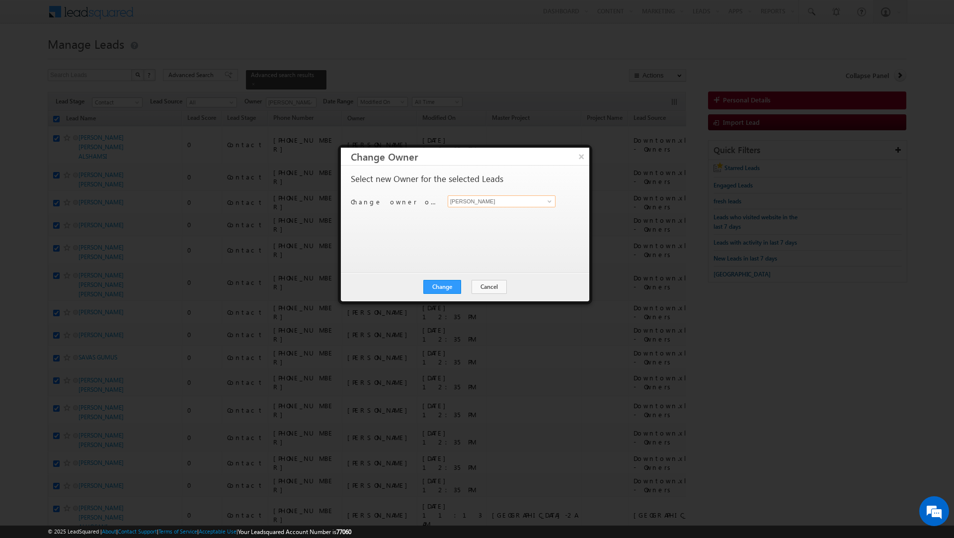
click at [504, 203] on input "[PERSON_NAME]" at bounding box center [502, 201] width 108 height 12
click at [483, 214] on link "[PERSON_NAME] [PERSON_NAME][EMAIL_ADDRESS][DOMAIN_NAME]" at bounding box center [502, 217] width 108 height 19
click at [444, 290] on button "Change" at bounding box center [442, 287] width 38 height 14
click at [469, 287] on button "Close" at bounding box center [467, 287] width 32 height 14
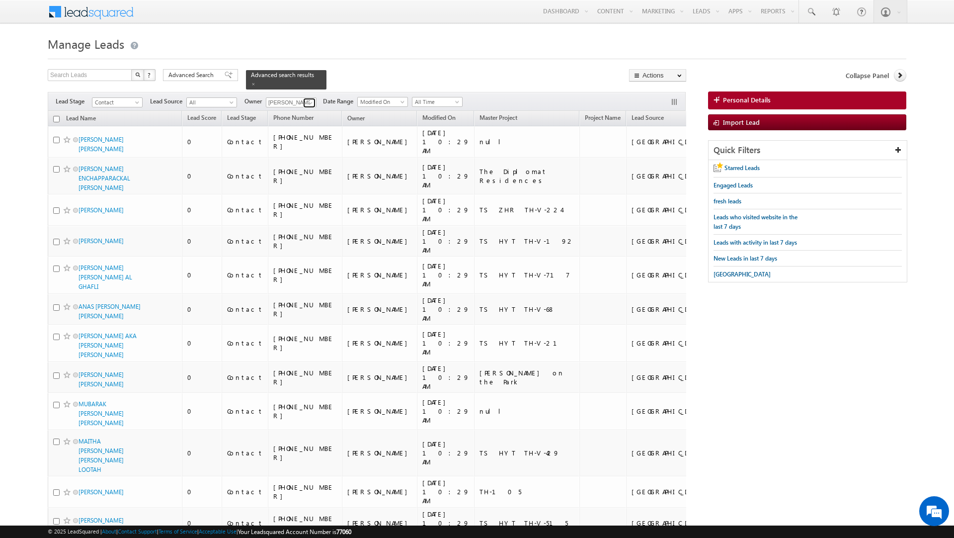
click at [307, 100] on span at bounding box center [311, 103] width 8 height 8
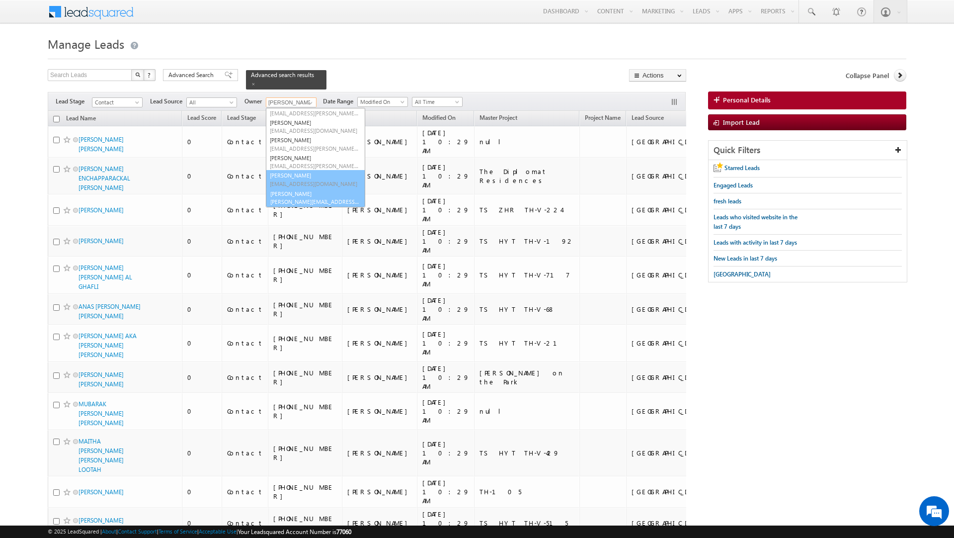
scroll to position [67, 0]
click at [308, 192] on link "[PERSON_NAME] [PERSON_NAME][EMAIL_ADDRESS][DOMAIN_NAME]" at bounding box center [315, 197] width 99 height 19
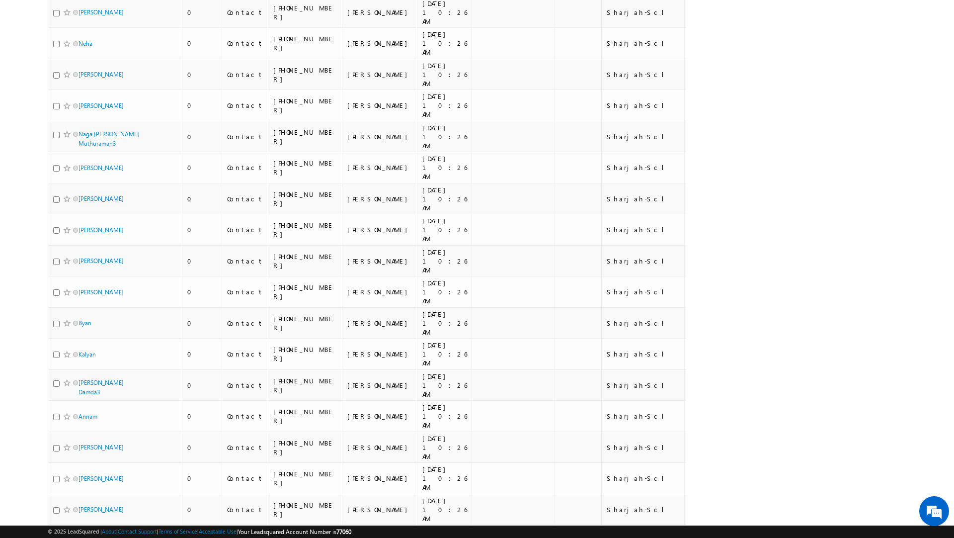
scroll to position [3461, 0]
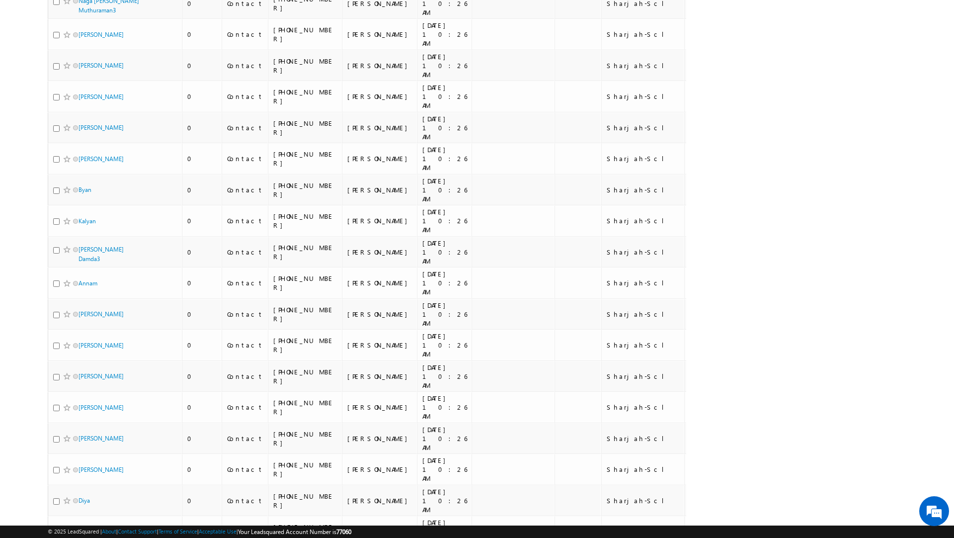
click at [75, 512] on li "50" at bounding box center [82, 511] width 24 height 10
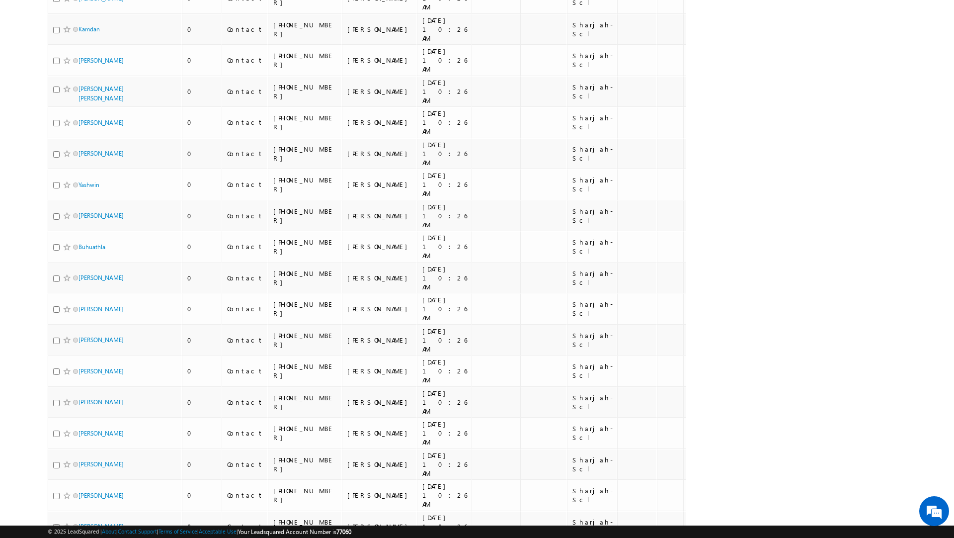
scroll to position [0, 0]
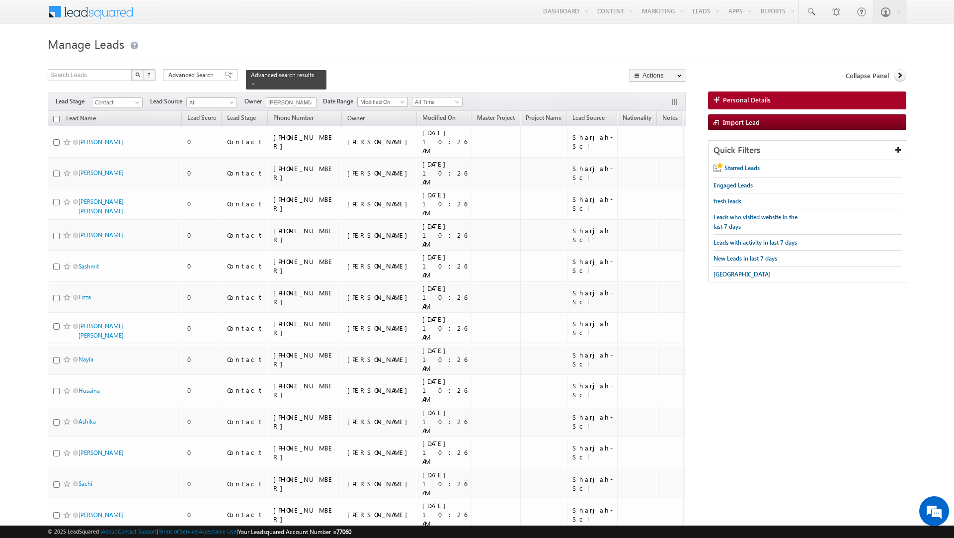
click at [57, 116] on input "checkbox" at bounding box center [56, 119] width 6 height 6
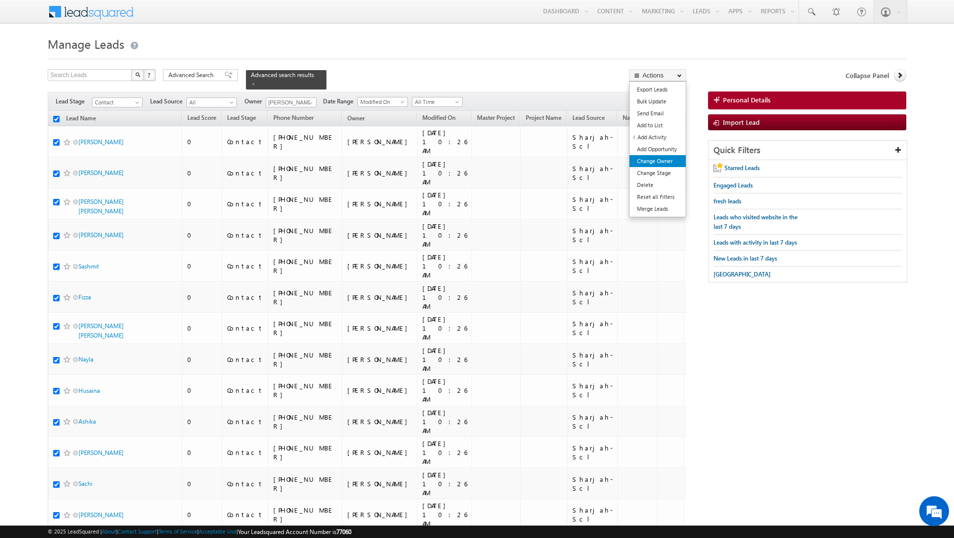
click at [653, 162] on link "Change Owner" at bounding box center [657, 161] width 56 height 12
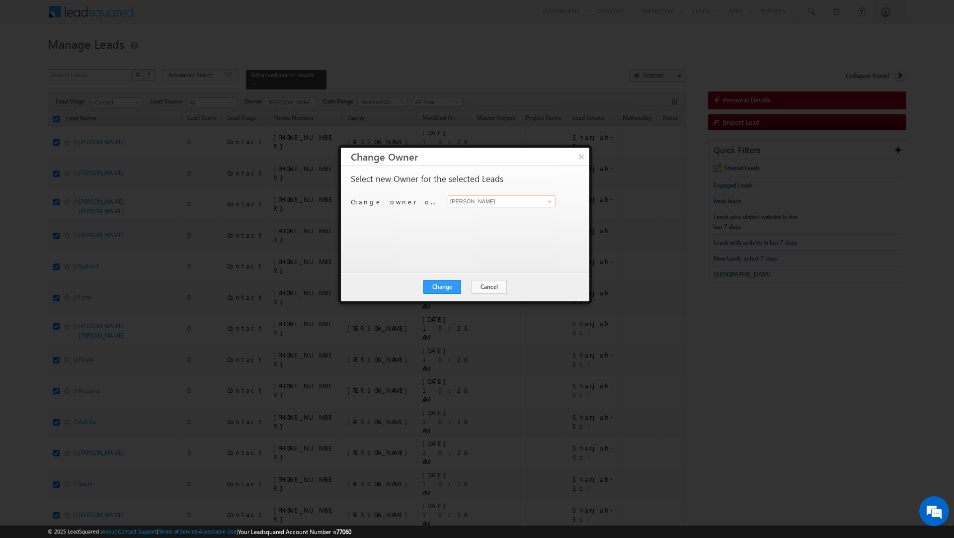
click at [469, 201] on input "[PERSON_NAME]" at bounding box center [502, 201] width 108 height 12
click at [453, 214] on link "[PERSON_NAME] [PERSON_NAME][EMAIL_ADDRESS][DOMAIN_NAME]" at bounding box center [502, 217] width 108 height 19
click at [439, 286] on button "Change" at bounding box center [442, 287] width 38 height 14
click at [469, 291] on button "Close" at bounding box center [467, 287] width 32 height 14
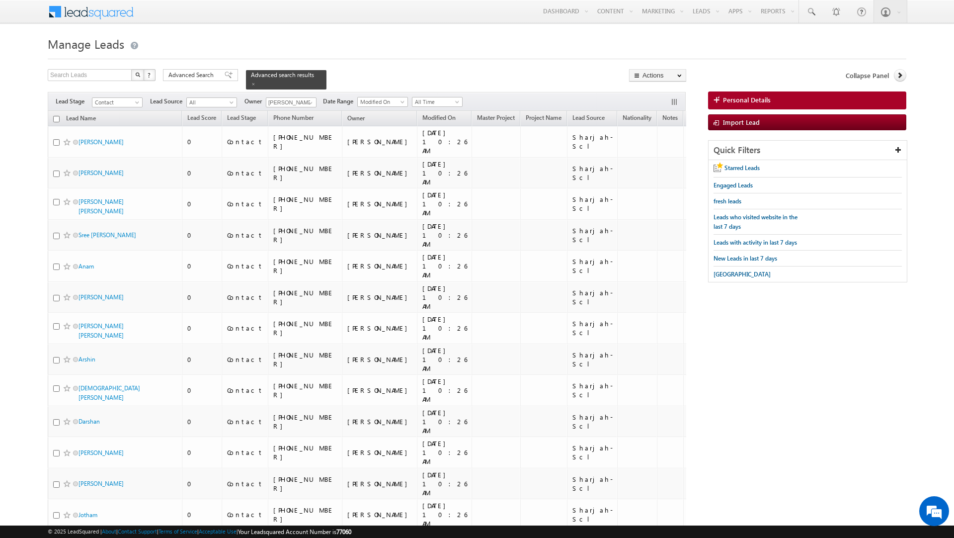
click at [56, 116] on input "checkbox" at bounding box center [56, 119] width 6 height 6
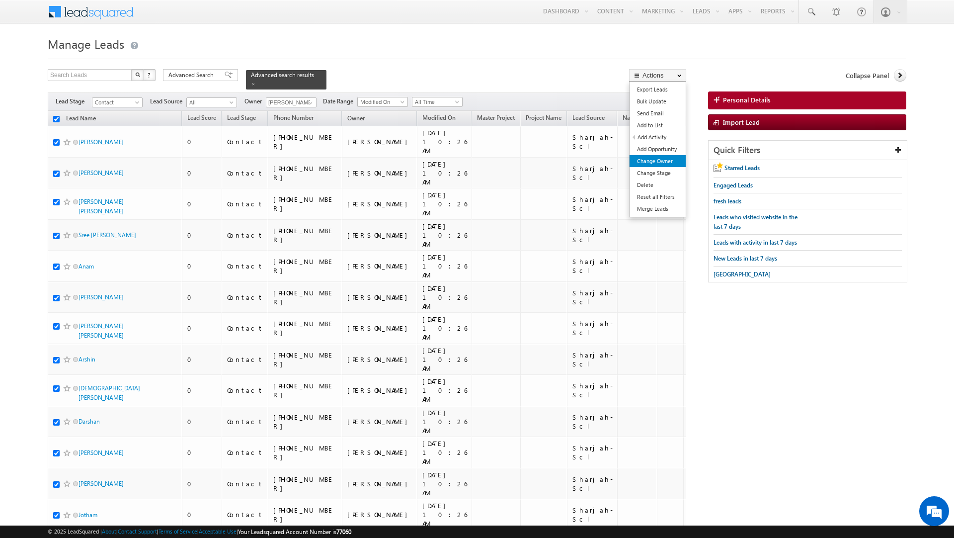
click at [666, 164] on link "Change Owner" at bounding box center [657, 161] width 56 height 12
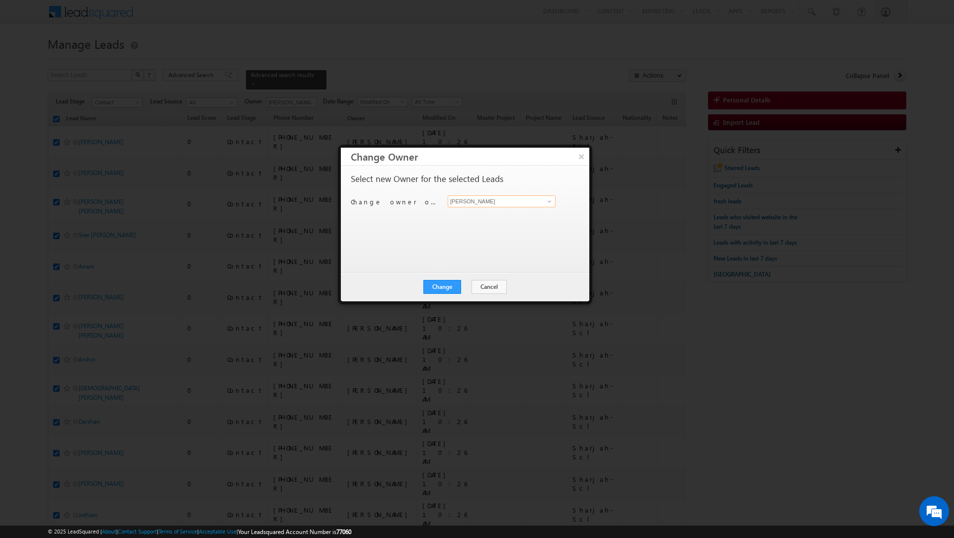
click at [497, 202] on input "[PERSON_NAME]" at bounding box center [502, 201] width 108 height 12
click at [484, 219] on span "[PERSON_NAME][EMAIL_ADDRESS][DOMAIN_NAME]" at bounding box center [496, 221] width 89 height 7
click at [438, 286] on button "Change" at bounding box center [442, 287] width 38 height 14
click at [454, 292] on button "Close" at bounding box center [467, 287] width 32 height 14
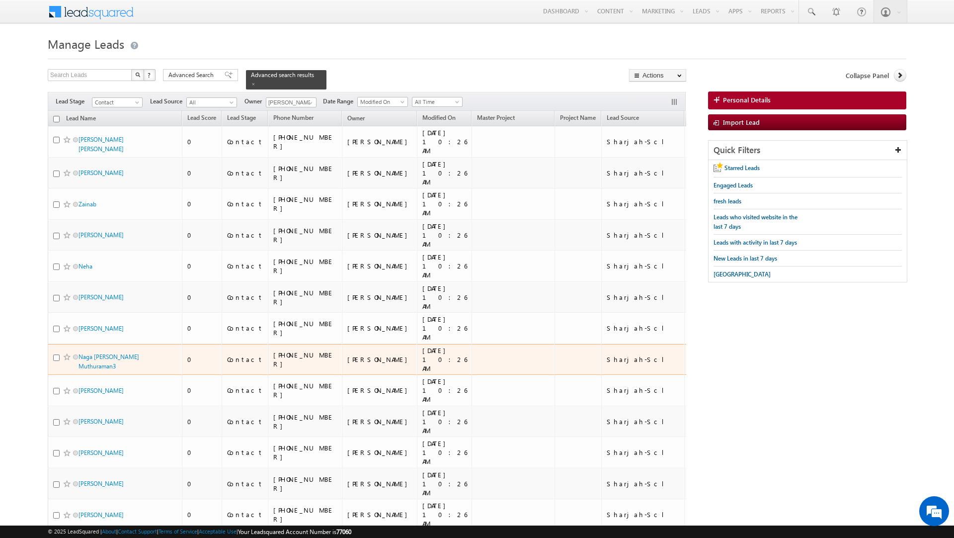
scroll to position [861, 0]
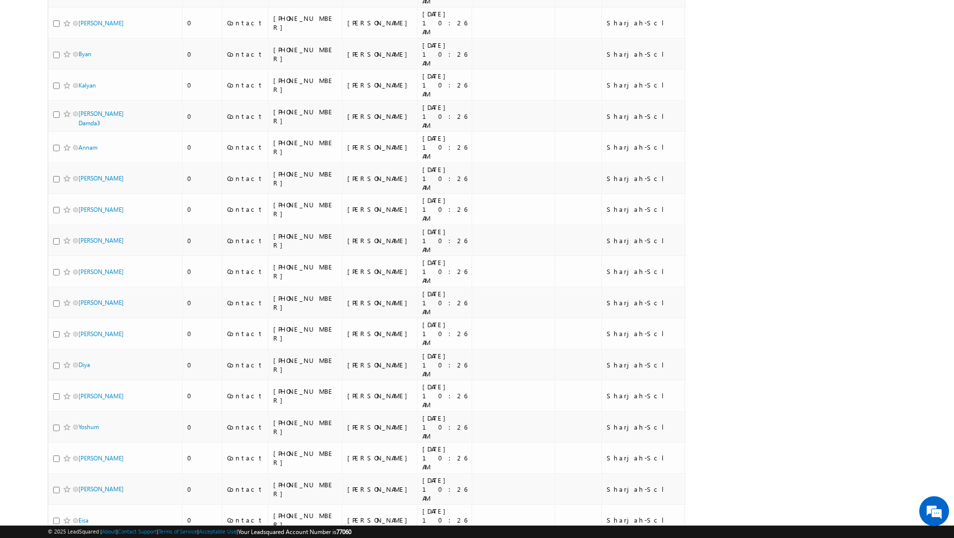
scroll to position [0, 0]
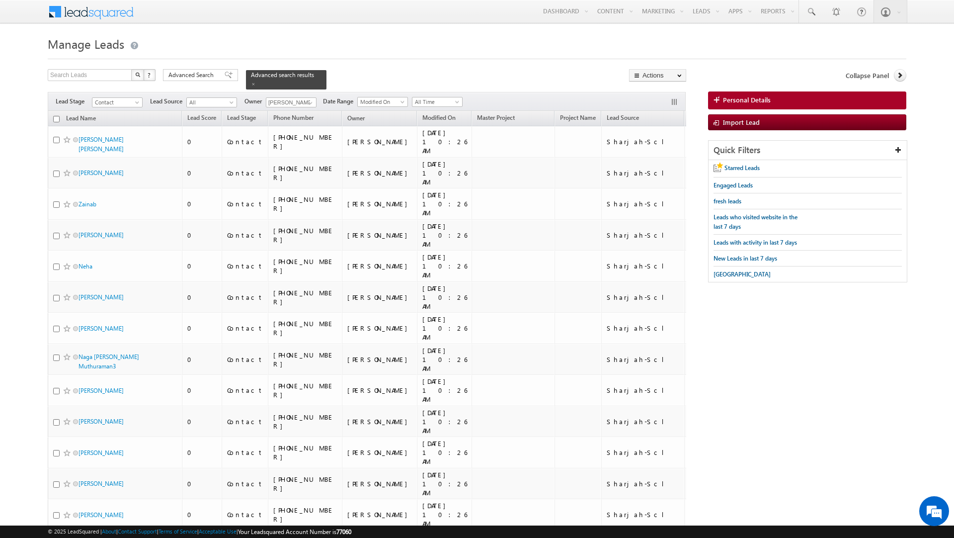
click at [56, 116] on input "checkbox" at bounding box center [56, 119] width 6 height 6
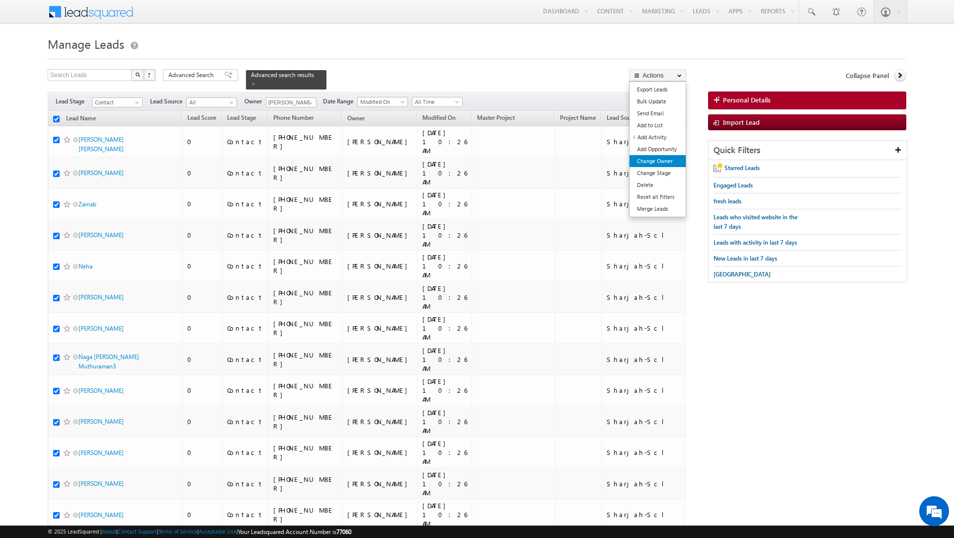
click at [654, 160] on link "Change Owner" at bounding box center [657, 161] width 56 height 12
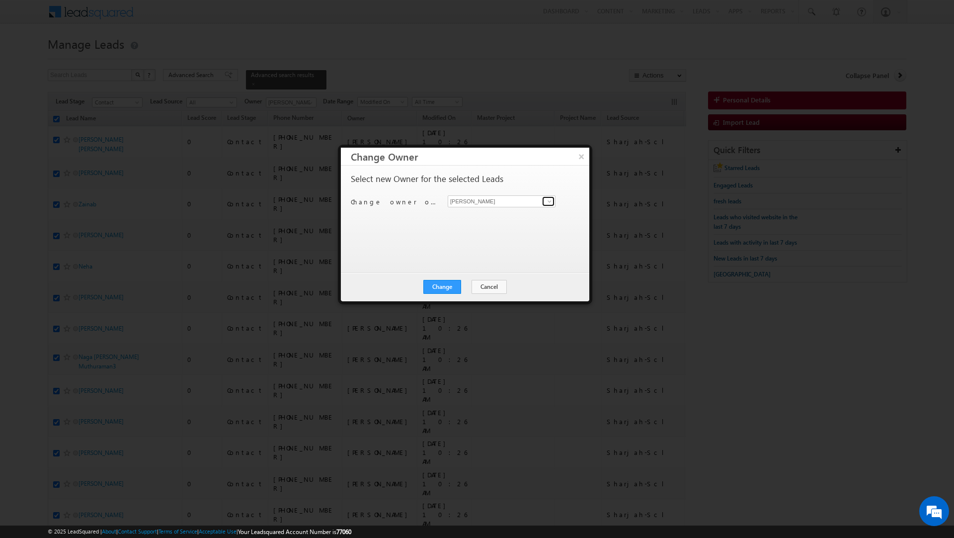
click at [546, 200] on span at bounding box center [550, 201] width 8 height 8
click at [472, 287] on span "[PERSON_NAME][EMAIL_ADDRESS][DOMAIN_NAME]" at bounding box center [496, 289] width 89 height 7
click at [440, 288] on button "Change" at bounding box center [442, 287] width 38 height 14
click at [460, 286] on button "Close" at bounding box center [467, 287] width 32 height 14
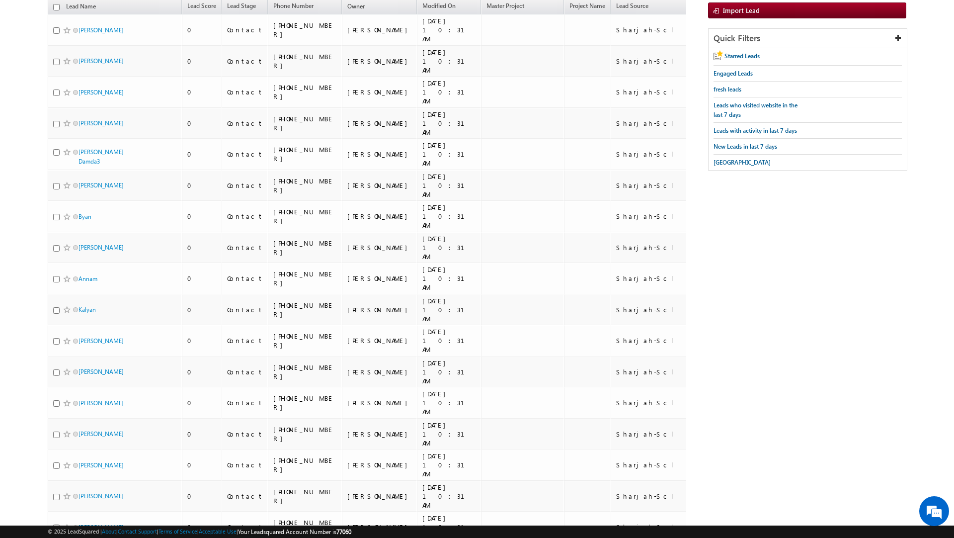
scroll to position [0, 0]
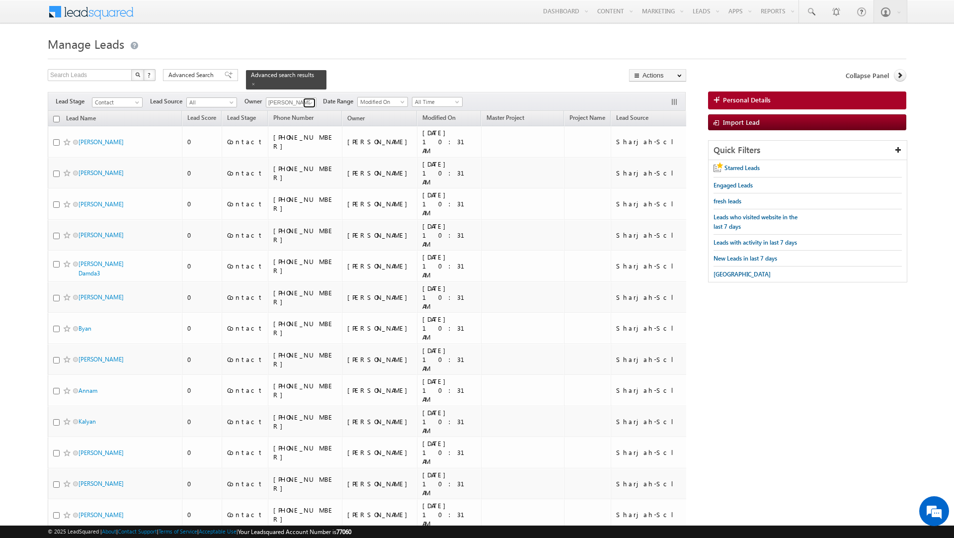
click at [311, 99] on span at bounding box center [311, 103] width 8 height 8
click at [311, 169] on span "[EMAIL_ADDRESS][PERSON_NAME][DOMAIN_NAME]" at bounding box center [314, 172] width 89 height 7
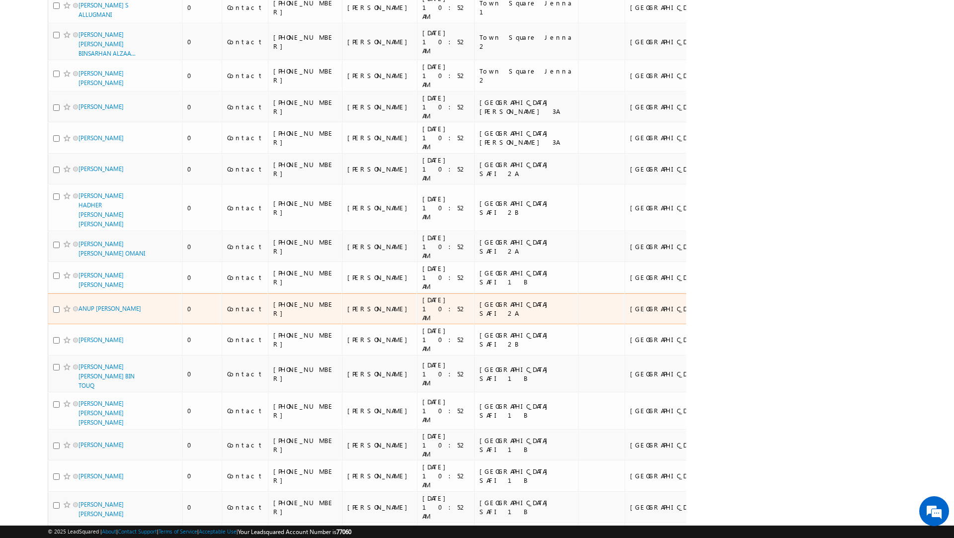
scroll to position [0, 0]
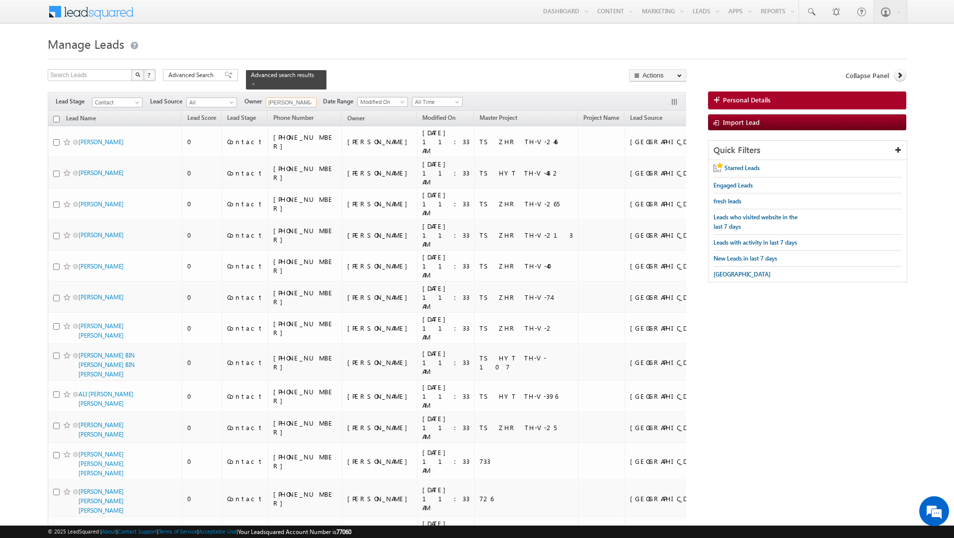
click at [56, 116] on input "checkbox" at bounding box center [56, 119] width 6 height 6
click at [200, 73] on span "Advanced Search" at bounding box center [192, 75] width 48 height 9
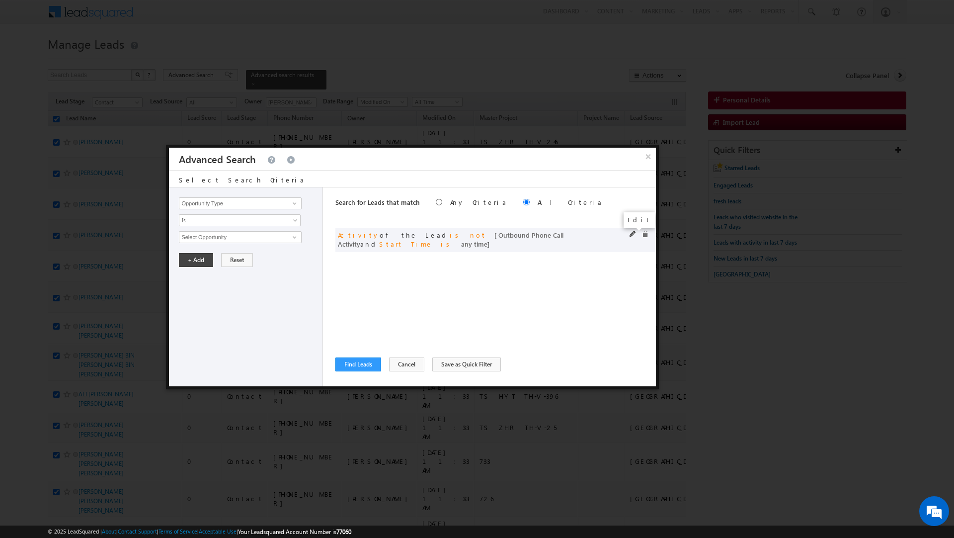
click at [631, 234] on span at bounding box center [632, 234] width 7 height 7
click at [206, 290] on span "All Time" at bounding box center [233, 287] width 108 height 9
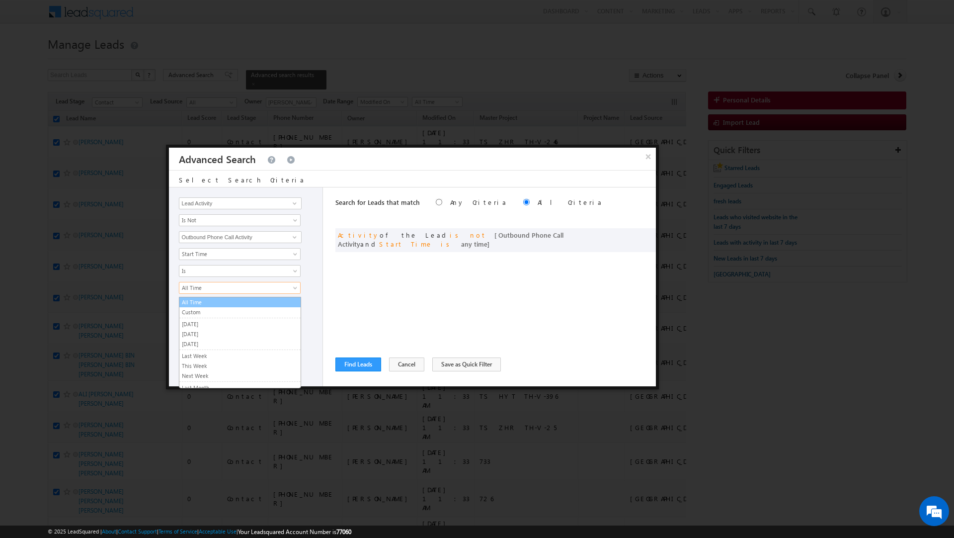
click at [200, 311] on link "Custom" at bounding box center [239, 312] width 121 height 9
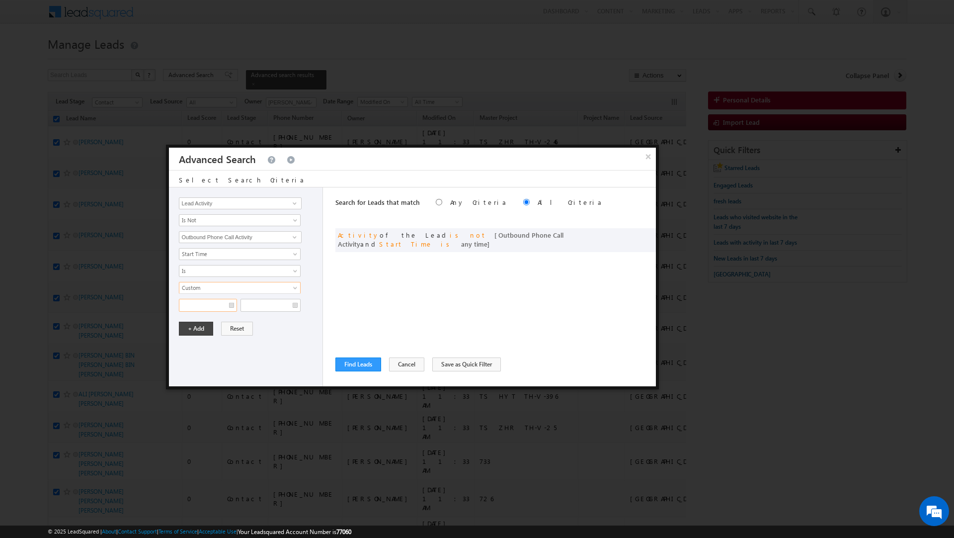
click at [200, 311] on input "text" at bounding box center [208, 305] width 58 height 13
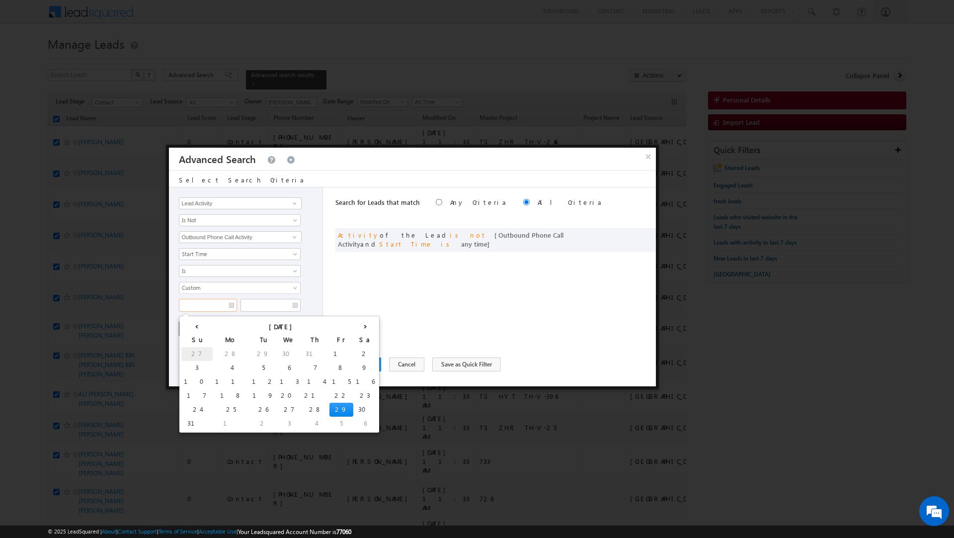
click at [189, 350] on td "27" at bounding box center [196, 354] width 31 height 14
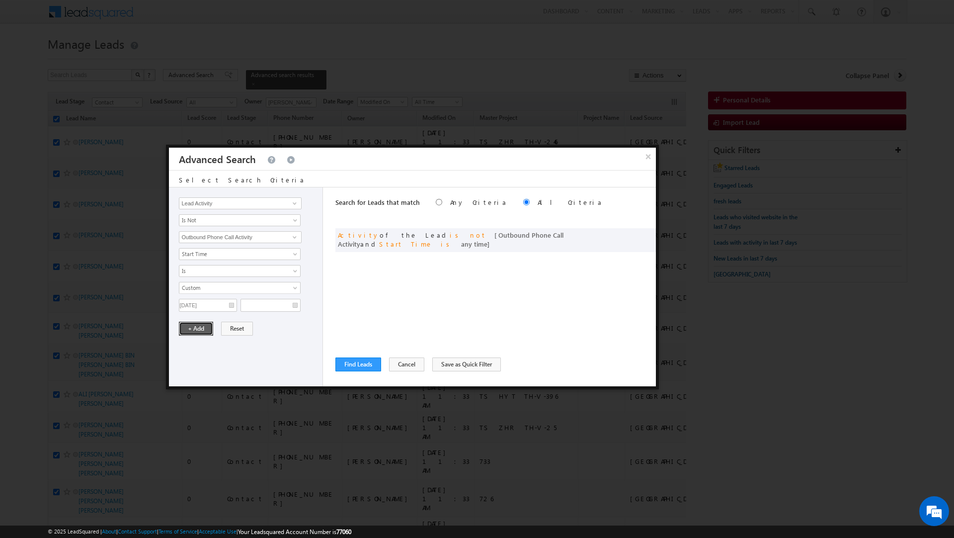
click at [192, 330] on button "+ Add" at bounding box center [196, 328] width 34 height 14
click at [353, 360] on button "Find Leads" at bounding box center [358, 364] width 46 height 14
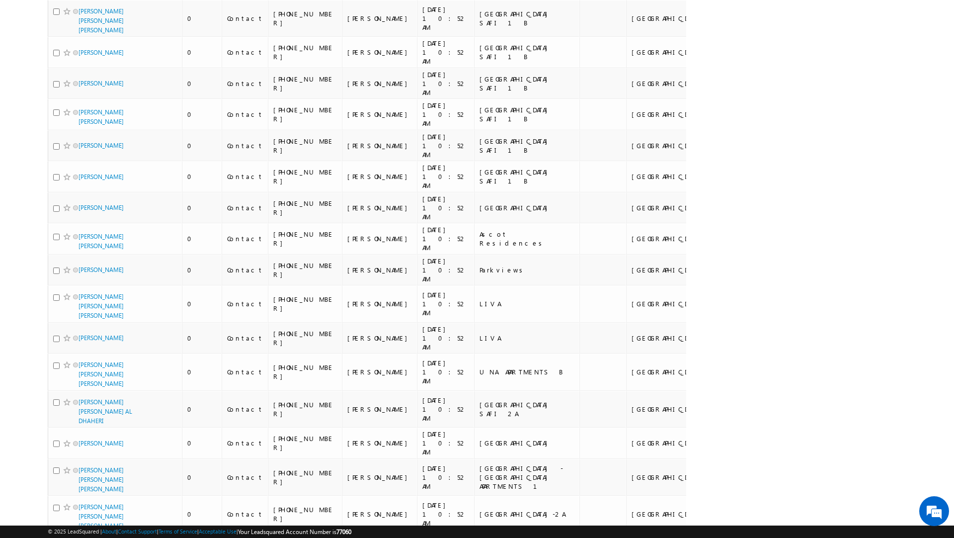
scroll to position [2860, 0]
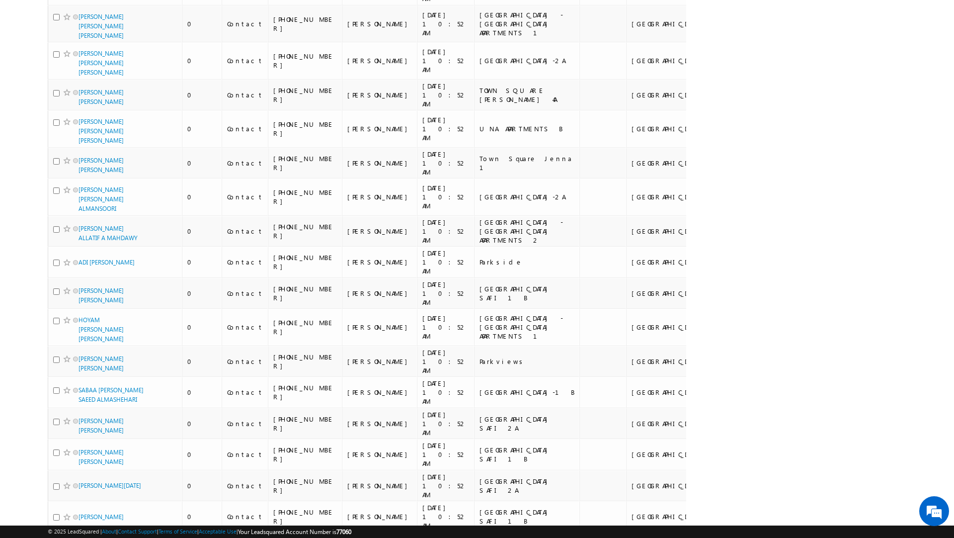
click at [77, 512] on li "50" at bounding box center [82, 511] width 24 height 10
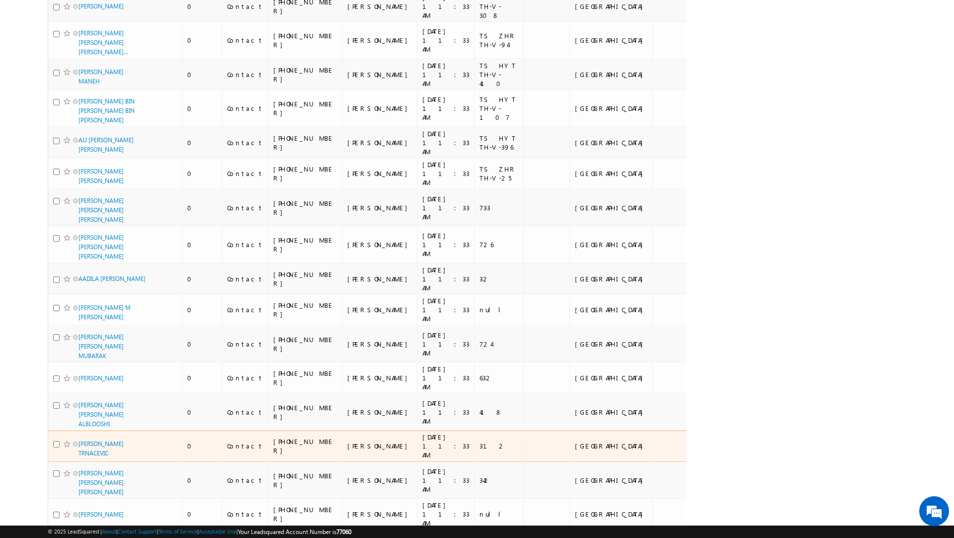
scroll to position [0, 0]
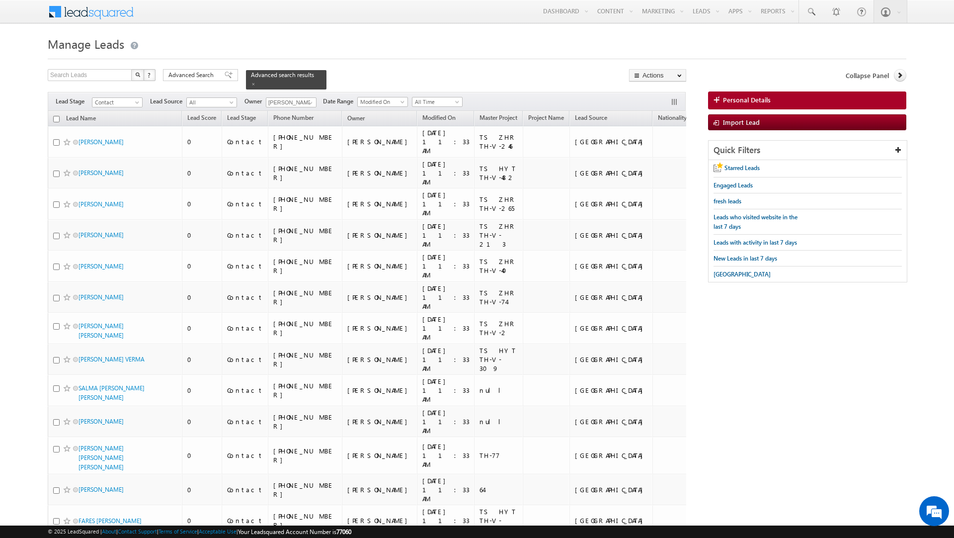
click at [58, 116] on input "checkbox" at bounding box center [56, 119] width 6 height 6
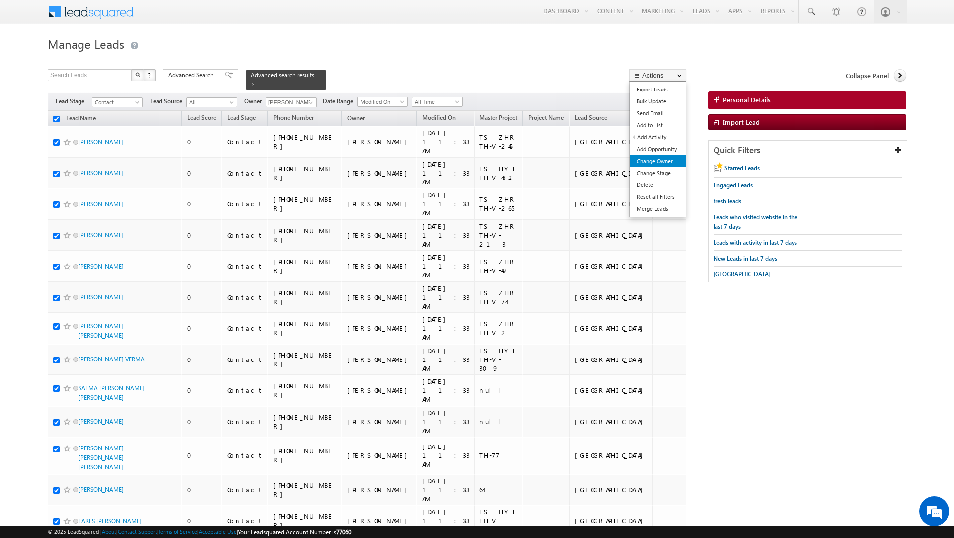
click at [664, 163] on link "Change Owner" at bounding box center [657, 161] width 56 height 12
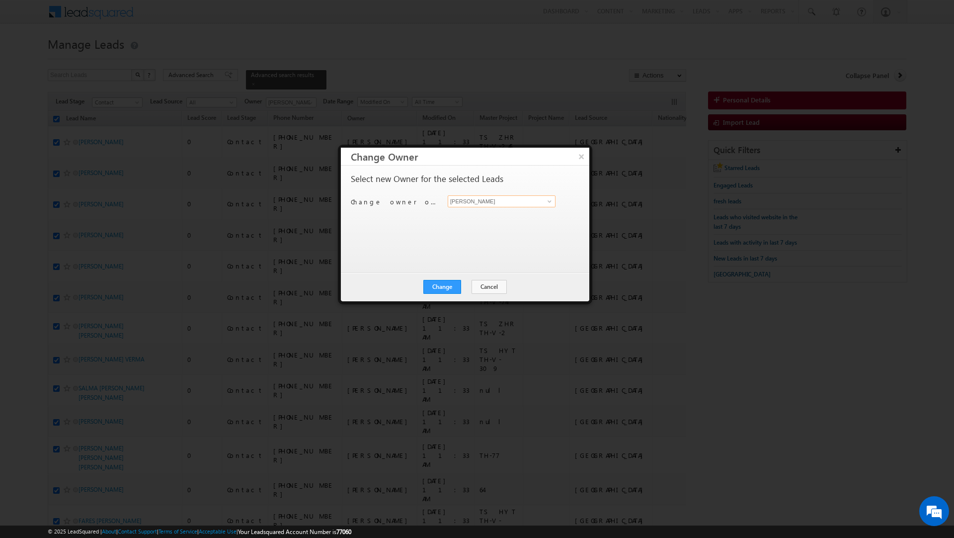
click at [496, 204] on input "[PERSON_NAME]" at bounding box center [502, 201] width 108 height 12
click at [476, 220] on span "[EMAIL_ADDRESS][DOMAIN_NAME]" at bounding box center [496, 221] width 89 height 7
click at [439, 287] on button "Change" at bounding box center [442, 287] width 38 height 14
click at [471, 285] on button "Close" at bounding box center [467, 287] width 32 height 14
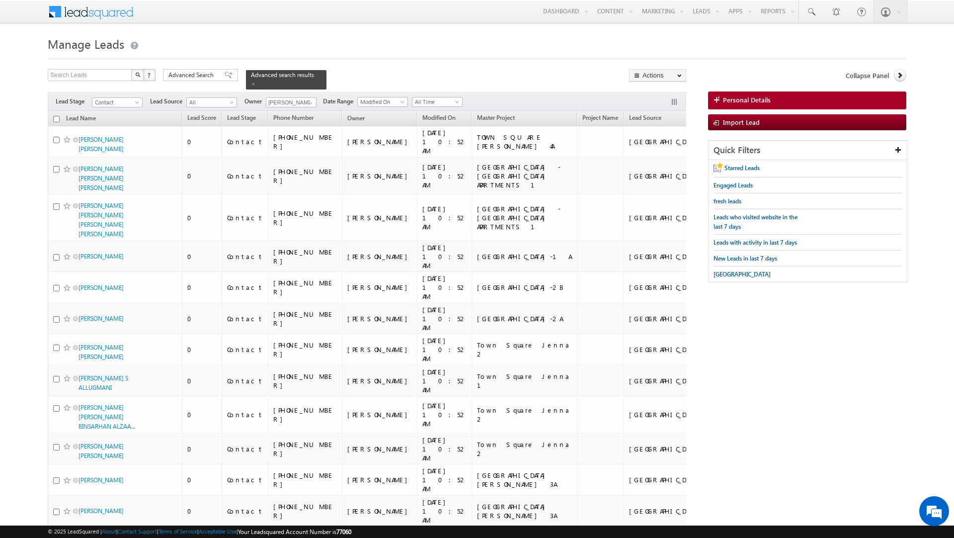
click at [58, 116] on input "checkbox" at bounding box center [56, 119] width 6 height 6
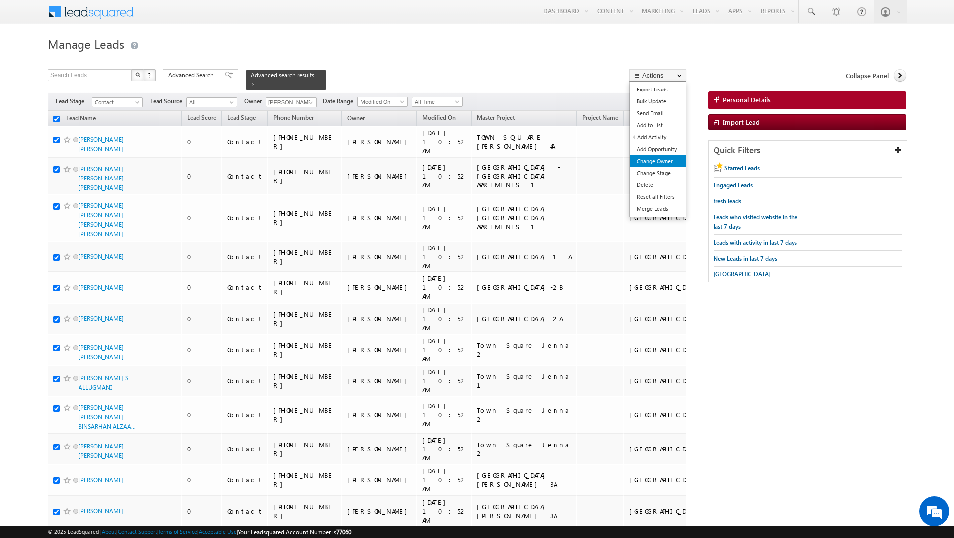
click at [662, 161] on link "Change Owner" at bounding box center [657, 161] width 56 height 12
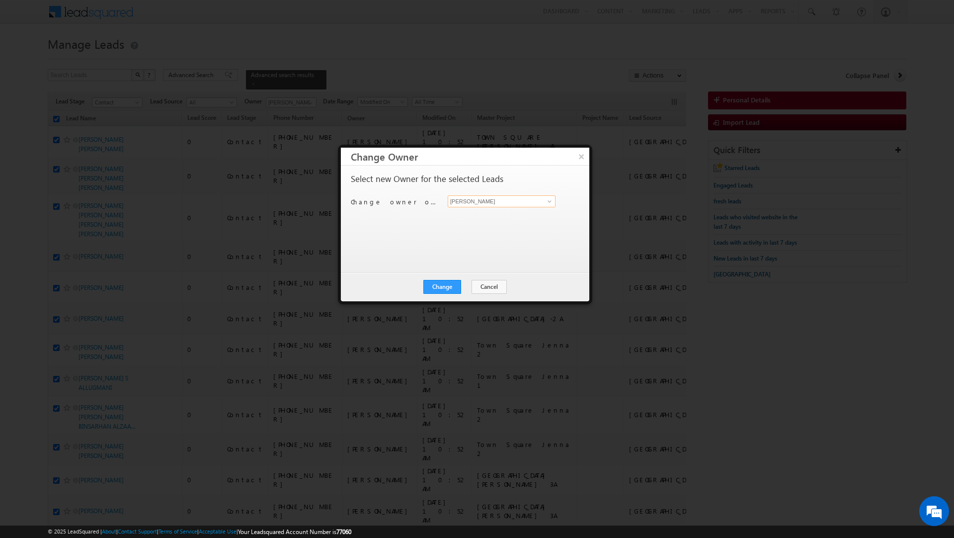
click at [479, 201] on input "[PERSON_NAME]" at bounding box center [502, 201] width 108 height 12
click at [475, 215] on link "[PERSON_NAME] [PERSON_NAME][EMAIL_ADDRESS][DOMAIN_NAME]" at bounding box center [502, 217] width 108 height 19
click at [444, 285] on button "Change" at bounding box center [442, 287] width 38 height 14
click at [463, 286] on button "Close" at bounding box center [467, 287] width 32 height 14
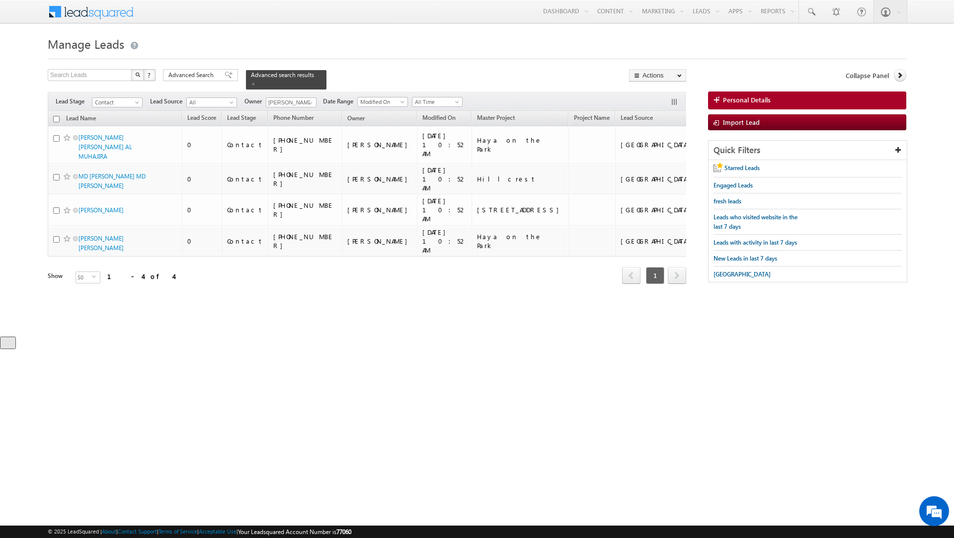
click at [58, 116] on input "checkbox" at bounding box center [56, 119] width 6 height 6
click at [663, 161] on link "Change Owner" at bounding box center [657, 161] width 56 height 12
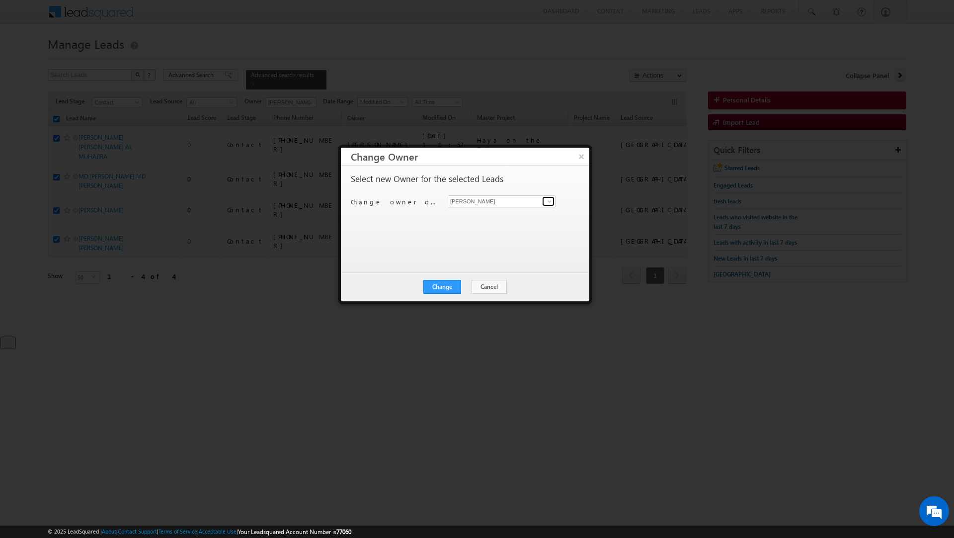
click at [548, 197] on span at bounding box center [550, 201] width 8 height 8
click at [502, 280] on link "[PERSON_NAME] [PERSON_NAME][EMAIL_ADDRESS][DOMAIN_NAME]" at bounding box center [502, 286] width 108 height 19
click at [442, 283] on button "Change" at bounding box center [442, 287] width 38 height 14
click at [481, 286] on button "Close" at bounding box center [467, 287] width 32 height 14
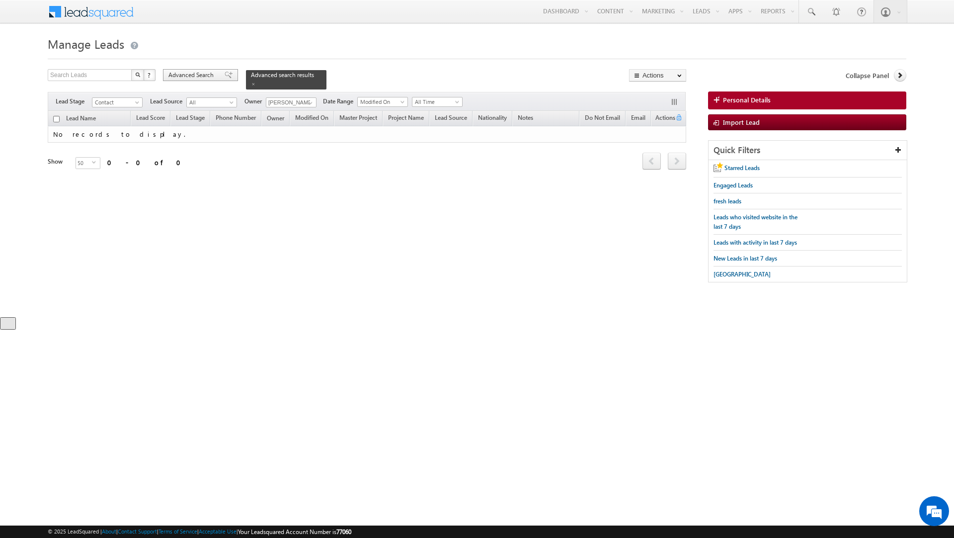
click at [187, 76] on span "Advanced Search" at bounding box center [192, 75] width 48 height 9
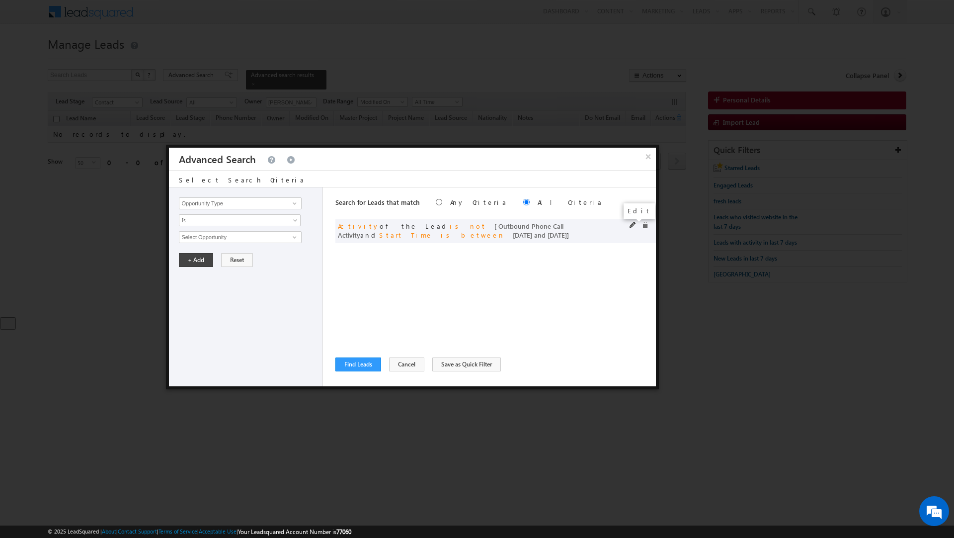
click at [631, 225] on span at bounding box center [632, 225] width 7 height 7
click at [212, 307] on input "[DATE]" at bounding box center [208, 305] width 58 height 13
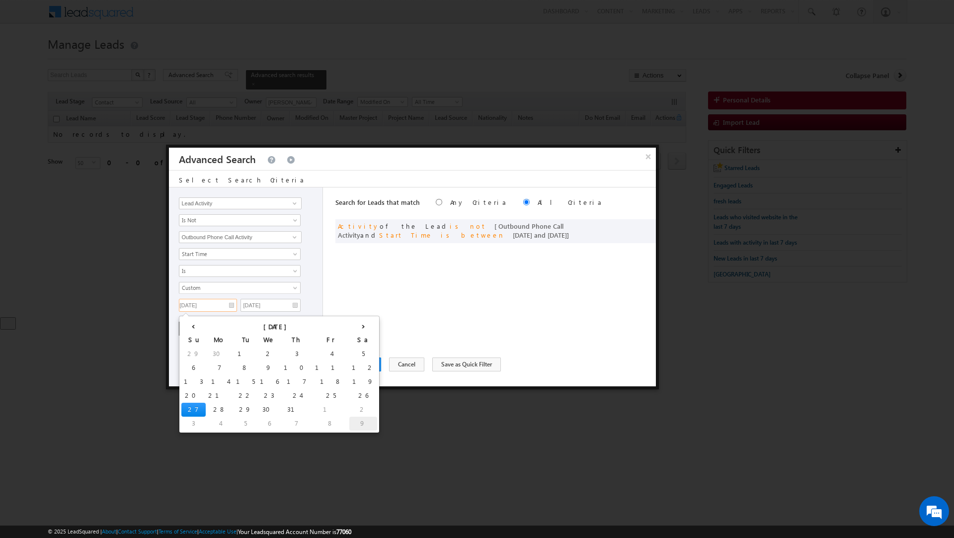
click at [349, 420] on td "9" at bounding box center [363, 423] width 28 height 14
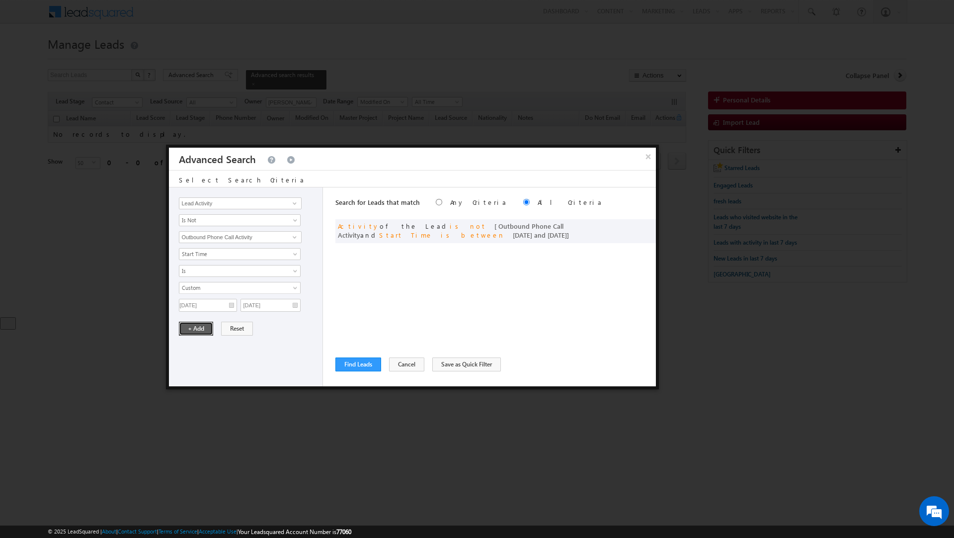
click at [193, 333] on button "+ Add" at bounding box center [196, 328] width 34 height 14
click at [365, 370] on button "Find Leads" at bounding box center [358, 364] width 46 height 14
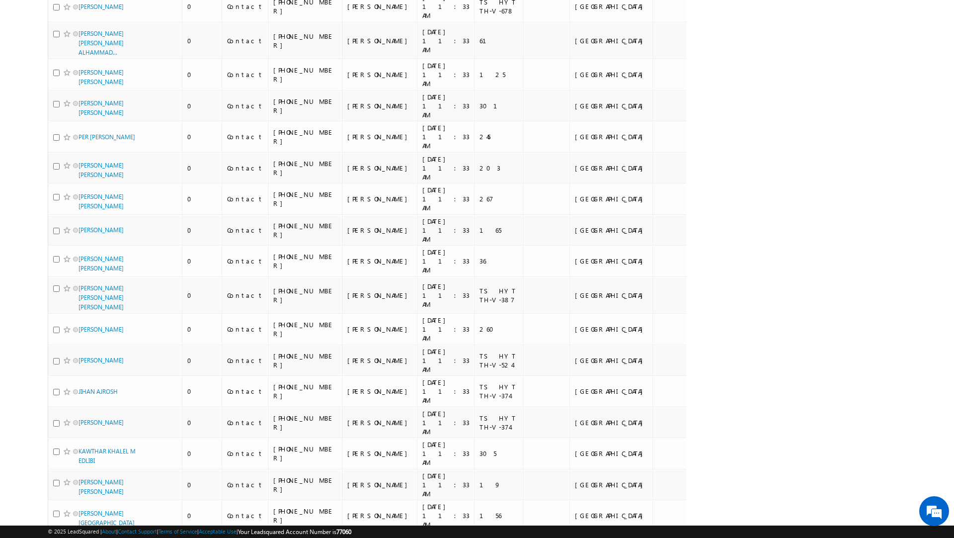
scroll to position [0, 0]
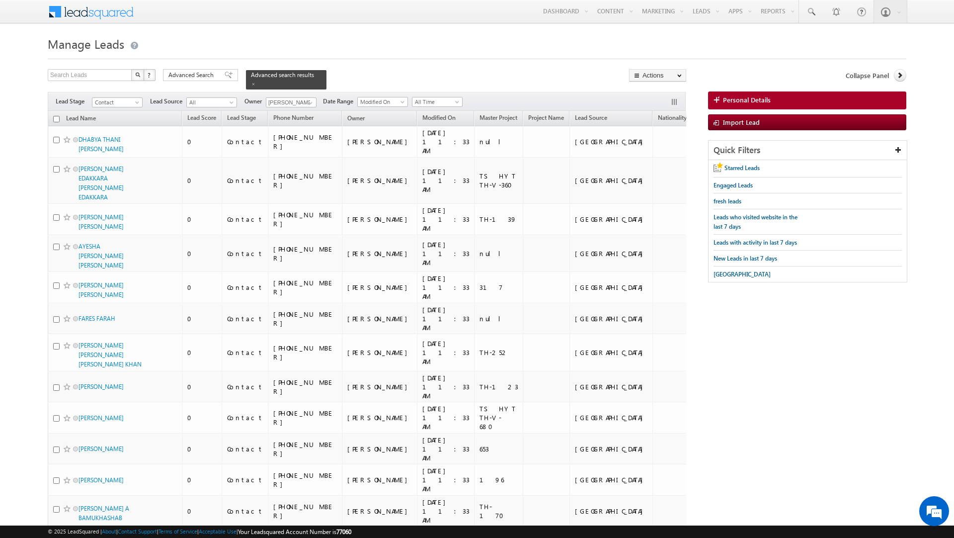
click at [56, 116] on input "checkbox" at bounding box center [56, 119] width 6 height 6
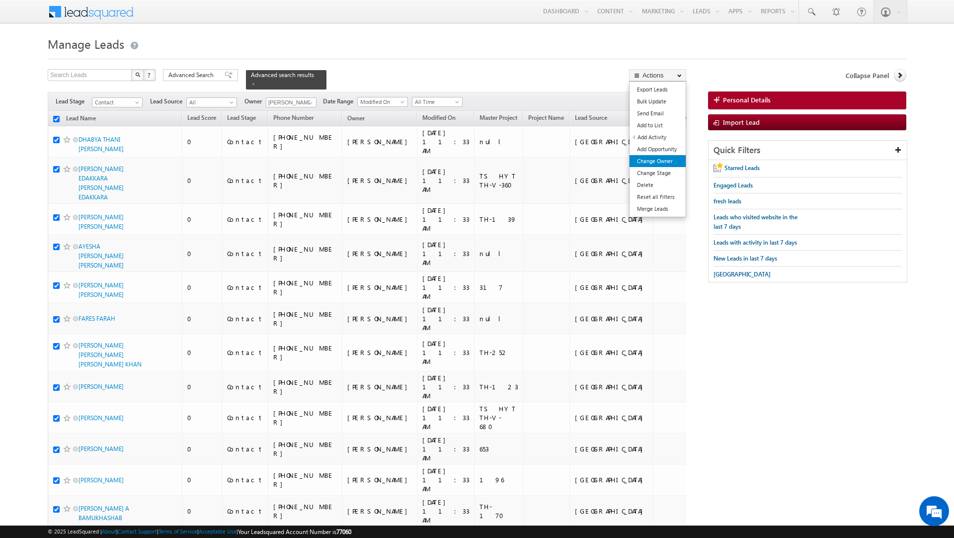
click at [653, 163] on link "Change Owner" at bounding box center [657, 161] width 56 height 12
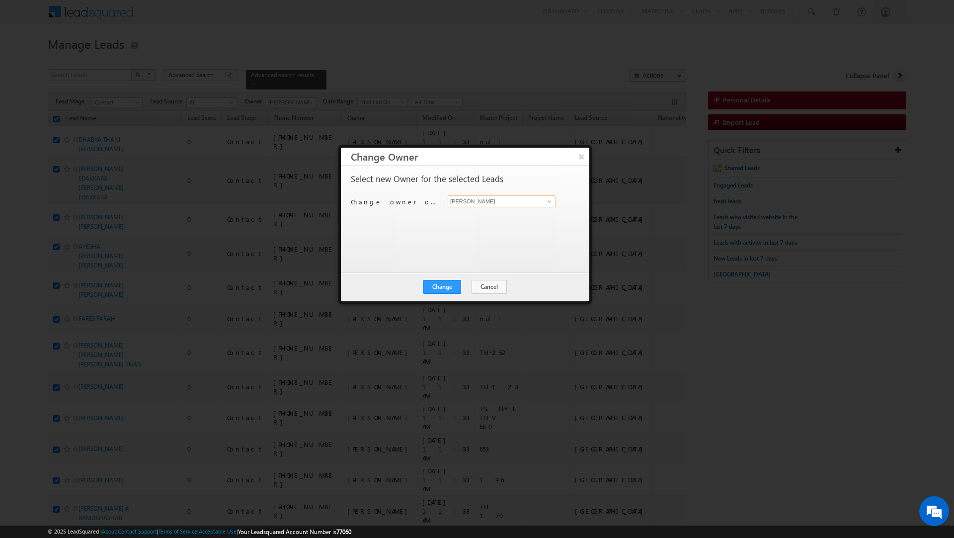
click at [500, 200] on input "[PERSON_NAME]" at bounding box center [502, 201] width 108 height 12
click at [483, 212] on link "[PERSON_NAME] [PERSON_NAME][EMAIL_ADDRESS][DOMAIN_NAME]" at bounding box center [502, 217] width 108 height 19
click at [446, 288] on button "Change" at bounding box center [442, 287] width 38 height 14
click at [469, 284] on button "Close" at bounding box center [467, 287] width 32 height 14
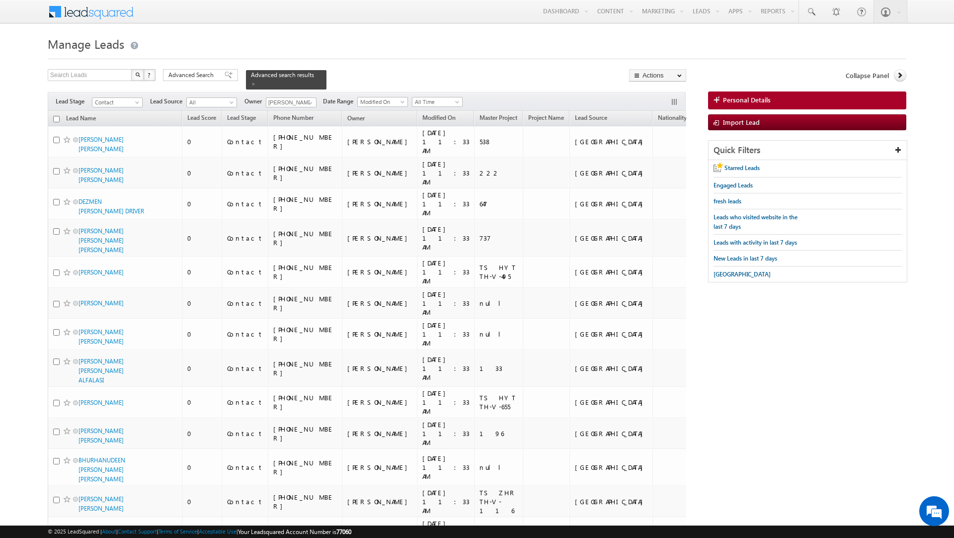
click at [58, 116] on input "checkbox" at bounding box center [56, 119] width 6 height 6
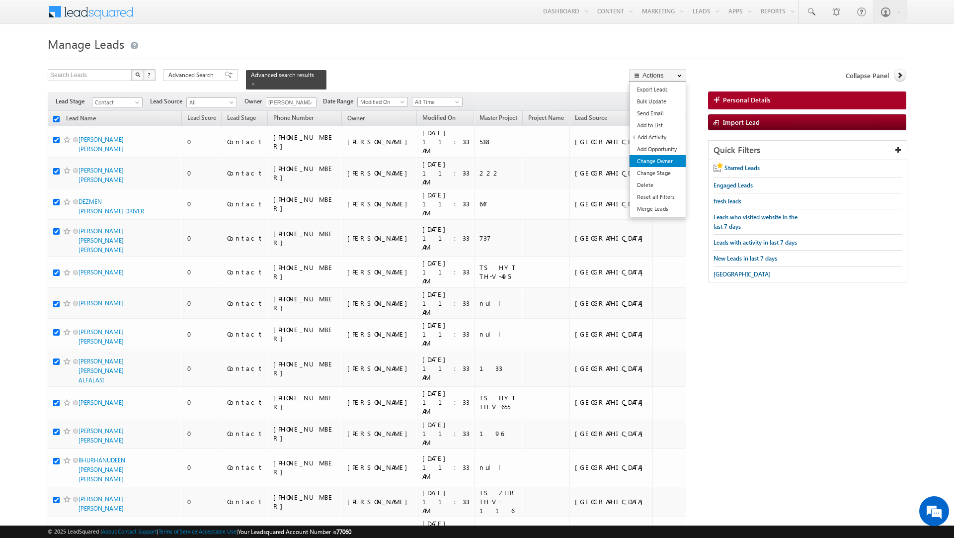
click at [644, 160] on link "Change Owner" at bounding box center [657, 161] width 56 height 12
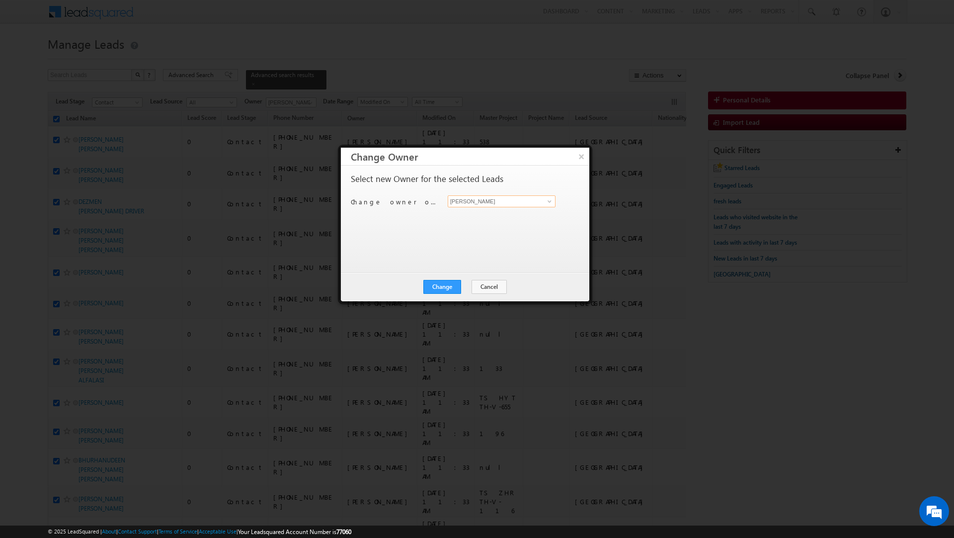
click at [471, 202] on input "[PERSON_NAME]" at bounding box center [502, 201] width 108 height 12
click at [464, 216] on link "[PERSON_NAME] [PERSON_NAME][EMAIL_ADDRESS][DOMAIN_NAME]" at bounding box center [502, 217] width 108 height 19
click at [441, 288] on button "Change" at bounding box center [442, 287] width 38 height 14
click at [469, 287] on button "Close" at bounding box center [467, 287] width 32 height 14
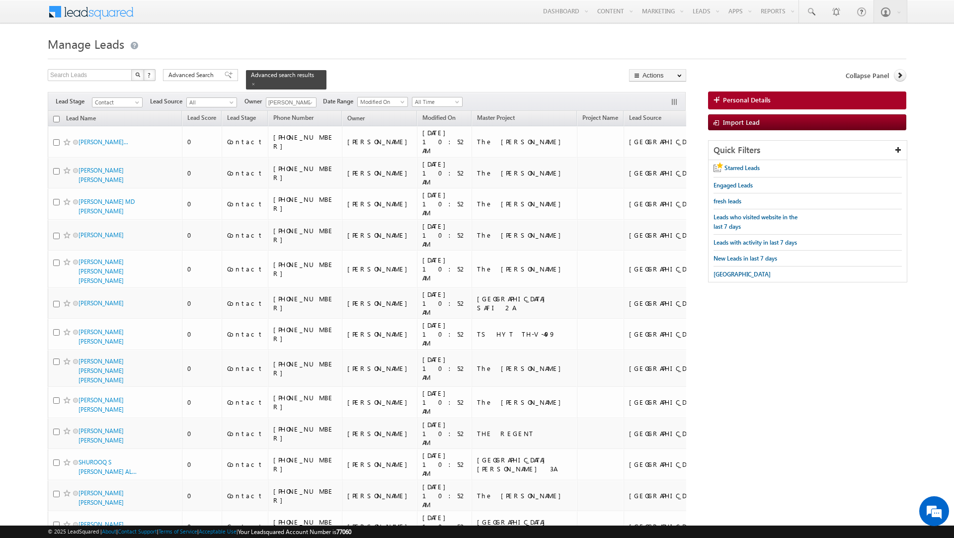
click at [56, 116] on input "checkbox" at bounding box center [56, 119] width 6 height 6
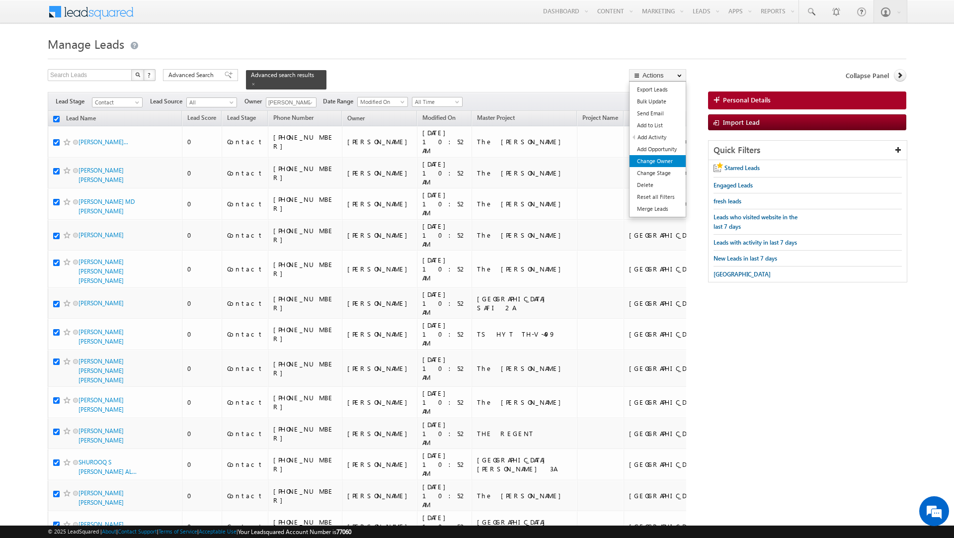
click at [654, 164] on link "Change Owner" at bounding box center [657, 161] width 56 height 12
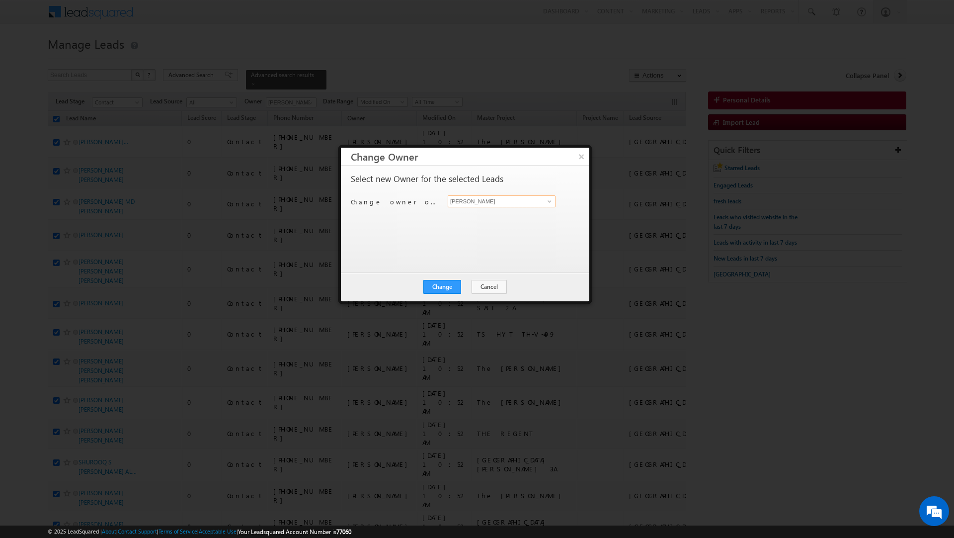
click at [506, 202] on input "[PERSON_NAME]" at bounding box center [502, 201] width 108 height 12
click at [481, 218] on span "[EMAIL_ADDRESS][DOMAIN_NAME]" at bounding box center [496, 221] width 89 height 7
click at [442, 283] on button "Change" at bounding box center [442, 287] width 38 height 14
click at [461, 287] on button "Close" at bounding box center [467, 287] width 32 height 14
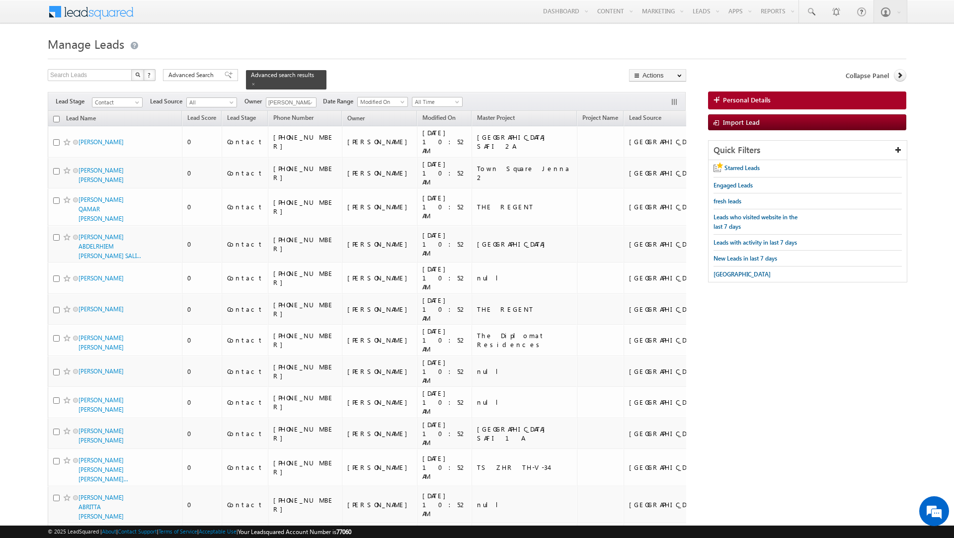
click at [56, 116] on input "checkbox" at bounding box center [56, 119] width 6 height 6
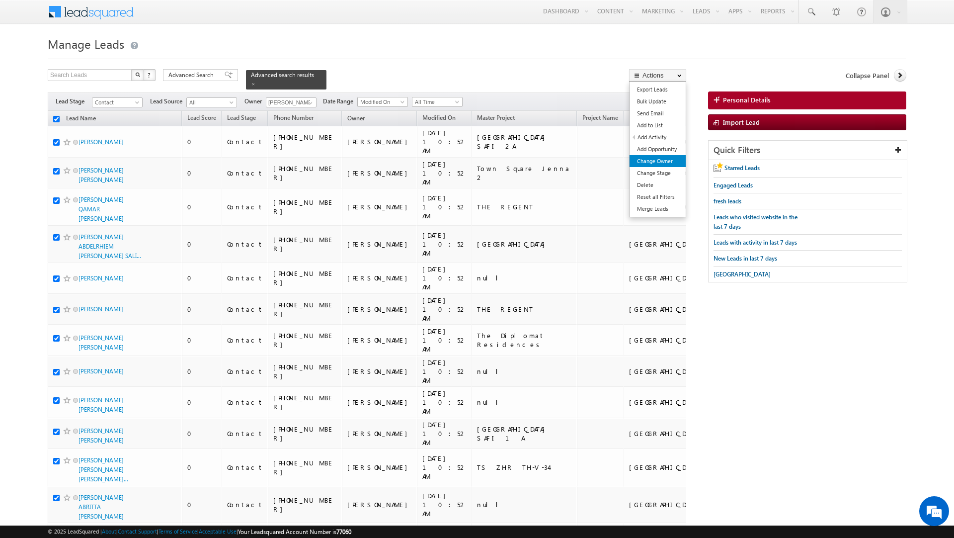
click at [651, 164] on link "Change Owner" at bounding box center [657, 161] width 56 height 12
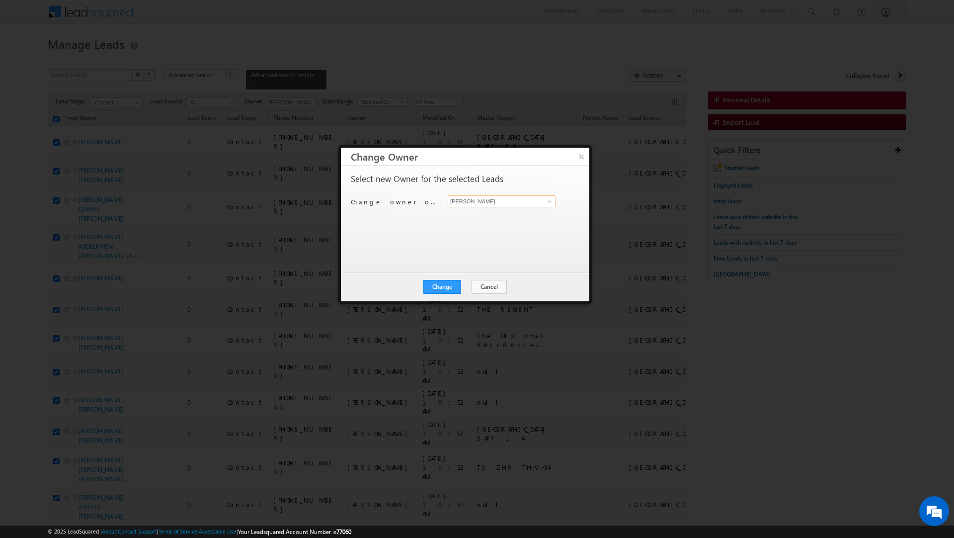
click at [486, 201] on input "[PERSON_NAME]" at bounding box center [502, 201] width 108 height 12
click at [486, 221] on span "[PERSON_NAME][EMAIL_ADDRESS][DOMAIN_NAME]" at bounding box center [496, 221] width 89 height 7
click at [440, 286] on button "Change" at bounding box center [442, 287] width 38 height 14
click at [465, 287] on button "Close" at bounding box center [467, 287] width 32 height 14
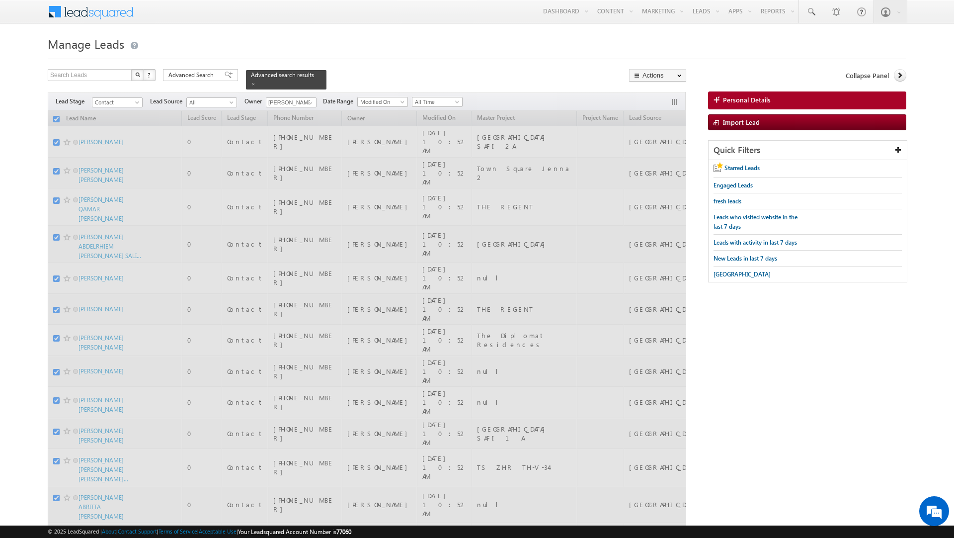
click at [451, 97] on span "All Time" at bounding box center [435, 101] width 47 height 9
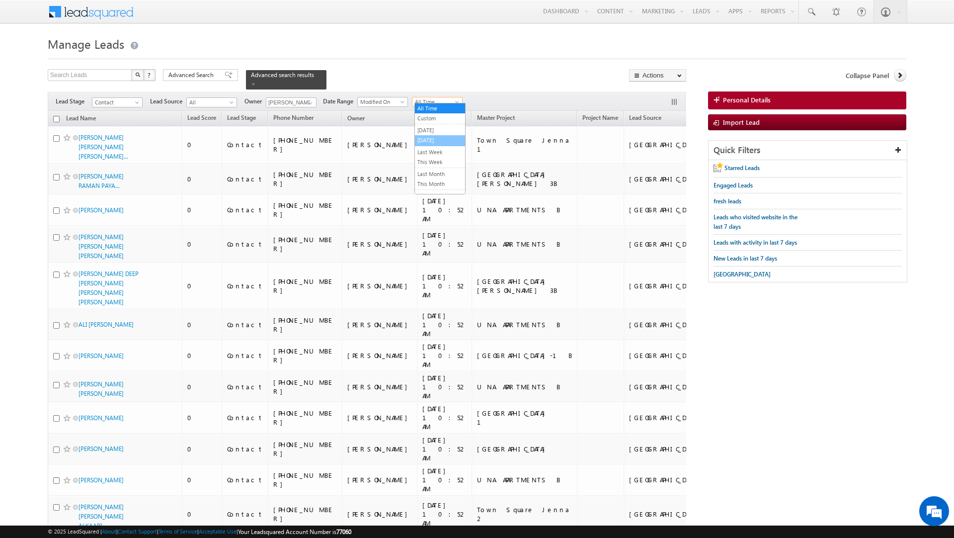
click at [428, 137] on link "[DATE]" at bounding box center [440, 140] width 50 height 9
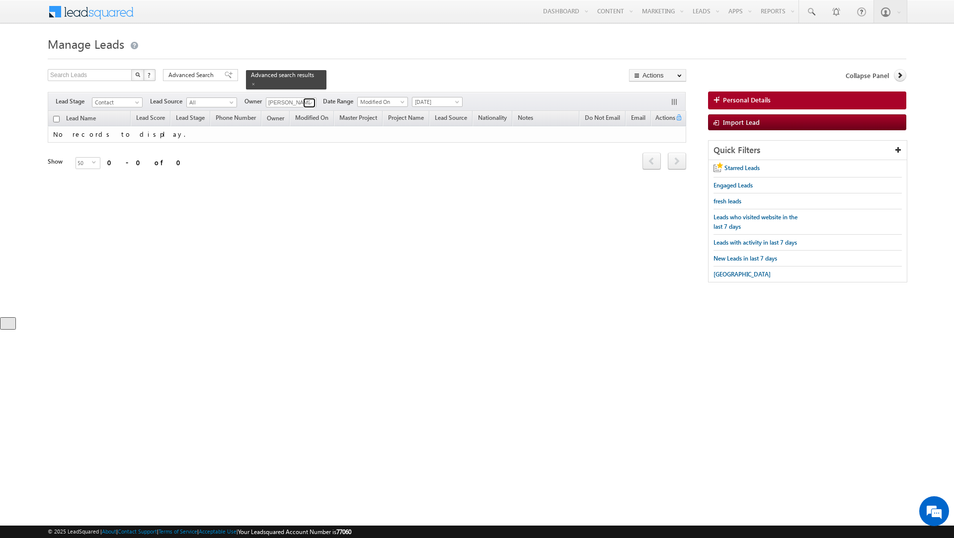
click at [313, 99] on span at bounding box center [311, 103] width 8 height 8
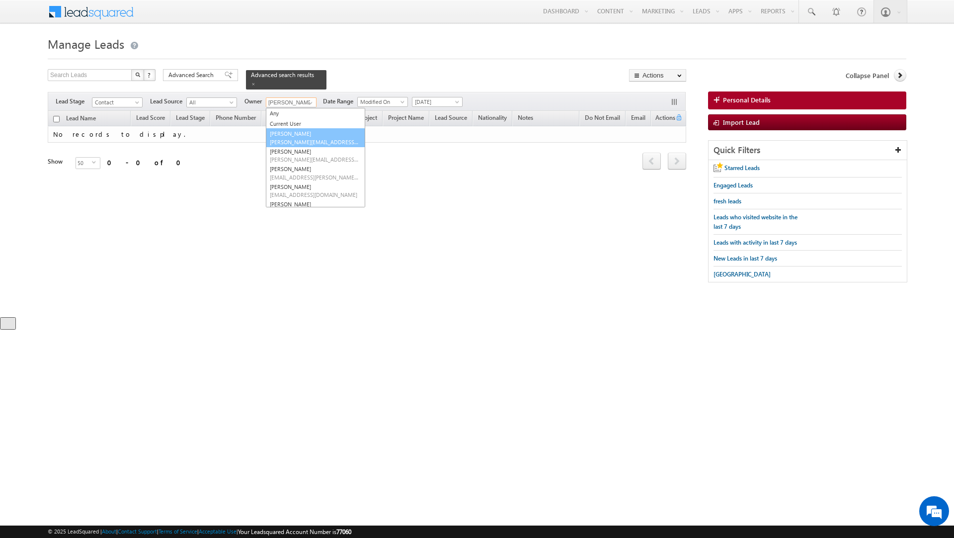
click at [302, 128] on link "[PERSON_NAME] [PERSON_NAME][EMAIL_ADDRESS][DOMAIN_NAME]" at bounding box center [315, 137] width 99 height 19
